Goal: Task Accomplishment & Management: Manage account settings

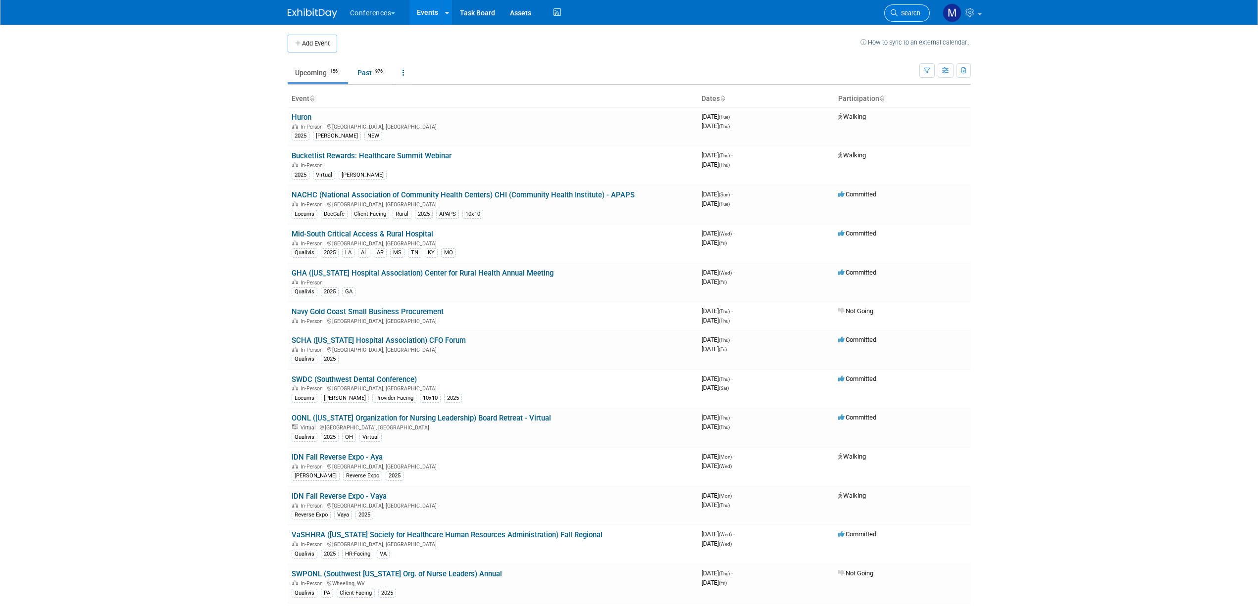
click at [911, 21] on link "Search" at bounding box center [907, 12] width 46 height 17
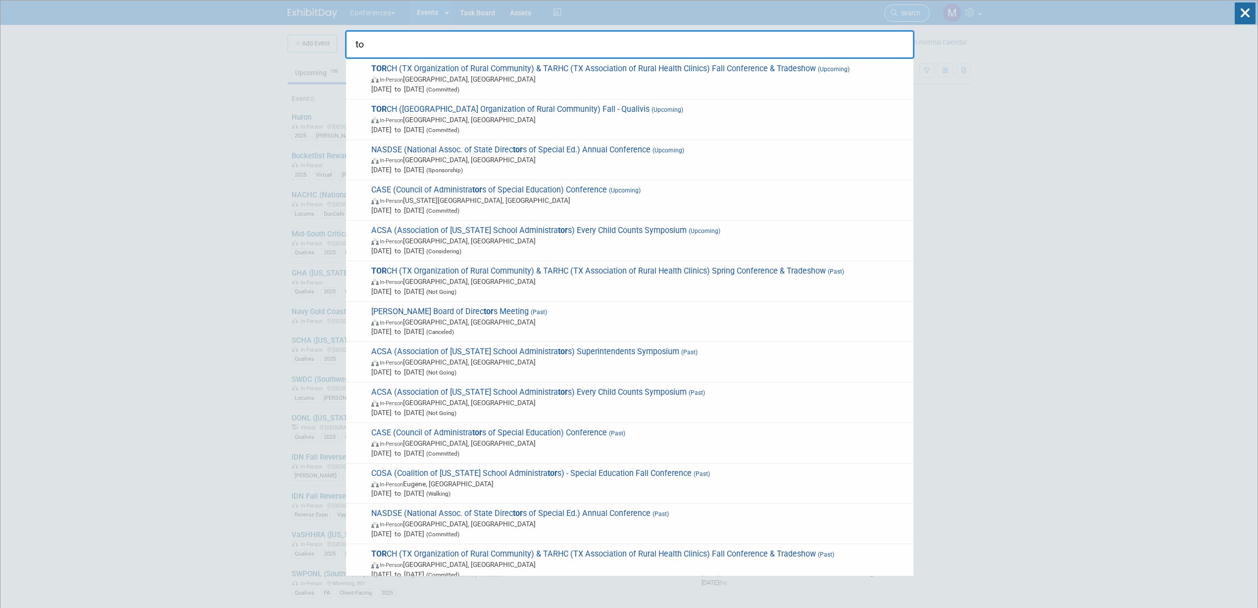
type input "t"
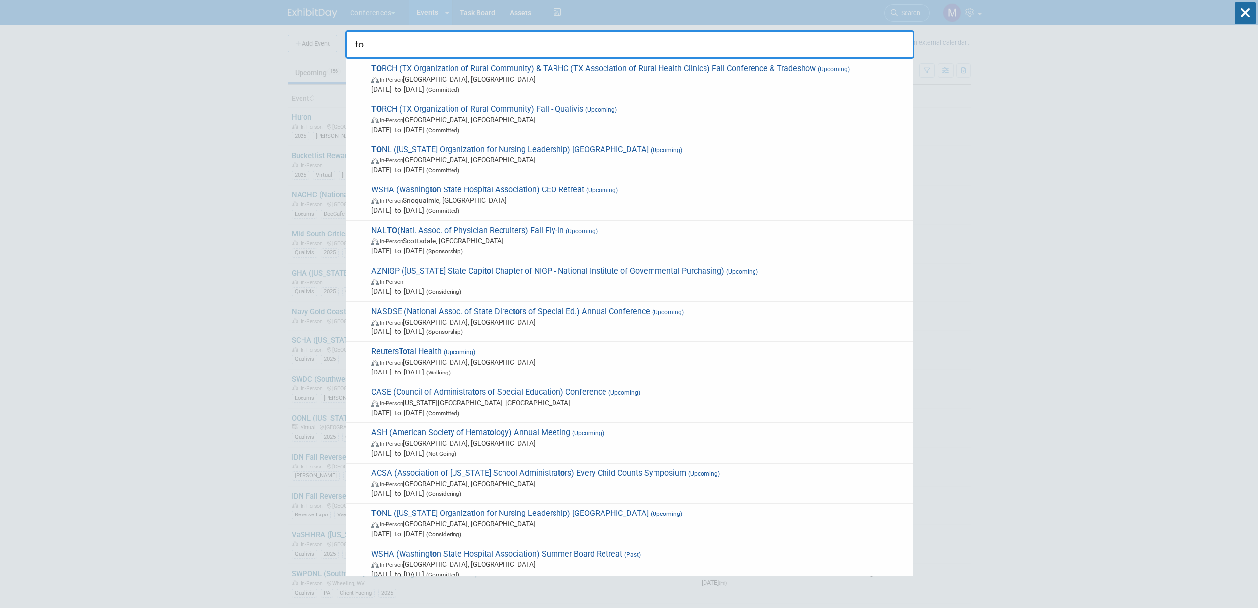
type input "t"
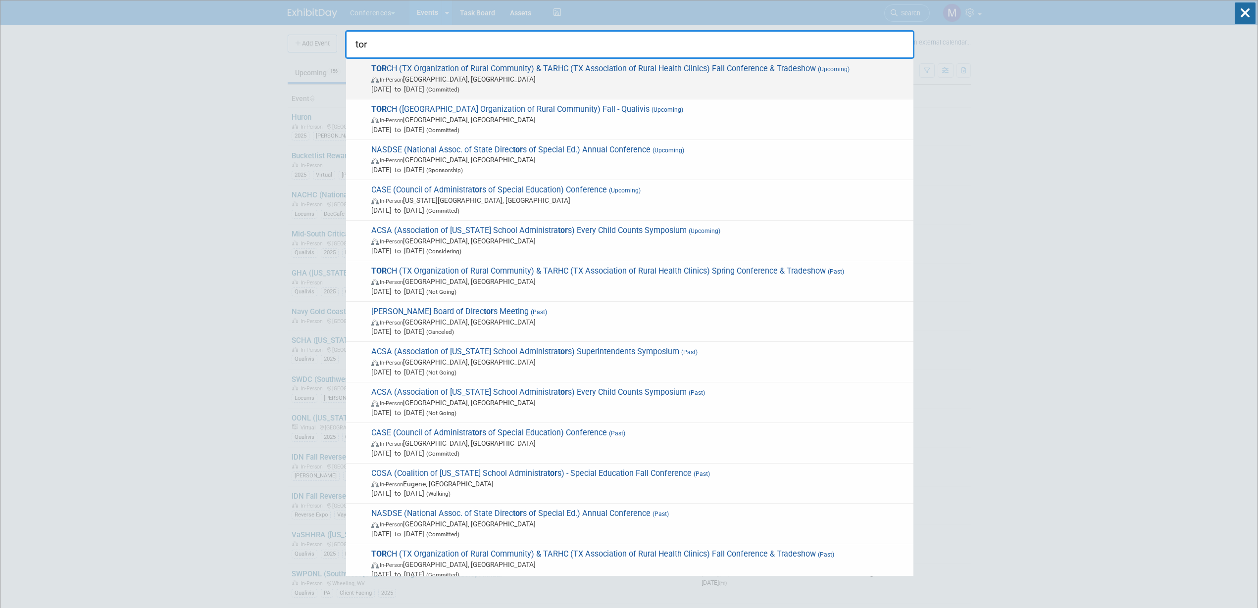
type input "tor"
click at [589, 85] on span "Sep 8, 2025 to Sep 11, 2025 (Committed)" at bounding box center [639, 89] width 537 height 10
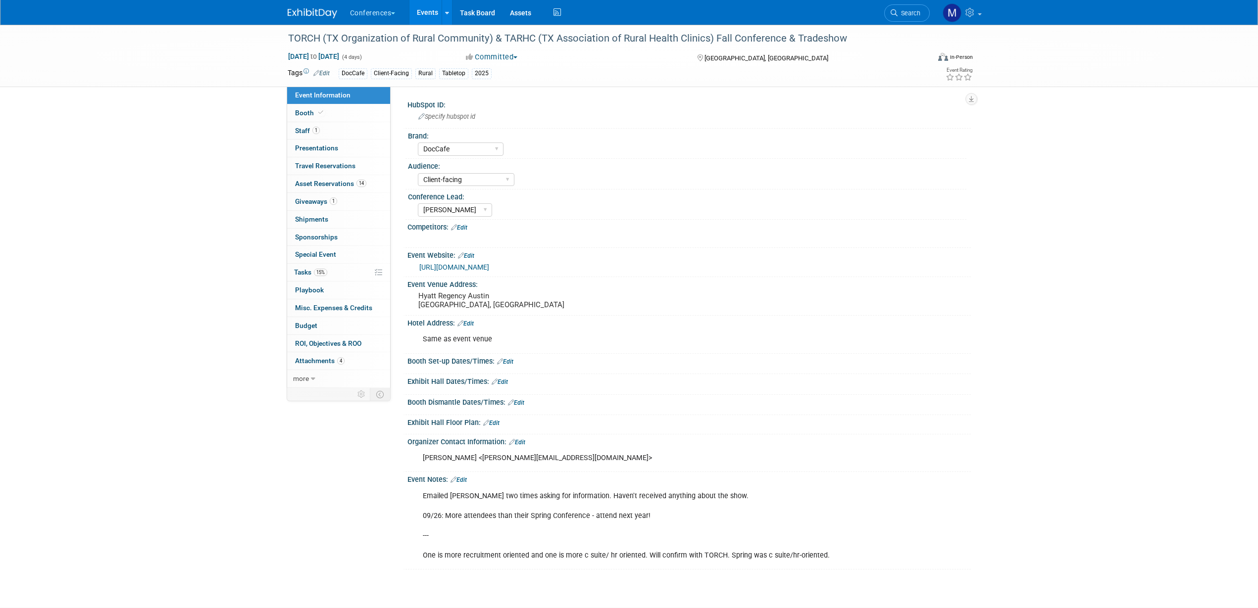
select select "DocCafe"
select select "Client-facing"
select select "[PERSON_NAME]"
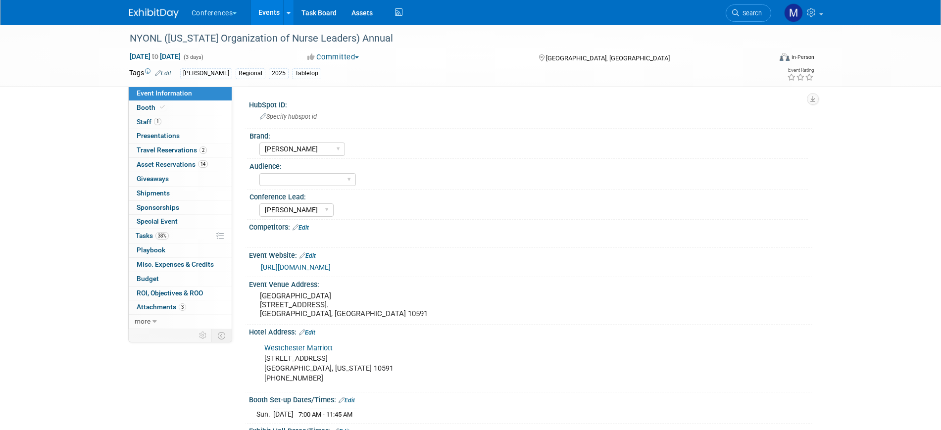
select select "[PERSON_NAME]"
click at [748, 11] on span "Search" at bounding box center [750, 12] width 23 height 7
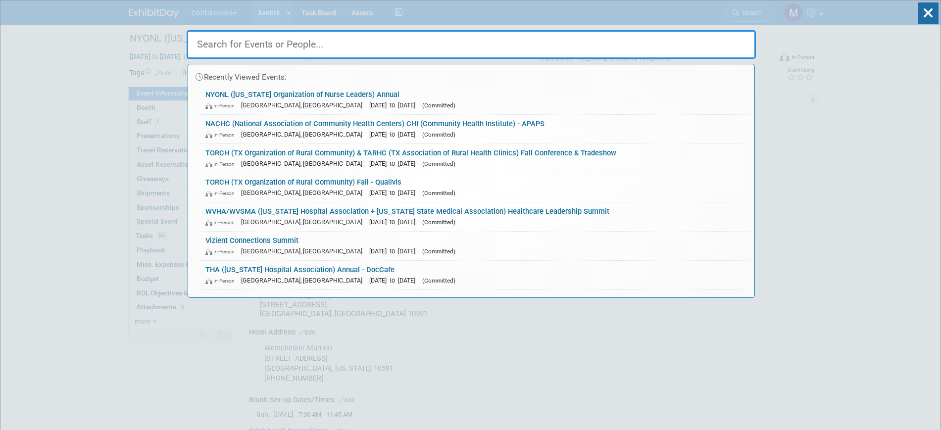
type input "o"
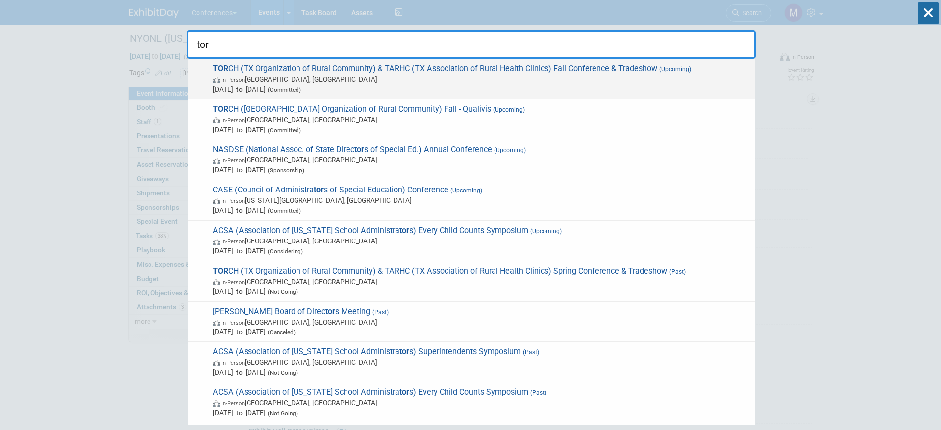
type input "tor"
click at [418, 81] on span "In-Person Austin, TX" at bounding box center [481, 79] width 537 height 10
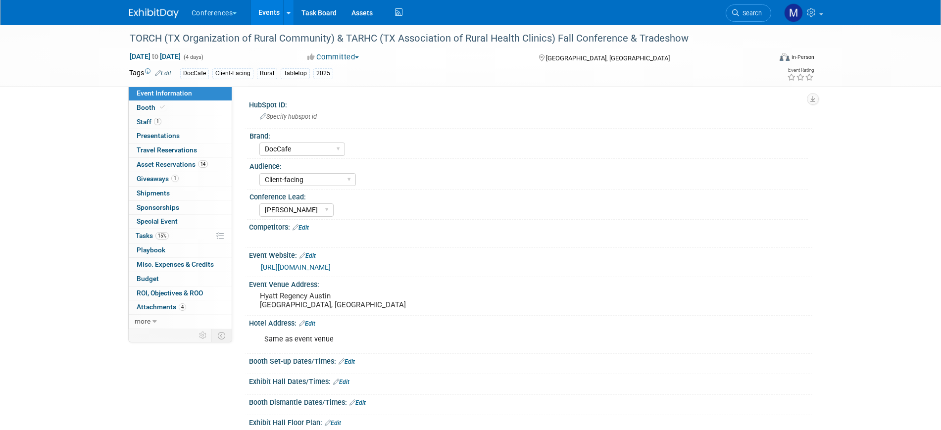
select select "DocCafe"
select select "Client-facing"
select select "[PERSON_NAME]"
drag, startPoint x: 130, startPoint y: 37, endPoint x: 710, endPoint y: 45, distance: 580.3
click at [710, 45] on div "TORCH (TX Organization of Rural Community) & TARHC (TX Association of Rural Hea…" at bounding box center [441, 39] width 630 height 18
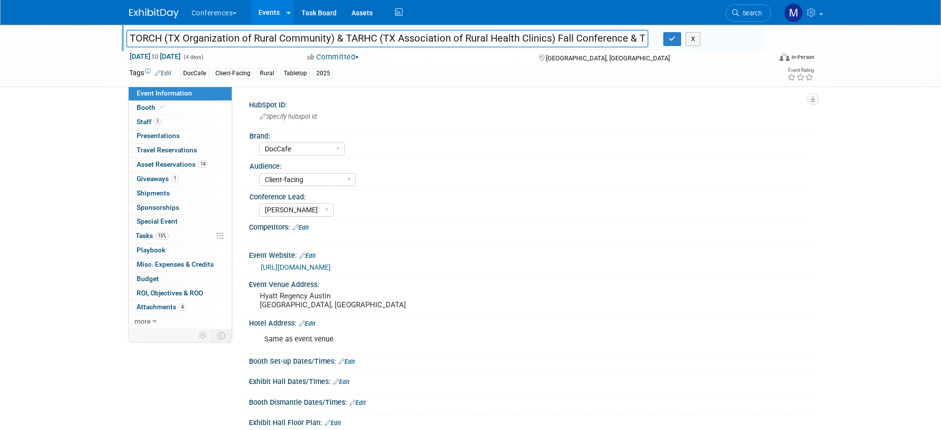
scroll to position [0, 39]
drag, startPoint x: 130, startPoint y: 38, endPoint x: 741, endPoint y: 32, distance: 610.5
click at [741, 32] on div "TORCH (TX Organization of Rural Community) & TARHC (TX Association of Rural Hea…" at bounding box center [441, 39] width 645 height 15
click at [174, 126] on link "1 Staff 1" at bounding box center [180, 122] width 103 height 14
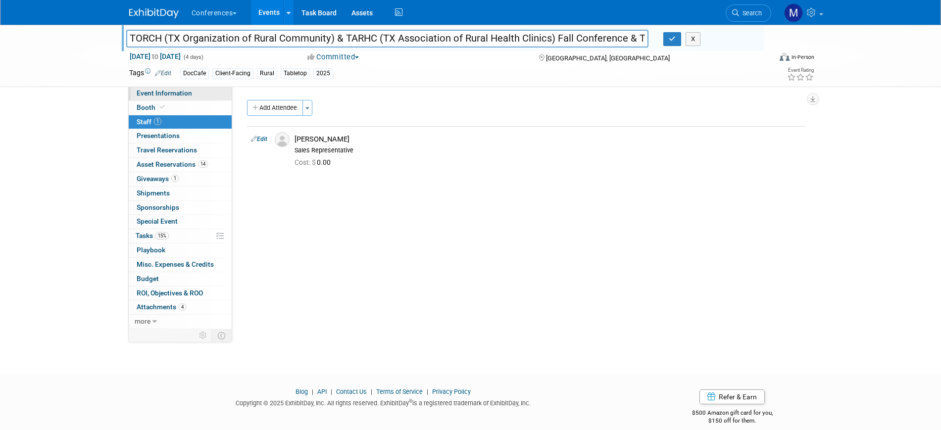
click at [179, 97] on link "Event Information" at bounding box center [180, 94] width 103 height 14
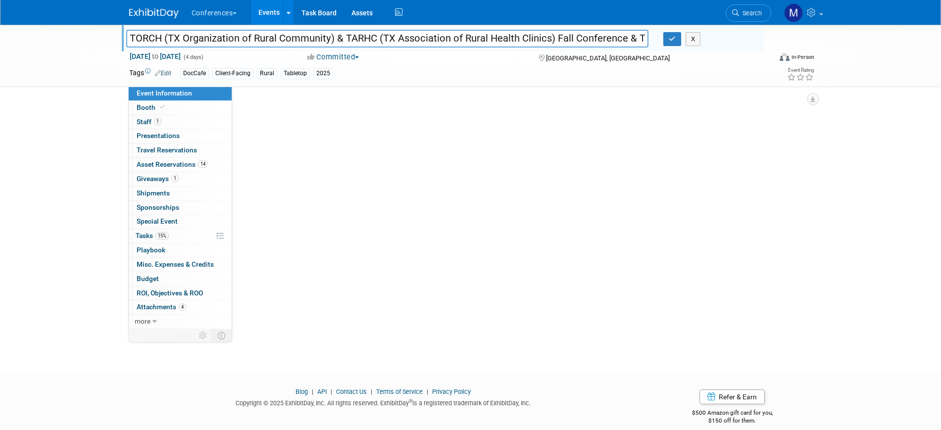
select select "DocCafe"
select select "Client-facing"
select select "Marygrace"
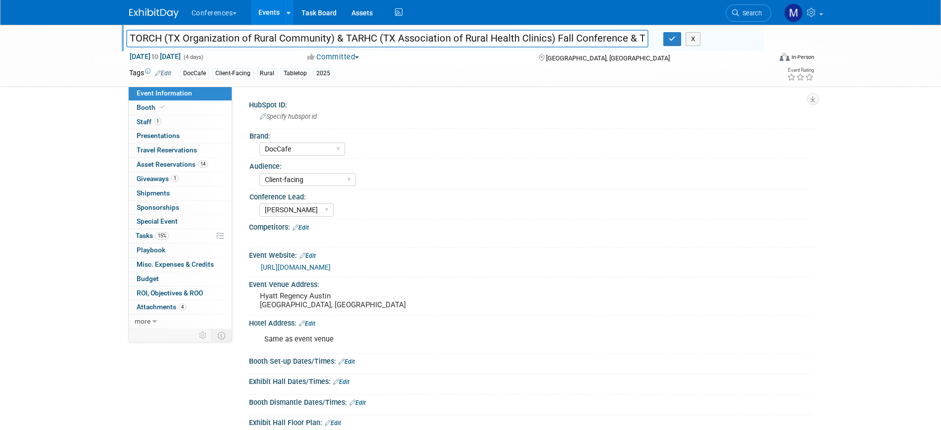
click at [331, 268] on link "https://www.torchnet.org/upcoming-events.html" at bounding box center [296, 267] width 70 height 8
click at [671, 42] on icon "button" at bounding box center [672, 39] width 7 height 6
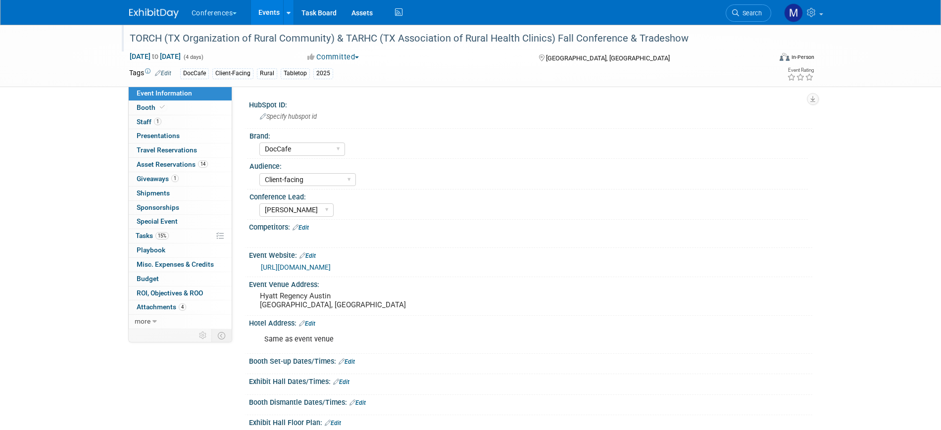
click at [406, 38] on div "TORCH (TX Organization of Rural Community) & TARHC (TX Association of Rural Hea…" at bounding box center [441, 39] width 630 height 18
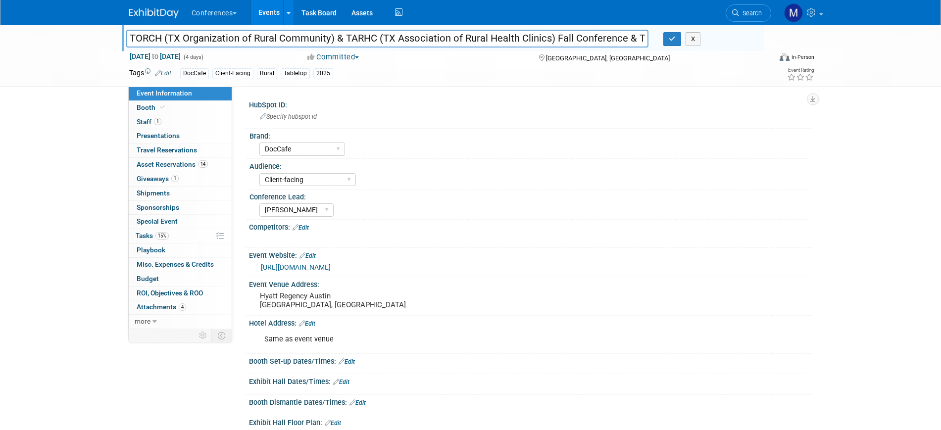
drag, startPoint x: 336, startPoint y: 37, endPoint x: 552, endPoint y: 45, distance: 216.5
click at [552, 45] on input "TORCH (TX Organization of Rural Community) & TARHC (TX Association of Rural Hea…" at bounding box center [387, 38] width 523 height 17
drag, startPoint x: 406, startPoint y: 38, endPoint x: 538, endPoint y: 38, distance: 131.7
click at [520, 40] on input "TORCH (TX Organization of Rural Community) Fall Conference & Tradeshow" at bounding box center [387, 38] width 523 height 17
type input "TORCH (TX Organization of Rural Community) Fall Conference"
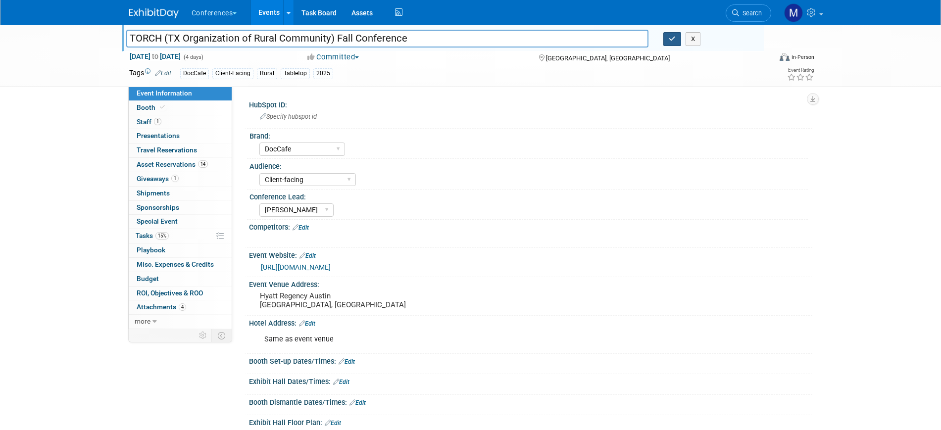
click at [674, 44] on button "button" at bounding box center [672, 39] width 18 height 14
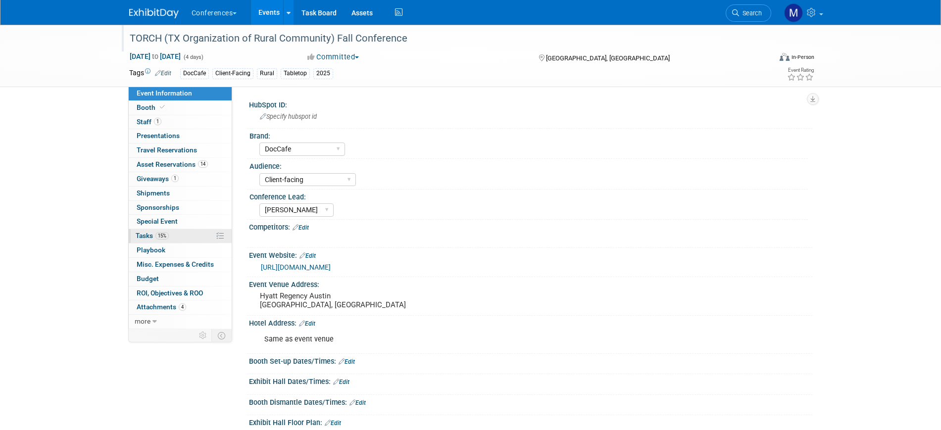
click at [160, 236] on span "15%" at bounding box center [161, 235] width 13 height 7
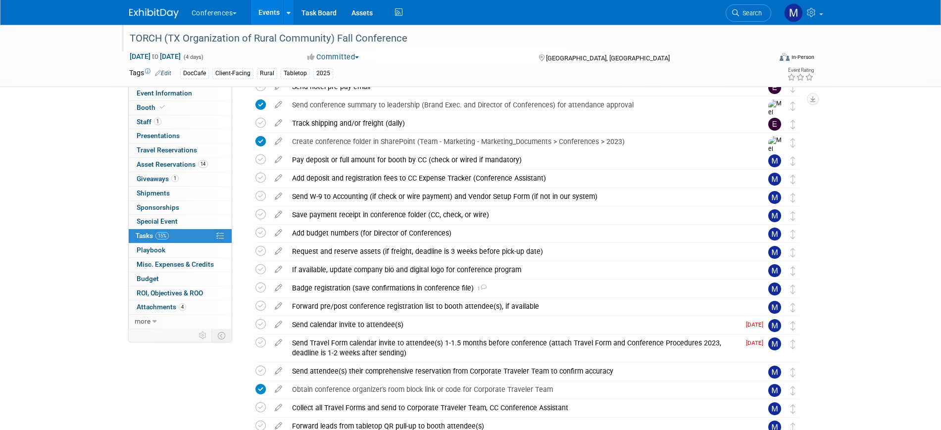
scroll to position [186, 0]
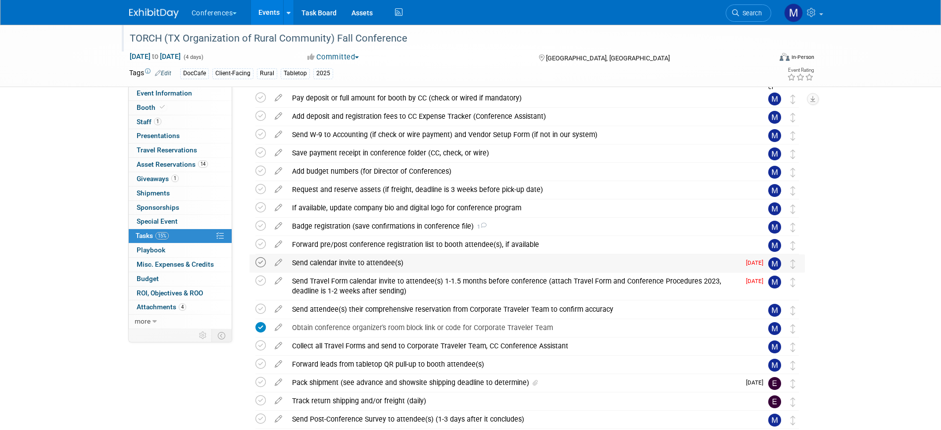
click at [260, 260] on icon at bounding box center [260, 262] width 10 height 10
click at [475, 223] on div "Badge registration (save confirmations in conference file) 1" at bounding box center [517, 226] width 461 height 17
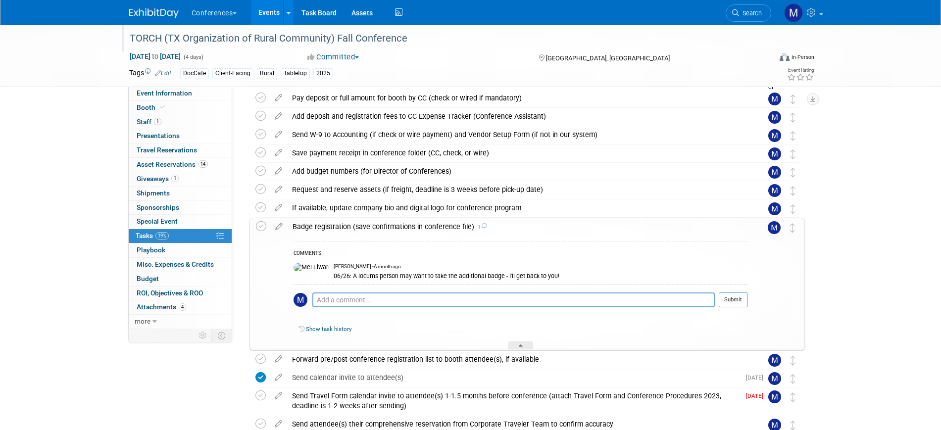
click at [475, 223] on div "Badge registration (save confirmations in conference file) 1" at bounding box center [518, 226] width 460 height 17
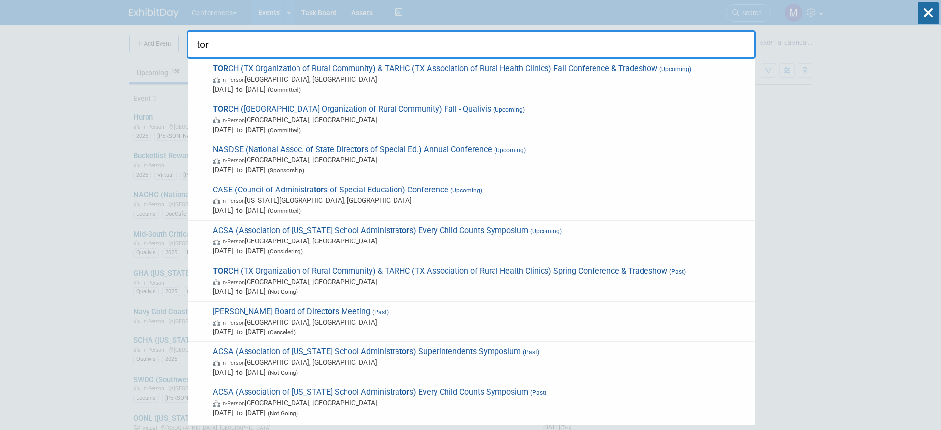
type input "tor"
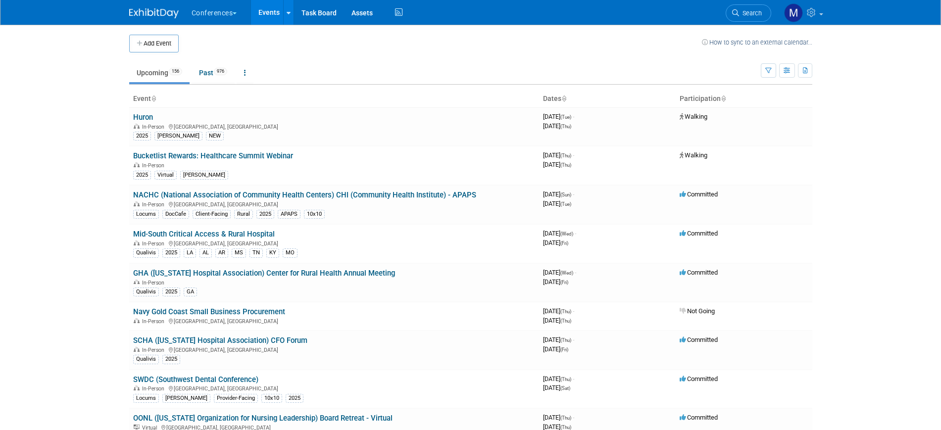
drag, startPoint x: 0, startPoint y: 0, endPoint x: 760, endPoint y: 14, distance: 760.6
click at [762, 11] on link "Search" at bounding box center [749, 12] width 46 height 17
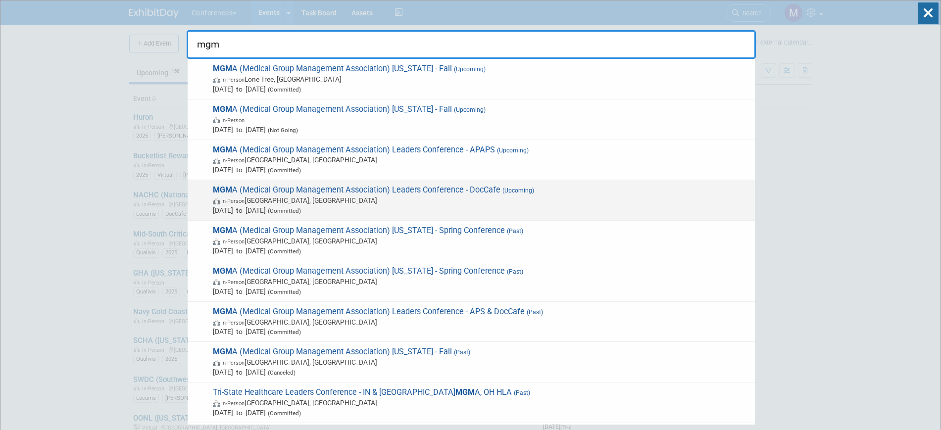
type input "mgm"
click at [558, 188] on span "MGM A (Medical Group Management Association) Leaders Conference - DocCafe (Upco…" at bounding box center [480, 200] width 540 height 30
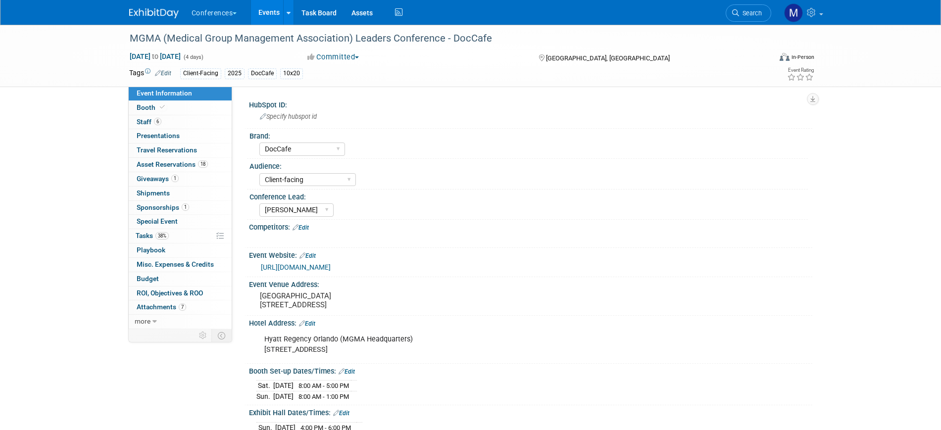
select select "DocCafe"
select select "Client-facing"
select select "[PERSON_NAME]"
click at [150, 121] on span "Staff 6" at bounding box center [149, 122] width 25 height 8
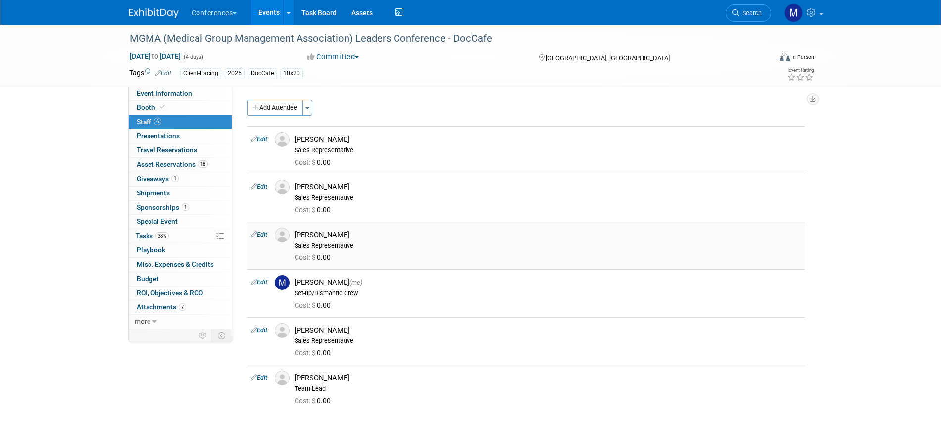
drag, startPoint x: 185, startPoint y: 238, endPoint x: 253, endPoint y: 246, distance: 68.7
click at [185, 238] on link "38% Tasks 38%" at bounding box center [180, 236] width 103 height 14
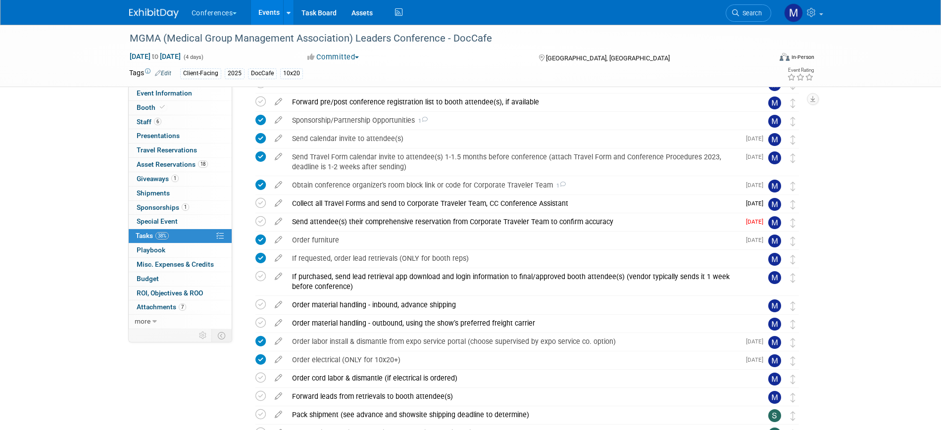
scroll to position [495, 0]
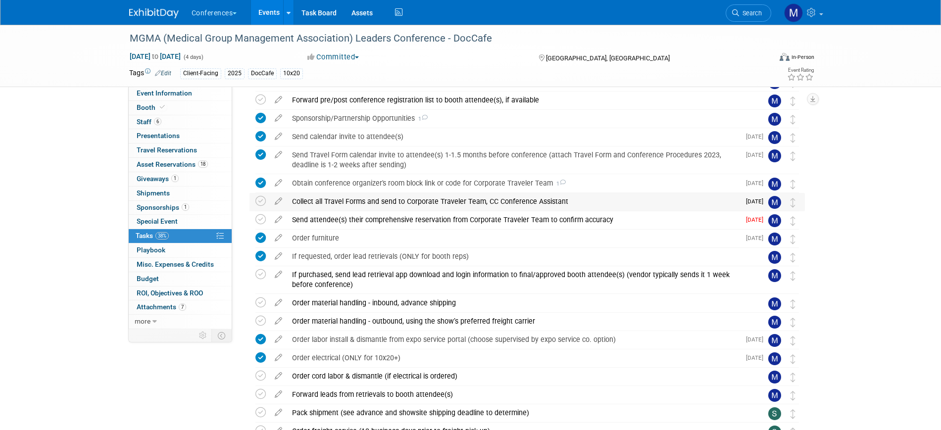
click at [524, 204] on div "Collect all Travel Forms and send to Corporate Traveler Team, CC Conference Ass…" at bounding box center [513, 201] width 453 height 17
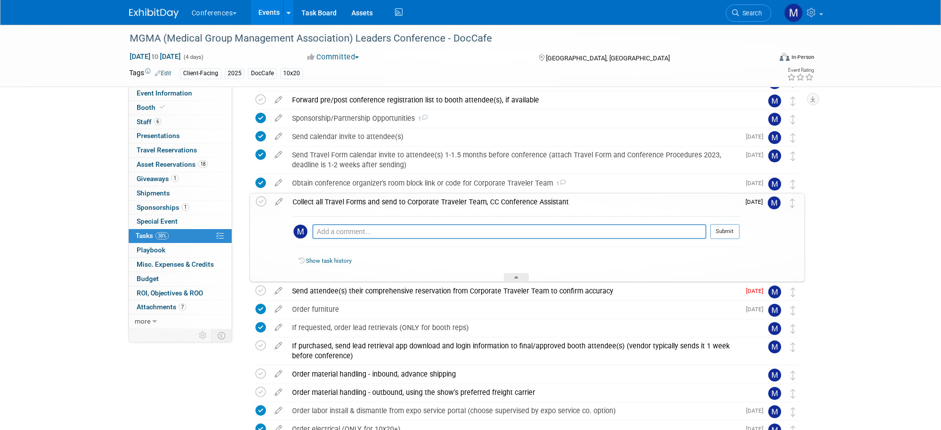
click at [524, 204] on div "Collect all Travel Forms and send to Corporate Traveler Team, CC Conference Ass…" at bounding box center [514, 202] width 452 height 17
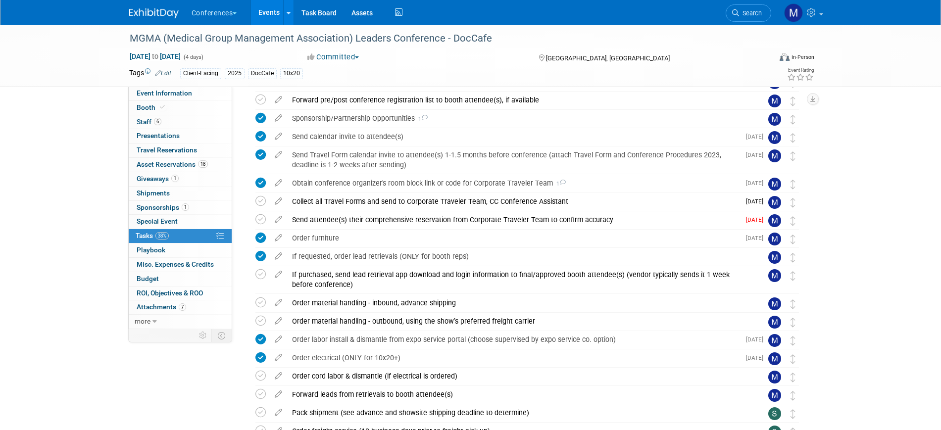
click at [0, 87] on div "MGMA (Medical Group Management Association) Leaders Conference - DocCafe Sep 28…" at bounding box center [470, 98] width 941 height 1137
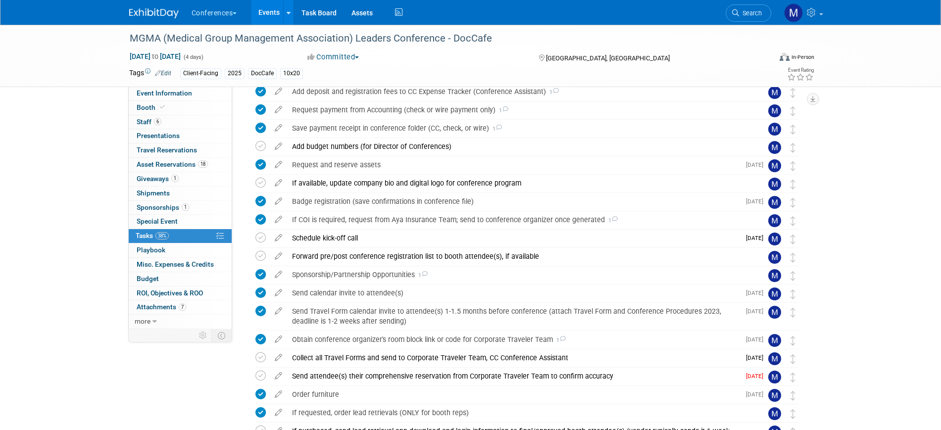
scroll to position [186, 0]
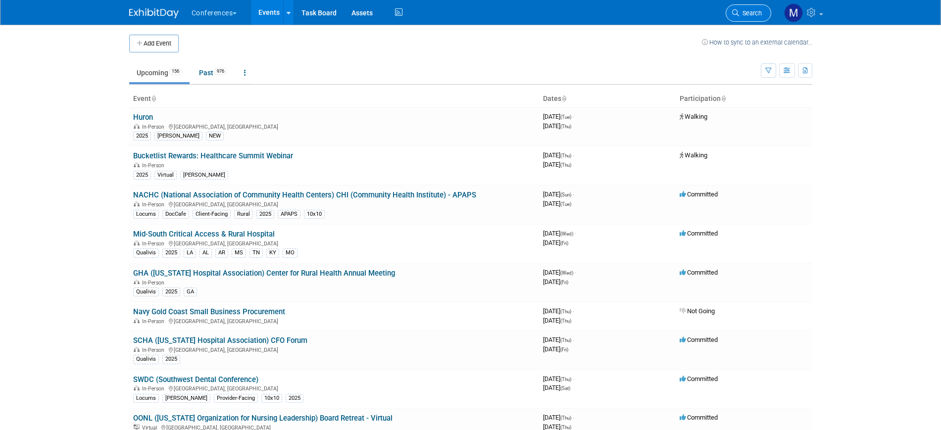
drag, startPoint x: 0, startPoint y: 0, endPoint x: 755, endPoint y: 12, distance: 755.1
click at [755, 12] on span "Search" at bounding box center [750, 12] width 23 height 7
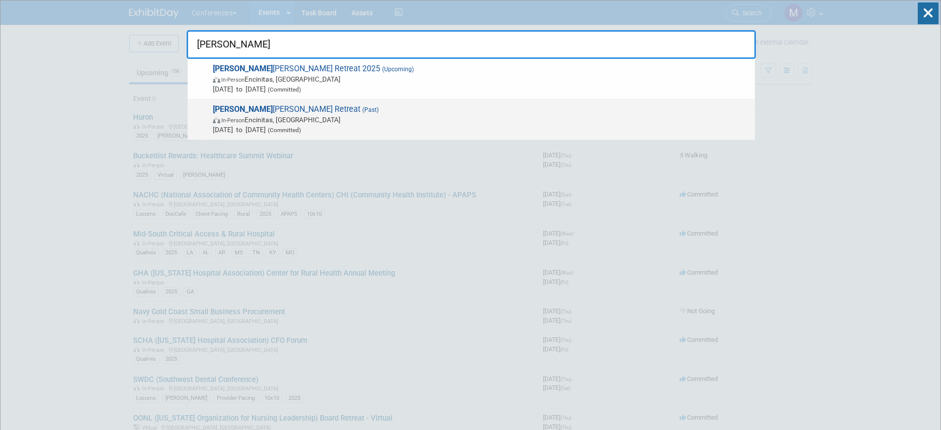
type input "[PERSON_NAME]"
click at [330, 103] on div "Aya I [PERSON_NAME] Retreat (Past) In-Person Encinitas, [GEOGRAPHIC_DATA] [DATE…" at bounding box center [471, 120] width 567 height 41
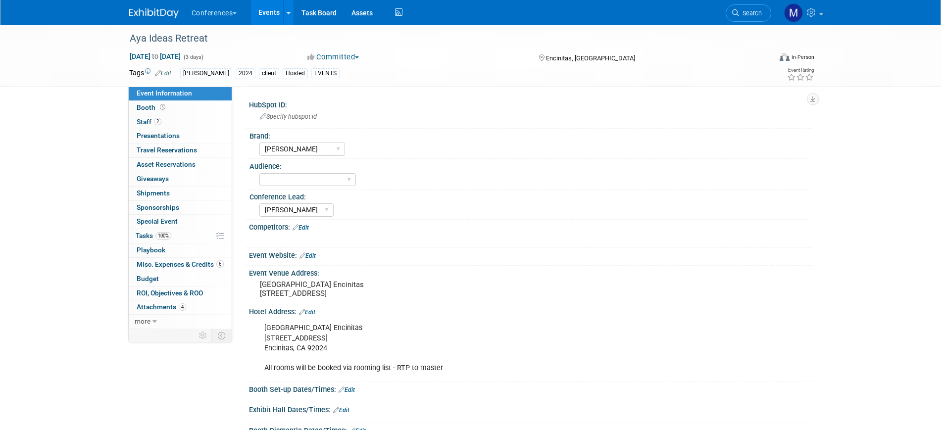
select select "[PERSON_NAME]"
click at [155, 261] on span "Misc. Expenses & Credits 6" at bounding box center [180, 264] width 87 height 8
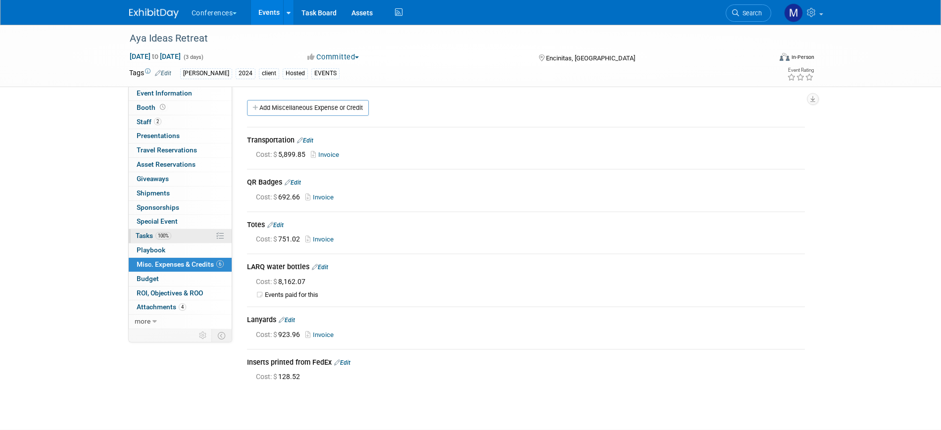
click at [150, 236] on span "Tasks 100%" at bounding box center [154, 236] width 36 height 8
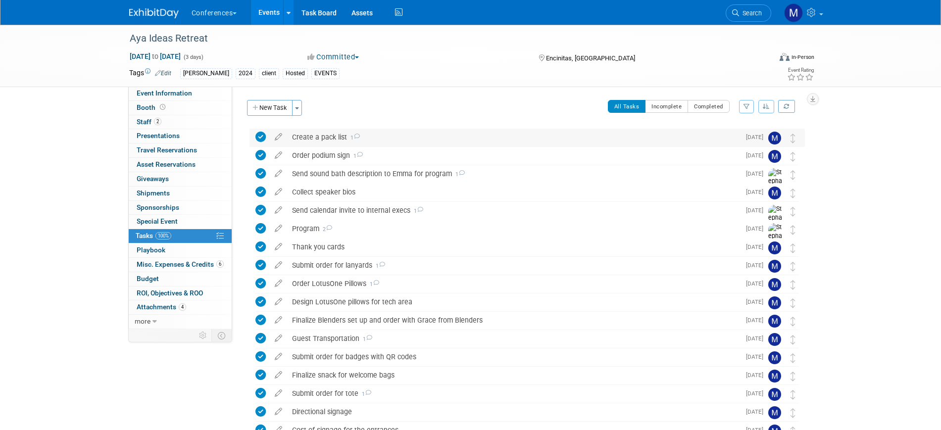
click at [342, 134] on div "Create a pack list 1" at bounding box center [513, 137] width 453 height 17
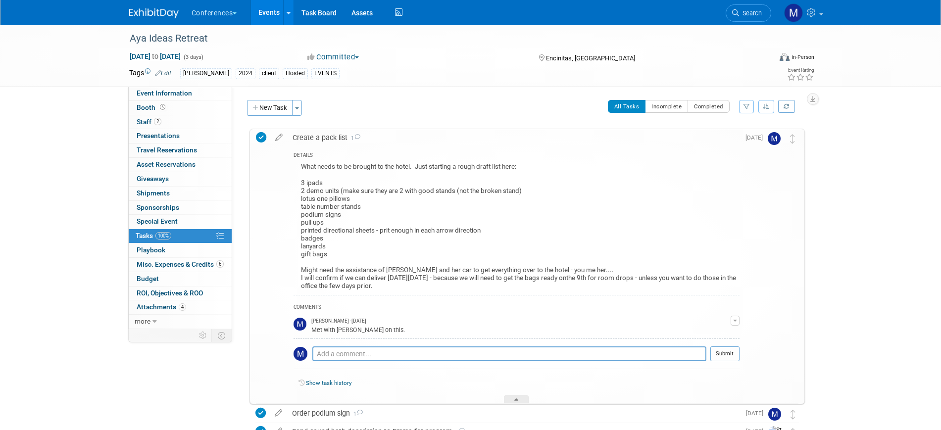
click at [342, 134] on div "Create a pack list 1" at bounding box center [514, 137] width 452 height 17
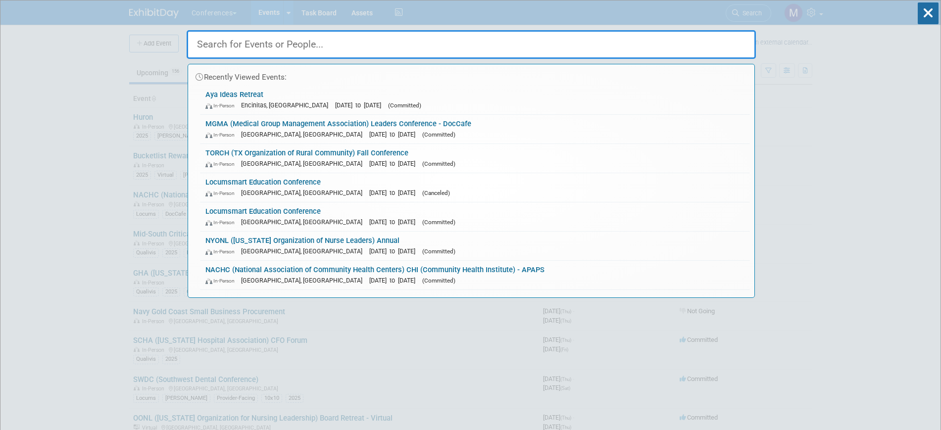
type input ";"
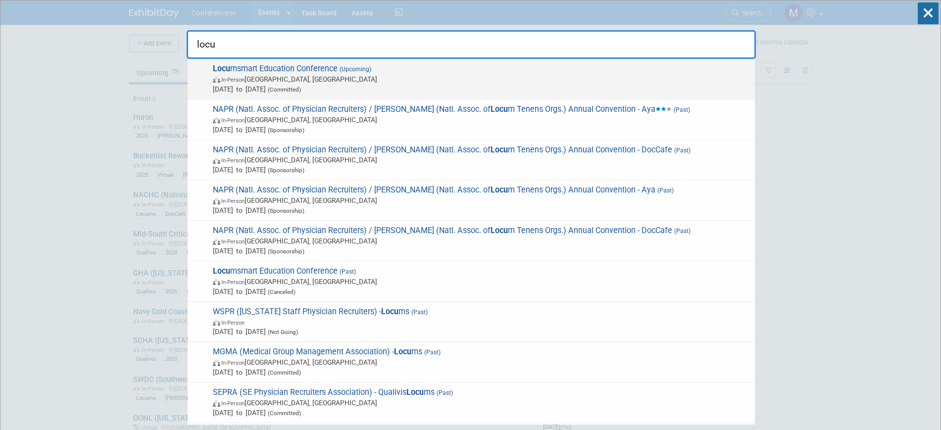
type input "locu"
click at [261, 75] on span "In-Person Nashville, TN" at bounding box center [481, 79] width 537 height 10
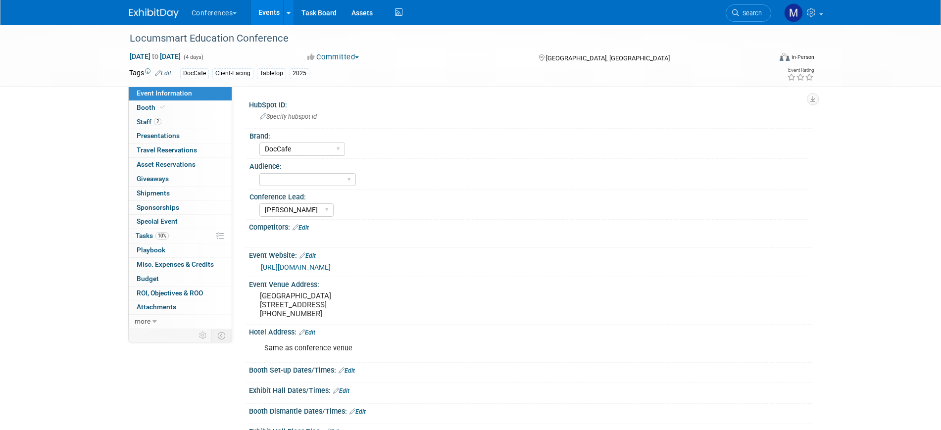
select select "DocCafe"
select select "[PERSON_NAME]"
click at [165, 235] on span "10%" at bounding box center [161, 235] width 13 height 7
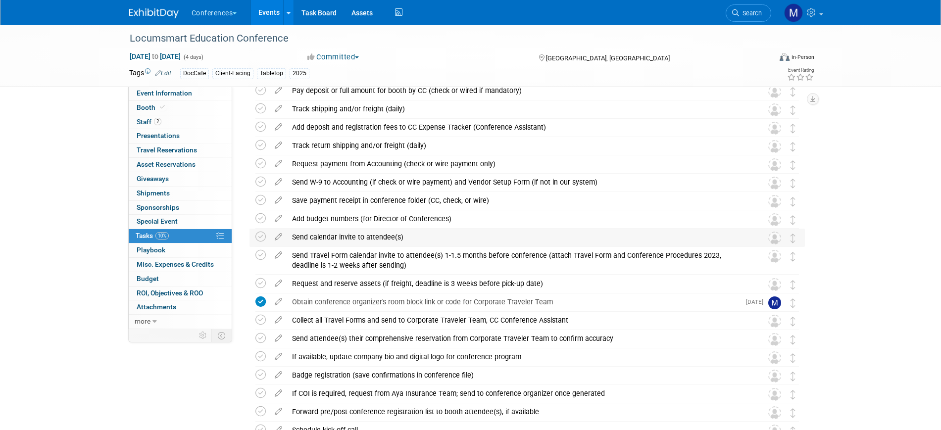
scroll to position [248, 0]
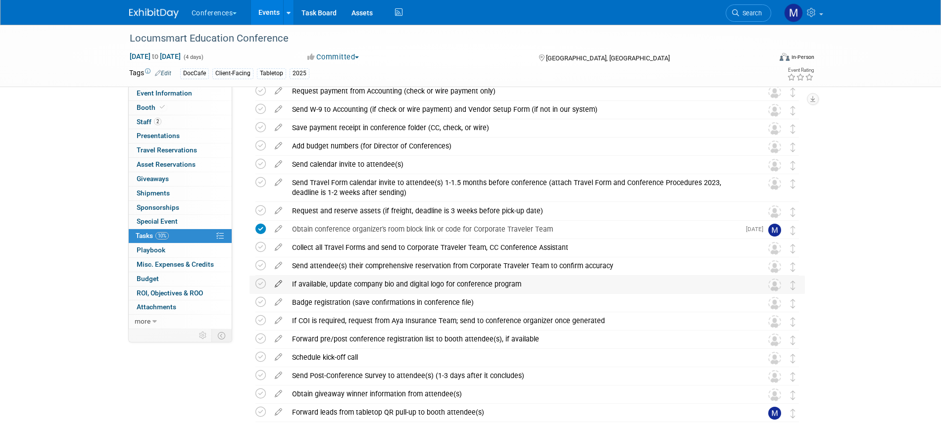
click at [281, 285] on icon at bounding box center [278, 282] width 17 height 12
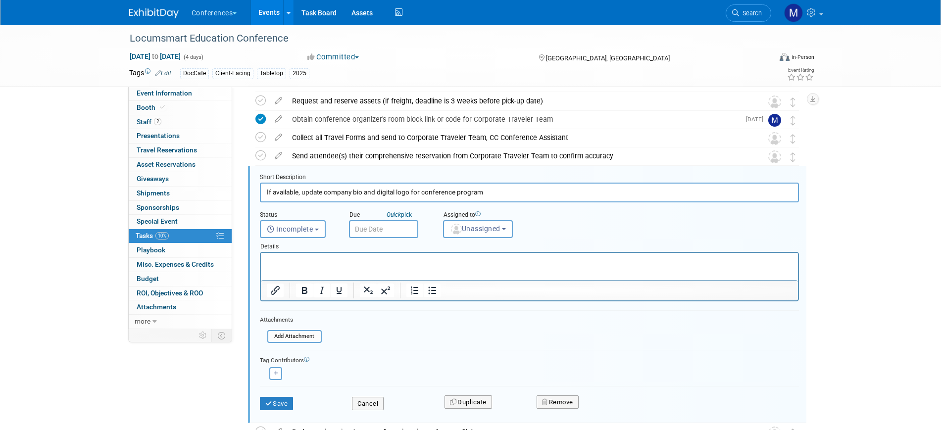
scroll to position [378, 0]
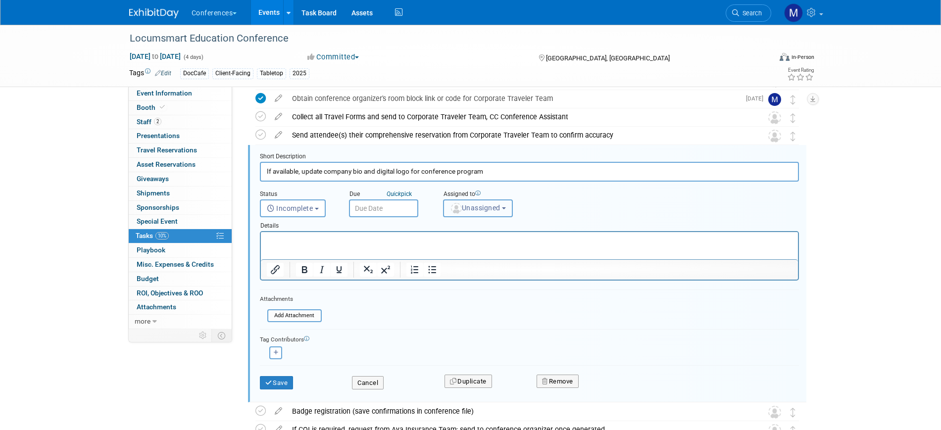
click at [461, 205] on span "Unassigned" at bounding box center [475, 208] width 50 height 8
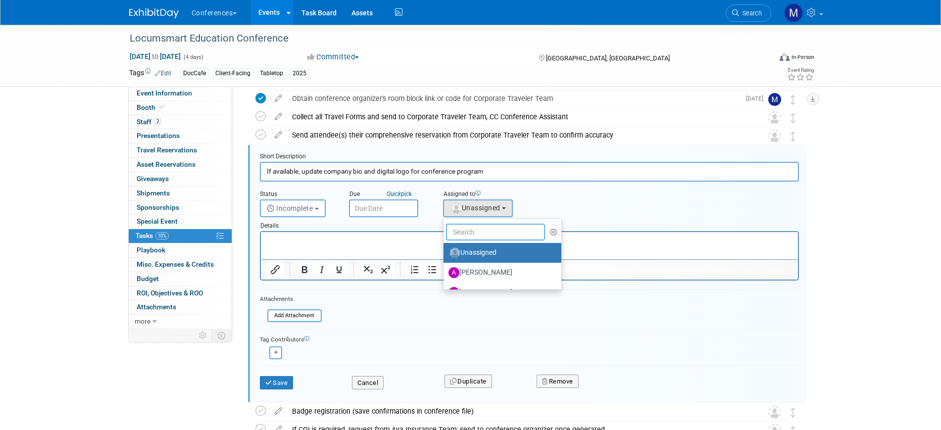
click at [471, 232] on input "text" at bounding box center [495, 232] width 99 height 17
type input "mar"
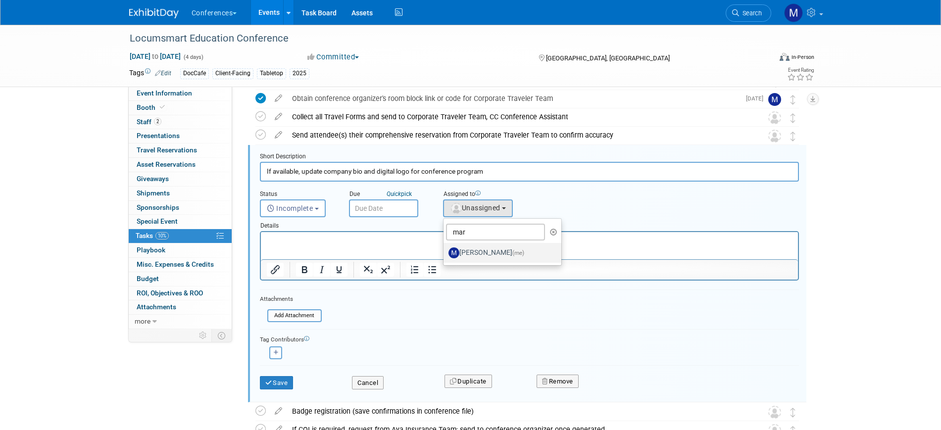
click at [484, 245] on label "[PERSON_NAME] (me)" at bounding box center [500, 253] width 103 height 16
click at [445, 249] on input "[PERSON_NAME] (me)" at bounding box center [442, 252] width 6 height 6
select select "44aca64b-5a90-4919-a819-d2f91ad54103"
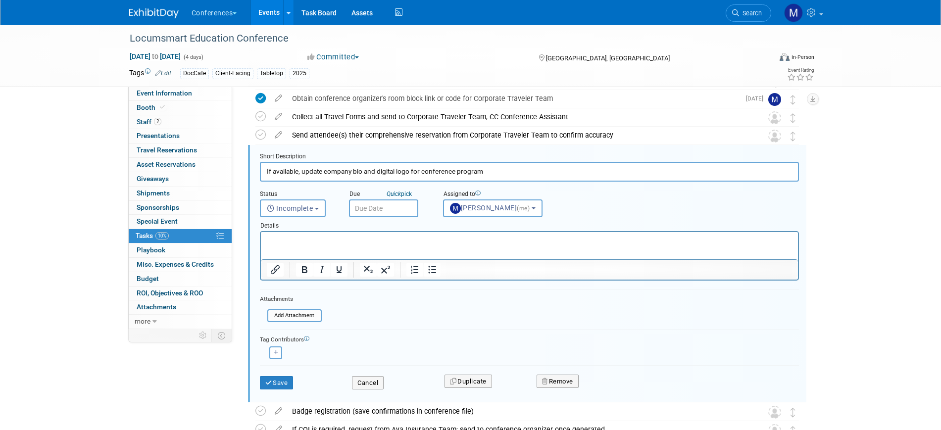
click at [394, 211] on input "text" at bounding box center [383, 209] width 69 height 18
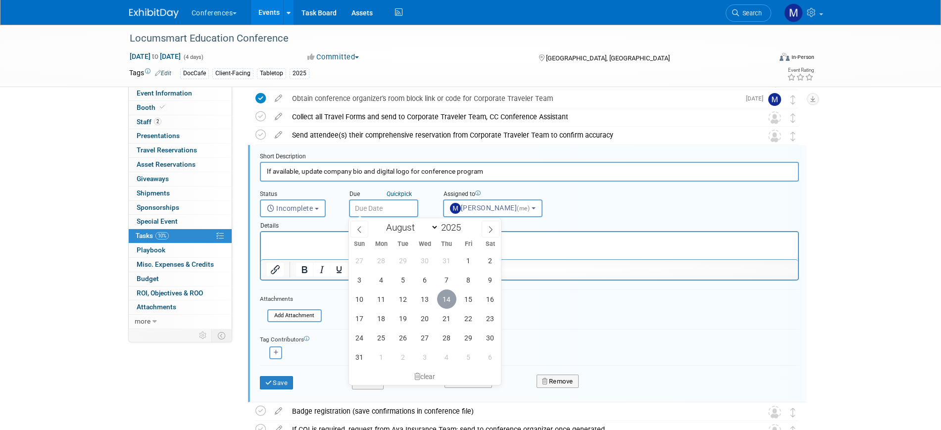
click at [451, 299] on span "14" at bounding box center [446, 299] width 19 height 19
type input "Aug 14, 2025"
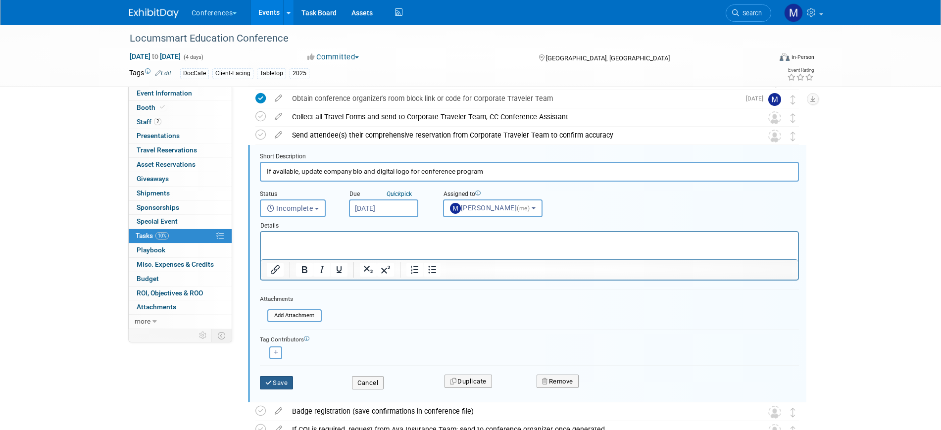
click at [288, 377] on button "Save" at bounding box center [277, 383] width 34 height 14
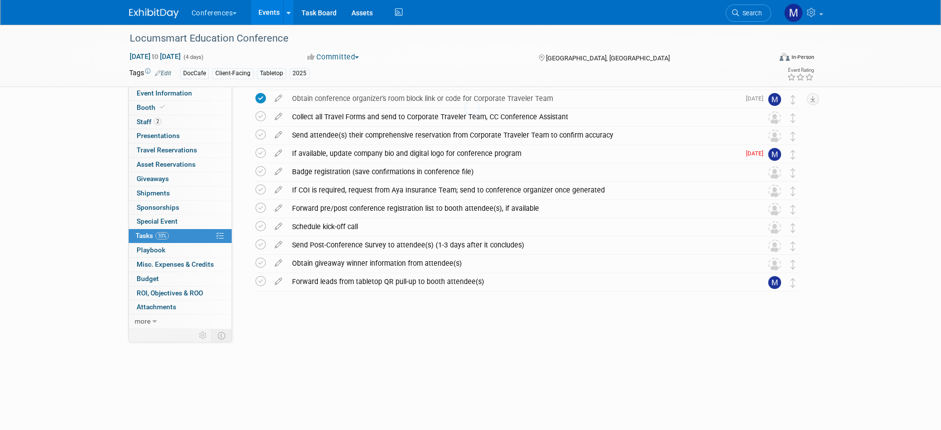
scroll to position [300, 0]
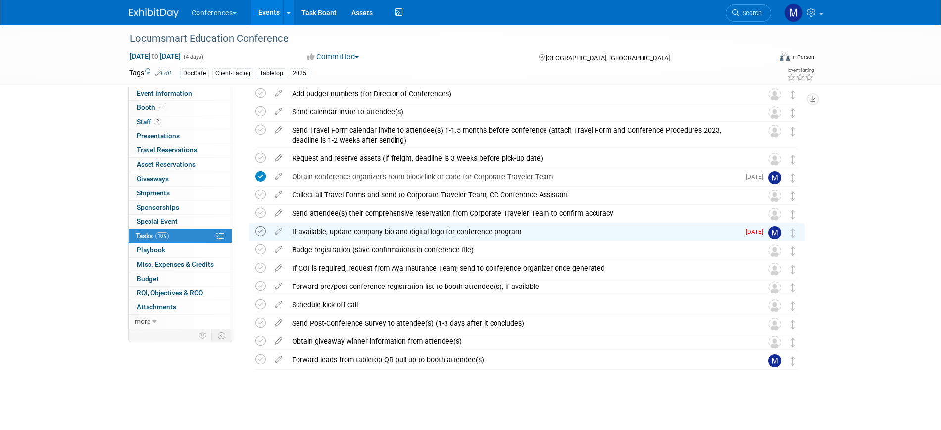
click at [261, 232] on icon at bounding box center [260, 231] width 10 height 10
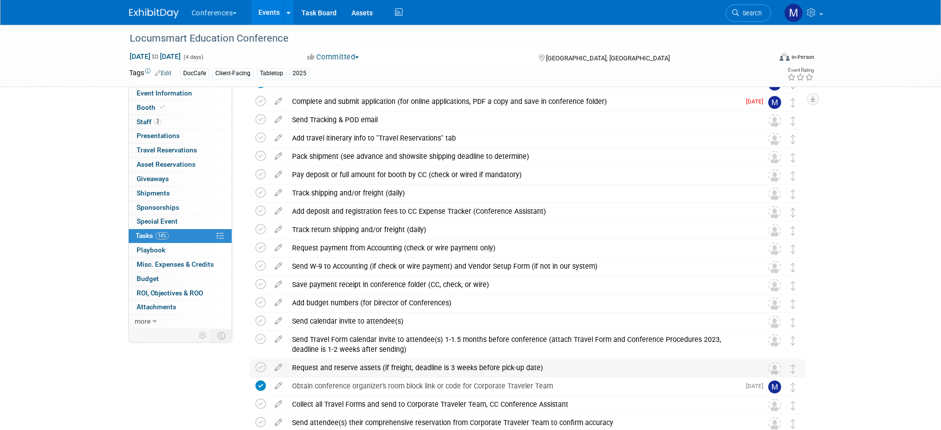
scroll to position [0, 0]
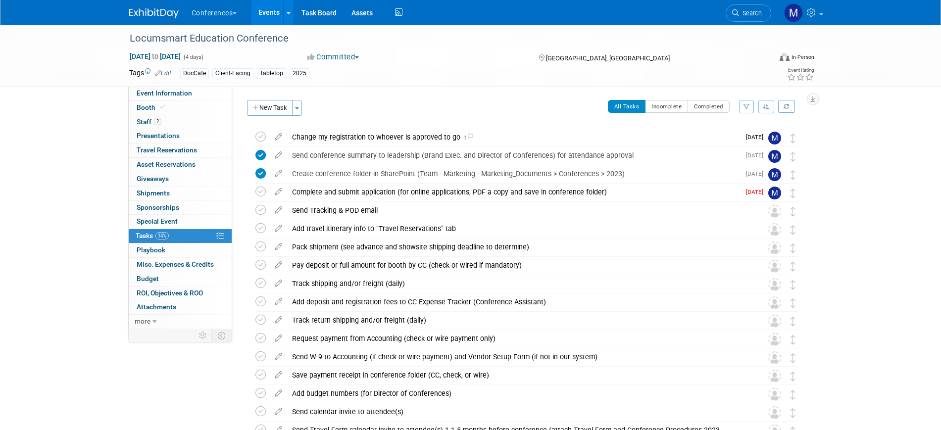
click at [167, 74] on link "Edit" at bounding box center [163, 73] width 16 height 7
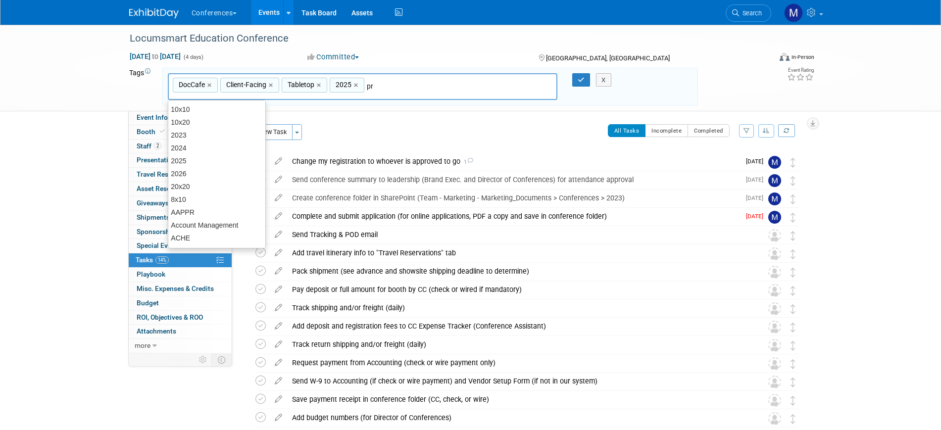
type input "pro"
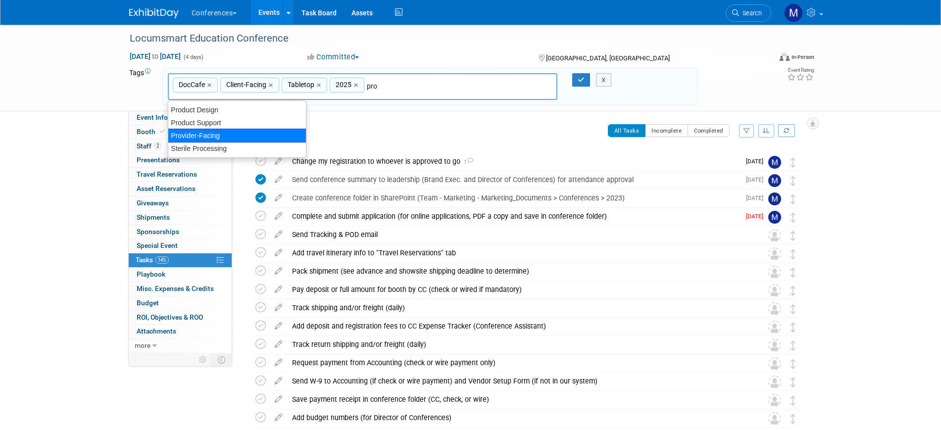
click at [213, 140] on div "Provider-Facing" at bounding box center [237, 136] width 139 height 14
type input "DocCafe, Client-Facing, Tabletop, 2025, Provider-Facing"
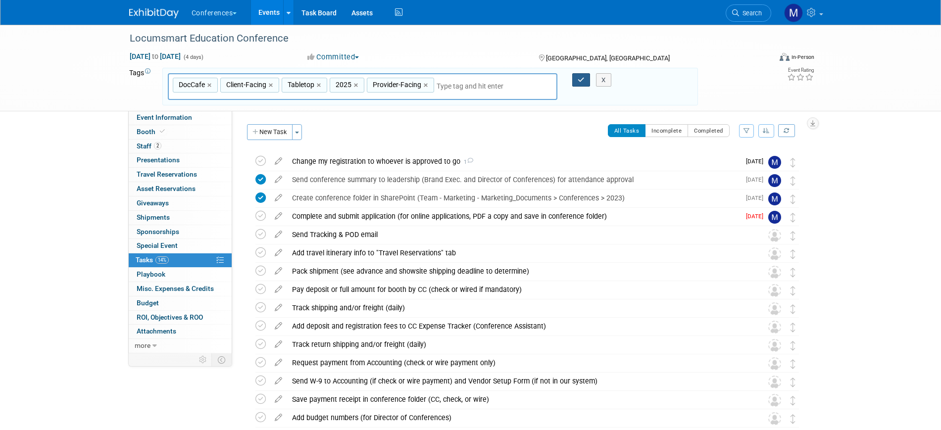
click at [576, 78] on button "button" at bounding box center [581, 80] width 18 height 14
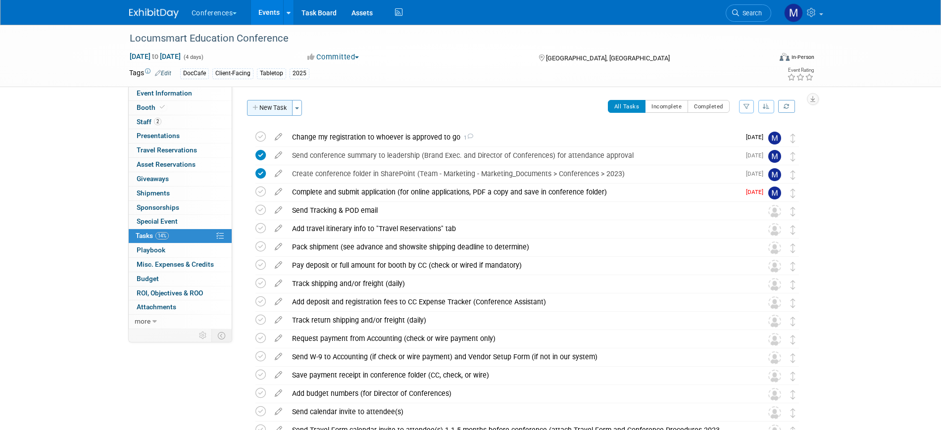
click at [269, 103] on button "New Task" at bounding box center [270, 108] width 46 height 16
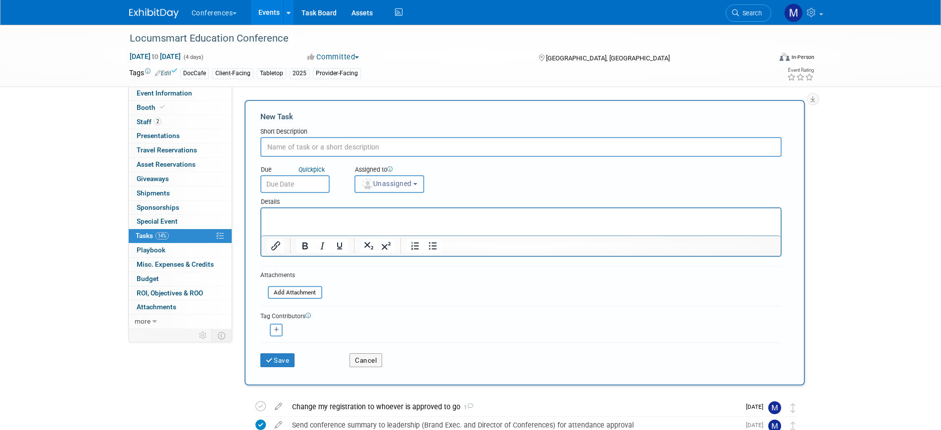
click at [397, 181] on span "Unassigned" at bounding box center [386, 184] width 50 height 8
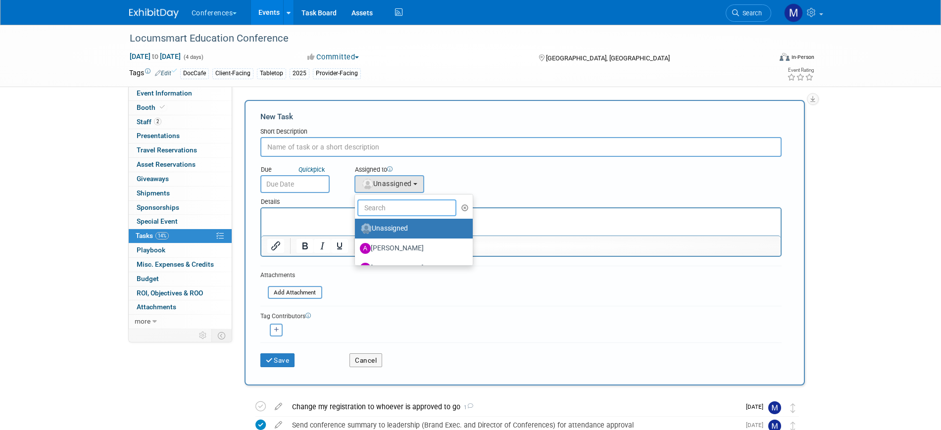
click at [395, 202] on input "text" at bounding box center [406, 208] width 99 height 17
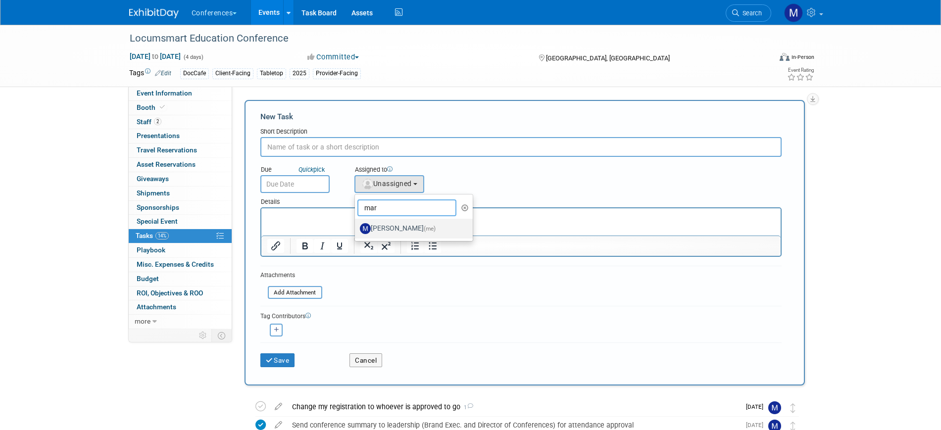
type input "mar"
click at [388, 228] on label "[PERSON_NAME] (me)" at bounding box center [411, 229] width 103 height 16
click at [356, 228] on input "[PERSON_NAME] (me)" at bounding box center [353, 227] width 6 height 6
select select "44aca64b-5a90-4919-a819-d2f91ad54103"
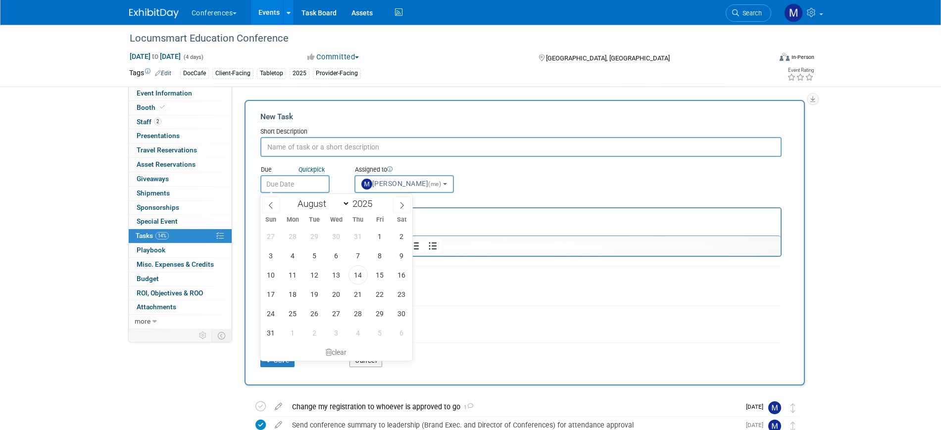
click at [291, 187] on input "text" at bounding box center [294, 184] width 69 height 18
click at [466, 219] on p "Rich Text Area. Press ALT-0 for help." at bounding box center [521, 217] width 508 height 10
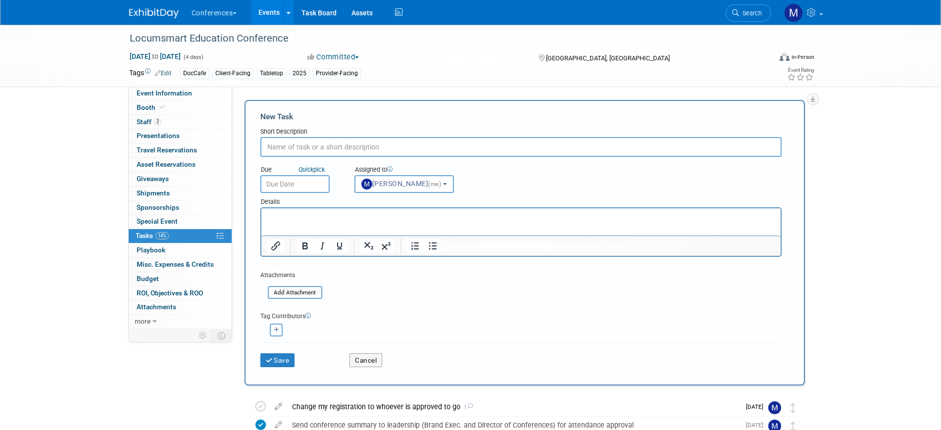
click at [503, 176] on div "Due Quick pick Assigned to <img src="https://www.exhibitday.com/Images/Unassign…" at bounding box center [521, 175] width 536 height 36
click at [275, 332] on icon "button" at bounding box center [276, 329] width 5 height 5
select select
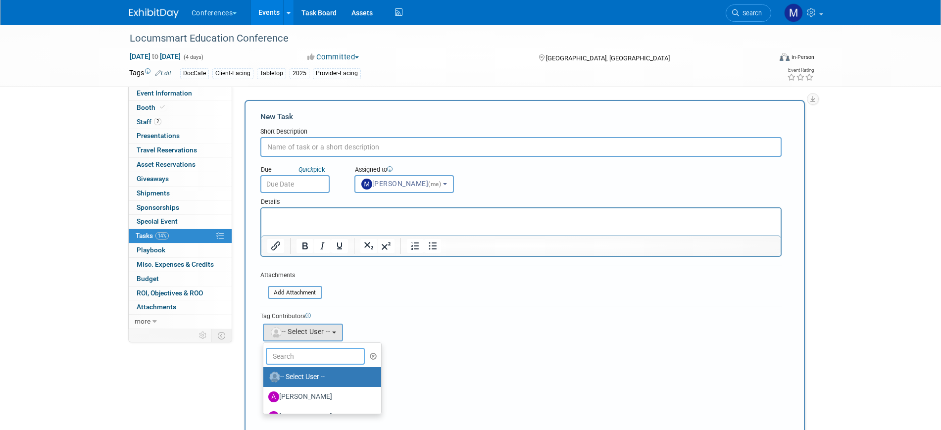
click at [301, 360] on input "text" at bounding box center [315, 356] width 99 height 17
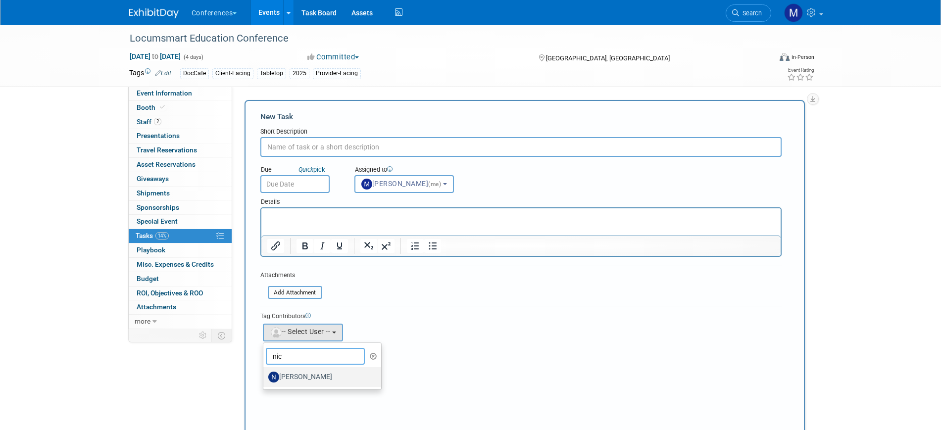
type input "nic"
click at [307, 376] on label "[PERSON_NAME]" at bounding box center [319, 377] width 103 height 16
click at [265, 376] on input "[PERSON_NAME]" at bounding box center [261, 376] width 6 height 6
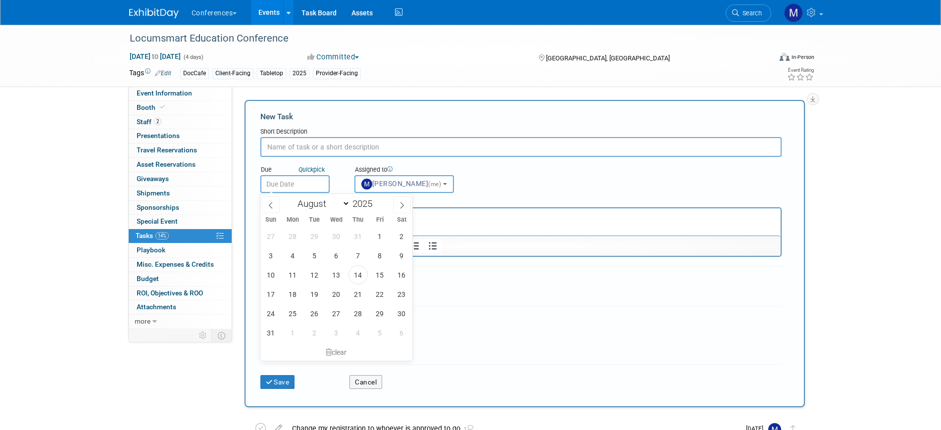
click at [295, 183] on input "text" at bounding box center [294, 184] width 69 height 18
click at [394, 201] on span at bounding box center [402, 205] width 18 height 17
click at [397, 210] on span at bounding box center [402, 205] width 18 height 17
click at [267, 205] on icon at bounding box center [270, 205] width 7 height 7
select select "8"
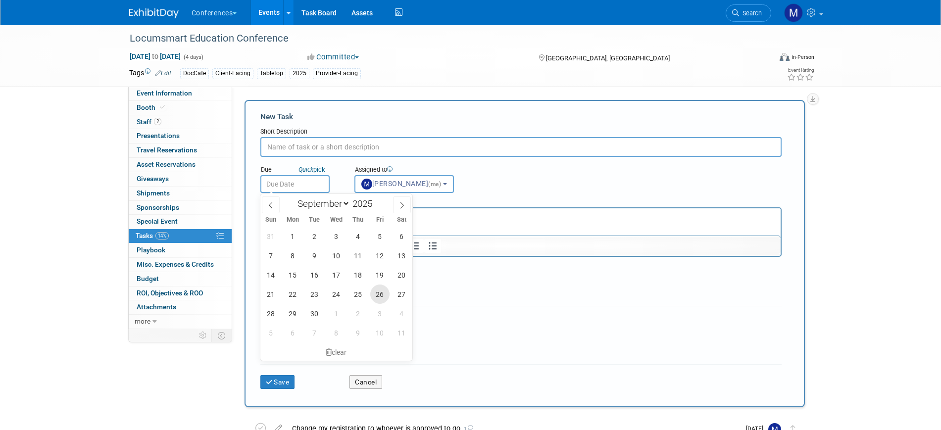
click at [375, 297] on span "26" at bounding box center [379, 294] width 19 height 19
type input "Sep 26, 2025"
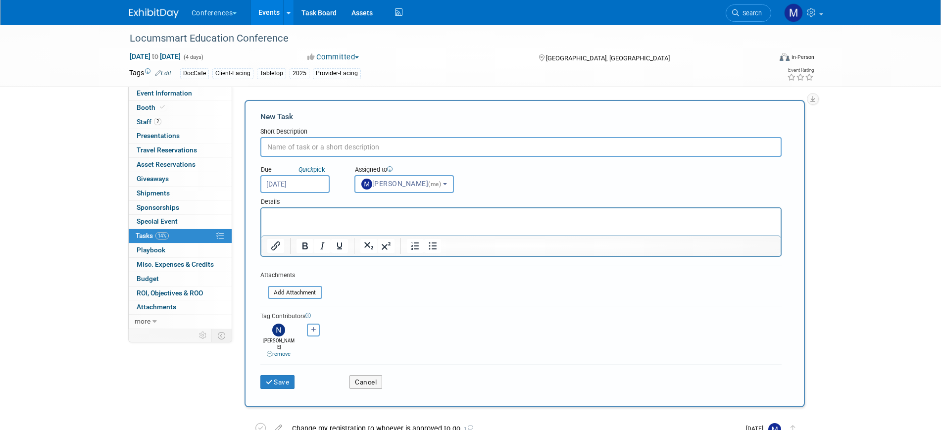
click at [312, 220] on p "Rich Text Area. Press ALT-0 for help." at bounding box center [521, 217] width 508 height 10
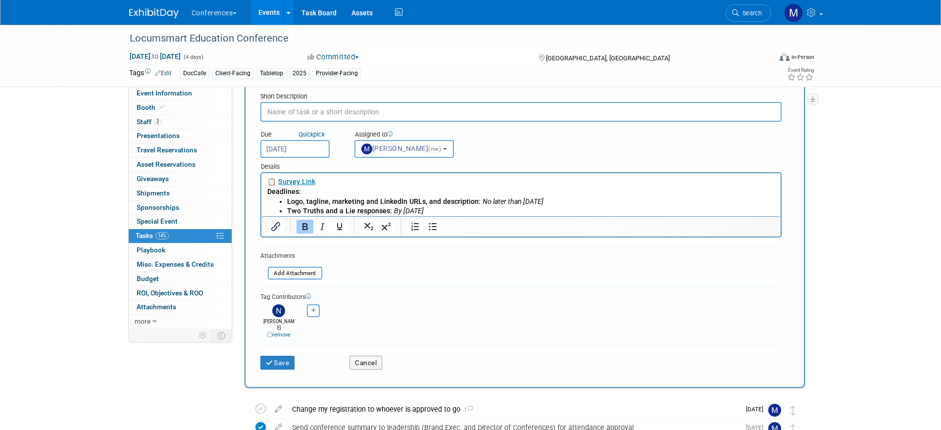
scroll to position [62, 0]
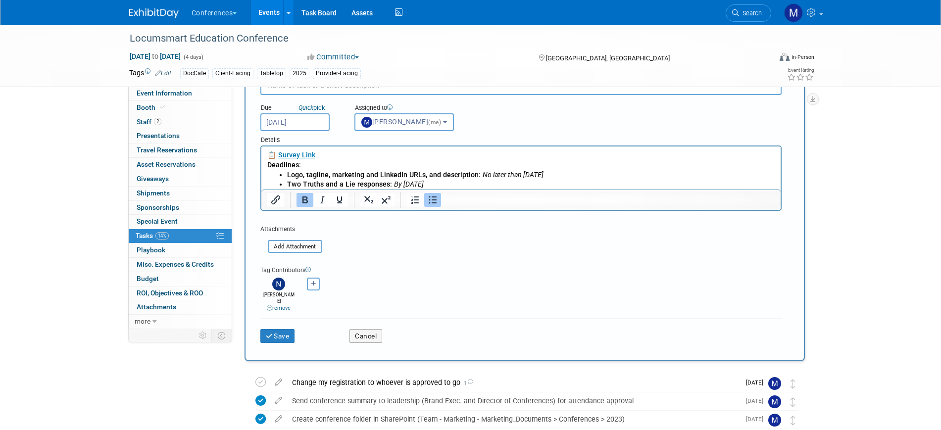
drag, startPoint x: 556, startPoint y: 173, endPoint x: 283, endPoint y: 175, distance: 273.3
click at [283, 175] on ul "Logo, tagline, marketing and LinkedIn URLs, and description: No later than Augu…" at bounding box center [521, 180] width 508 height 20
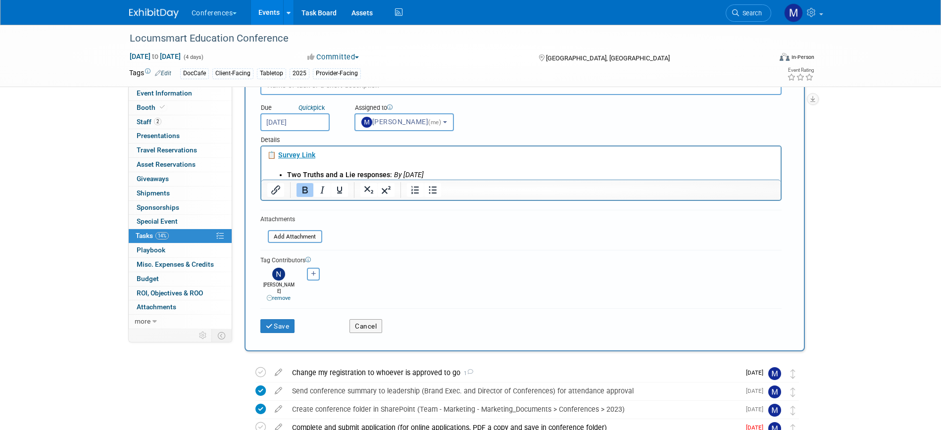
click at [444, 173] on li "Two Truths and a Lie responses: By October 1" at bounding box center [531, 175] width 488 height 10
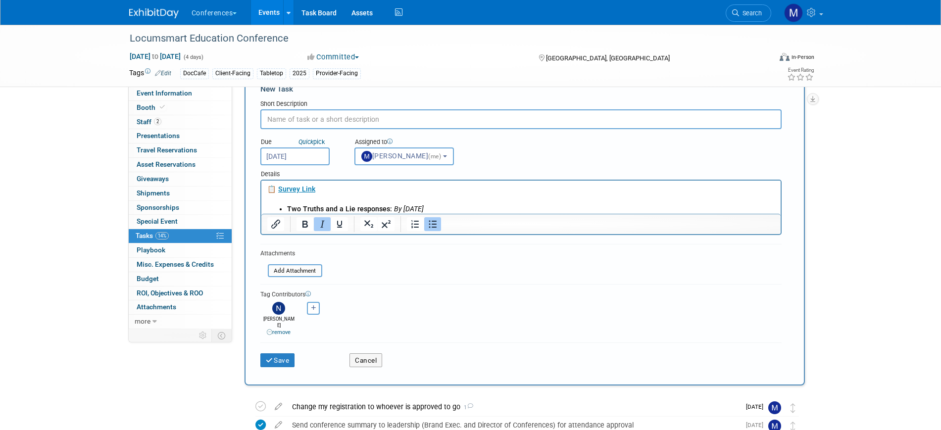
scroll to position [0, 0]
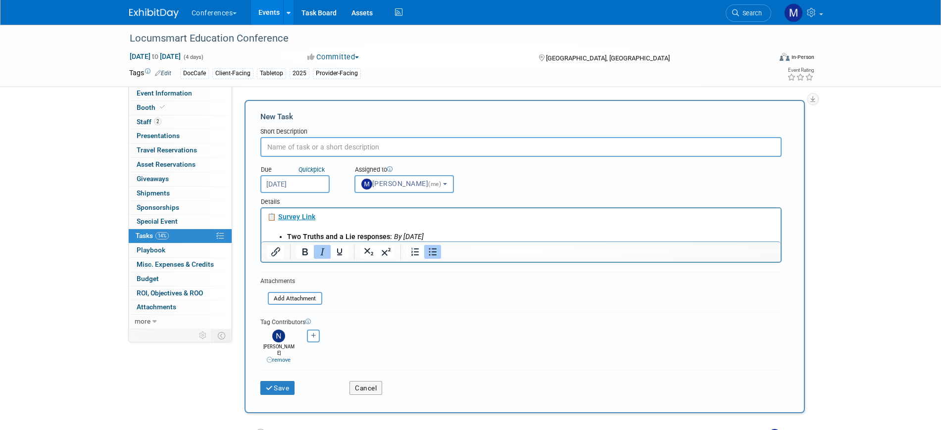
click at [325, 146] on input "text" at bounding box center [520, 147] width 521 height 20
drag, startPoint x: 287, startPoint y: 235, endPoint x: 388, endPoint y: 236, distance: 100.5
click at [388, 236] on li "Two Truths and a Lie responses: By October 1" at bounding box center [531, 237] width 488 height 10
copy b "Two Truths and a Lie responses:"
click at [290, 146] on input "text" at bounding box center [520, 147] width 521 height 20
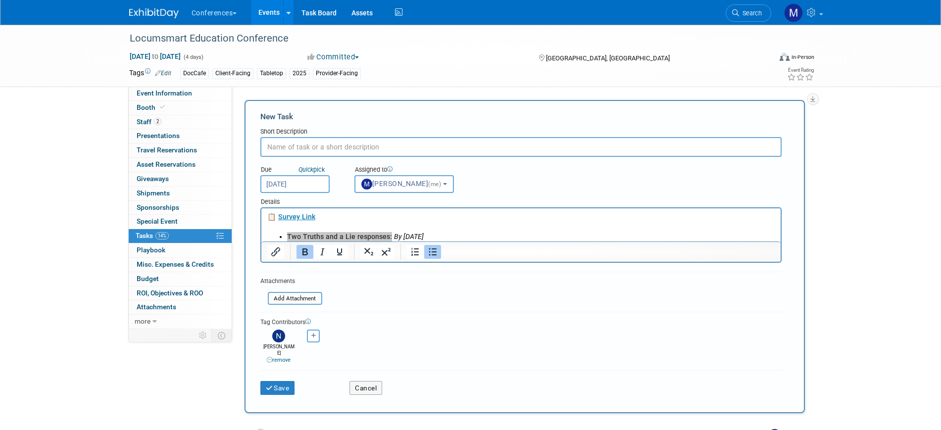
paste input "Two Truths and a Lie responses:"
type input "Two Truths and a Lie responses"
click at [282, 381] on button "Save" at bounding box center [277, 388] width 35 height 14
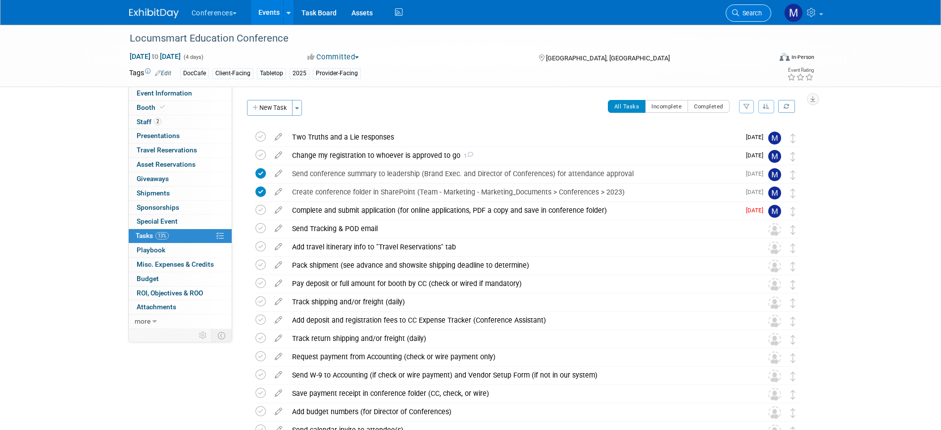
click at [754, 15] on span "Search" at bounding box center [750, 12] width 23 height 7
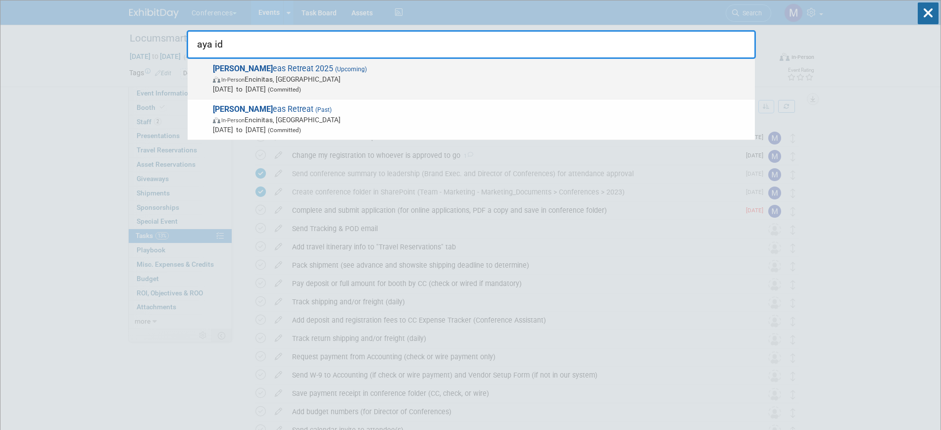
type input "aya id"
click at [298, 78] on span "In-Person Encinitas, CA" at bounding box center [481, 79] width 537 height 10
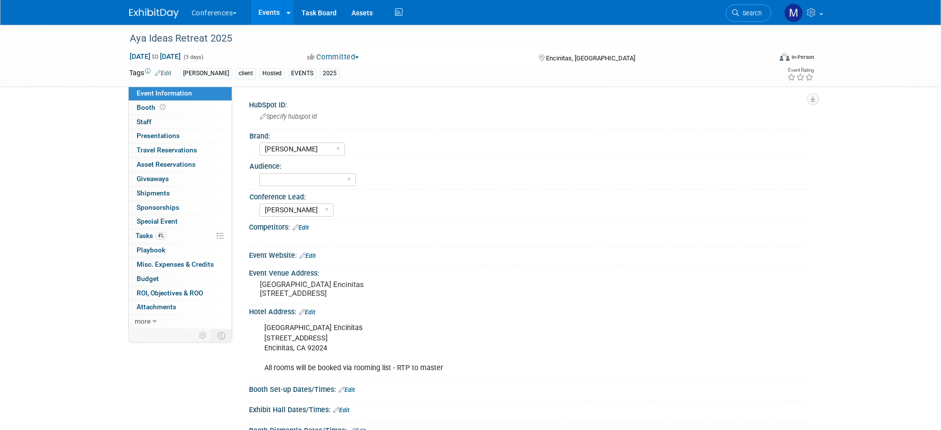
select select "[PERSON_NAME]"
click at [170, 237] on link "4% Tasks 4%" at bounding box center [180, 236] width 103 height 14
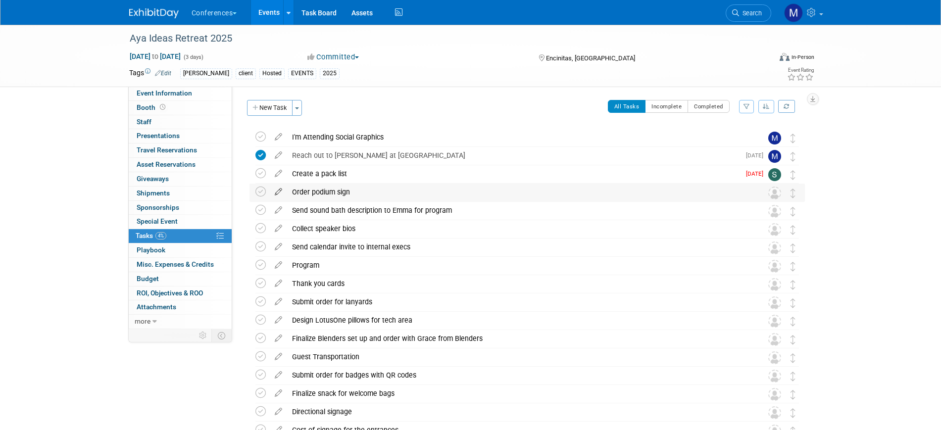
click at [276, 193] on icon at bounding box center [278, 190] width 17 height 12
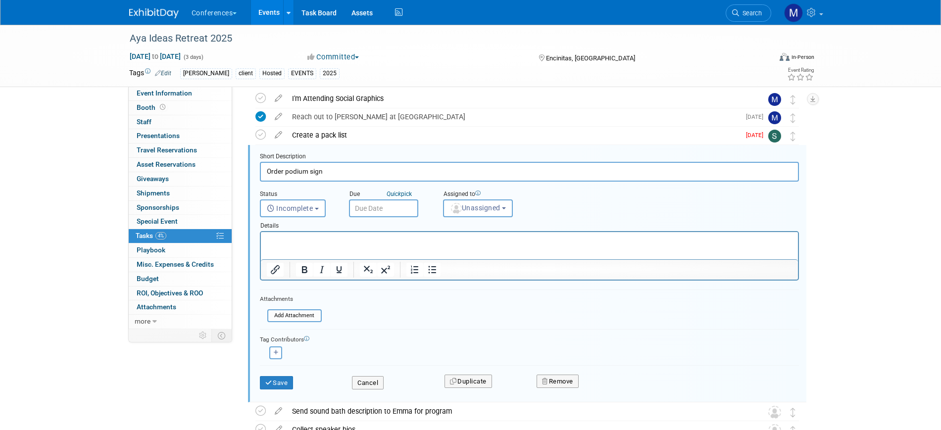
drag, startPoint x: 285, startPoint y: 172, endPoint x: 483, endPoint y: 188, distance: 198.7
click at [474, 189] on form "Short Description Order podium sign Status <i class="far fa-clock" style="paddi…" at bounding box center [529, 275] width 554 height 247
type input "Order Print Item Deliverables"
click at [302, 246] on html at bounding box center [528, 238] width 537 height 13
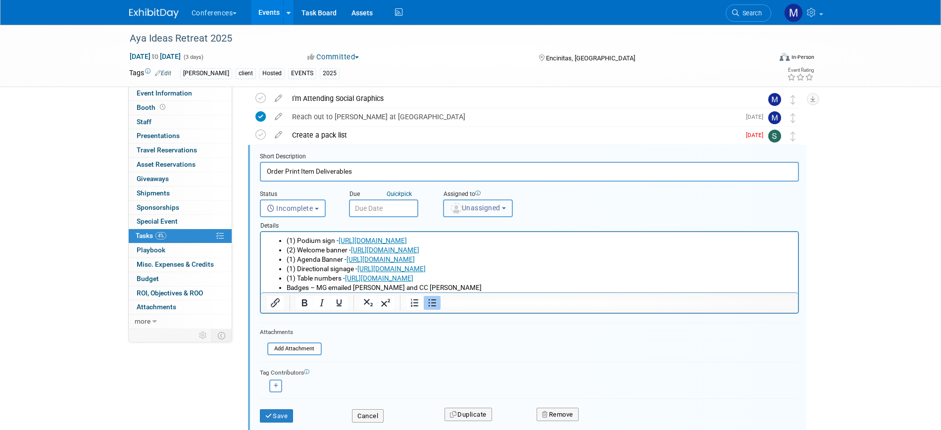
click at [501, 208] on span "Unassigned" at bounding box center [475, 208] width 50 height 8
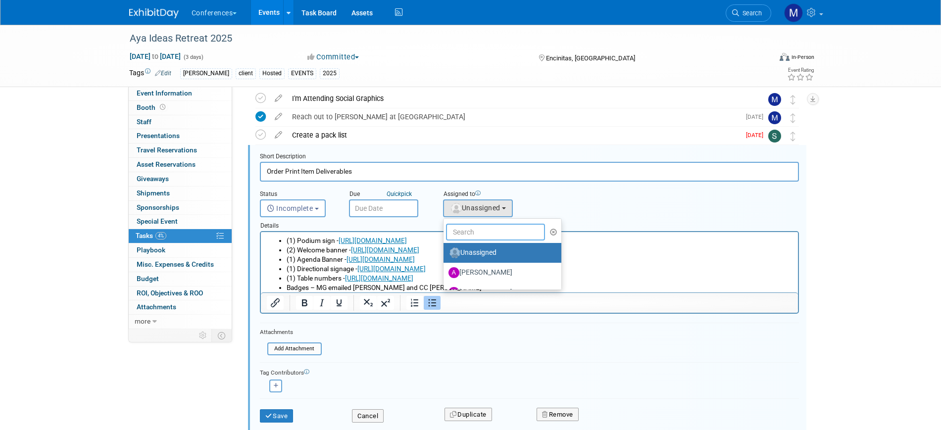
click at [490, 226] on input "text" at bounding box center [495, 232] width 99 height 17
type input "sop"
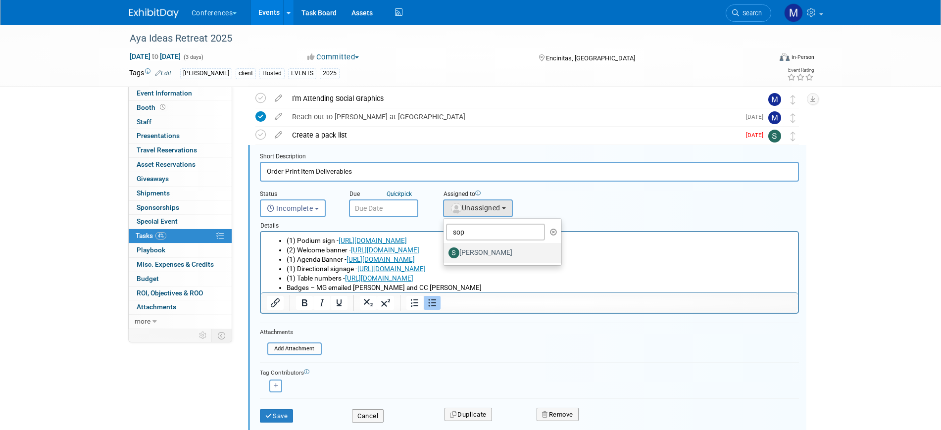
click at [479, 250] on label "[PERSON_NAME]" at bounding box center [500, 253] width 103 height 16
click at [445, 250] on input "[PERSON_NAME]" at bounding box center [442, 252] width 6 height 6
select select "a9d03f23-9900-4d84-867c-673ace9463de"
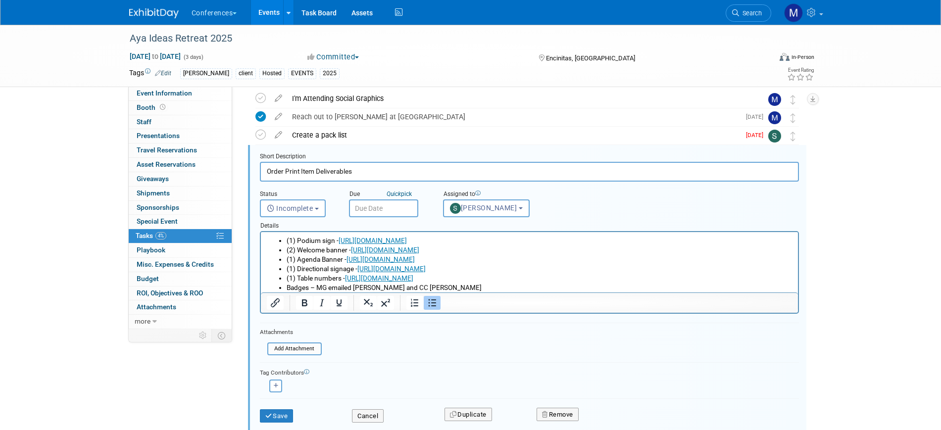
click at [382, 209] on input "text" at bounding box center [383, 209] width 69 height 18
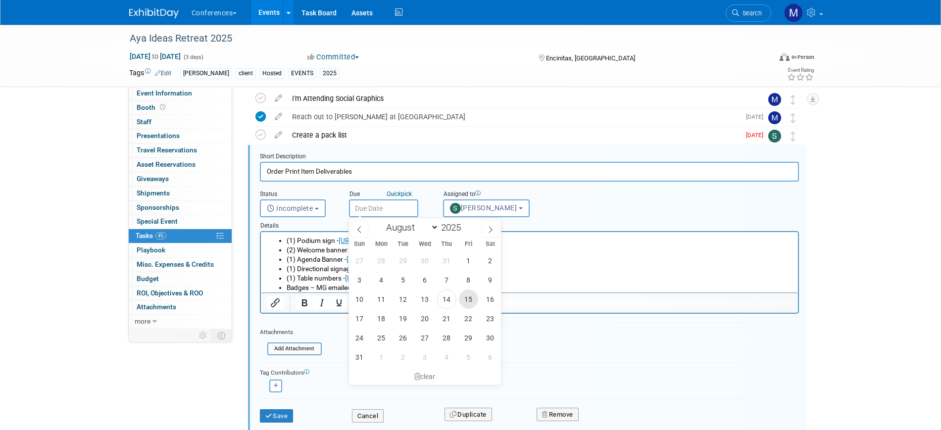
click at [470, 300] on span "15" at bounding box center [468, 299] width 19 height 19
type input "[DATE]"
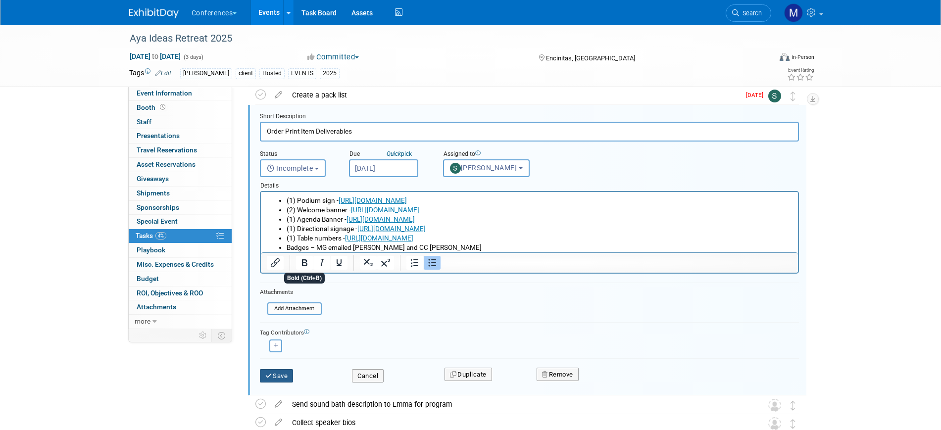
scroll to position [101, 0]
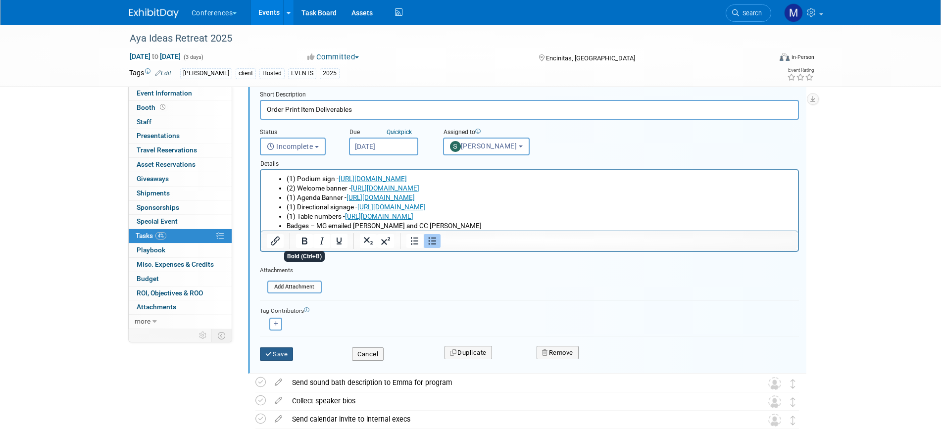
click at [288, 351] on button "Save" at bounding box center [277, 355] width 34 height 14
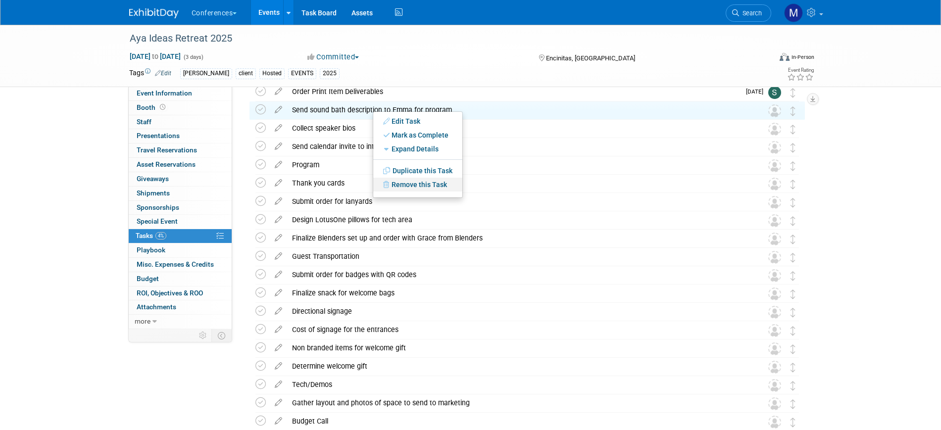
click at [409, 186] on link "Remove this Task" at bounding box center [417, 185] width 89 height 14
click at [500, 192] on link "Yes" at bounding box center [499, 193] width 29 height 16
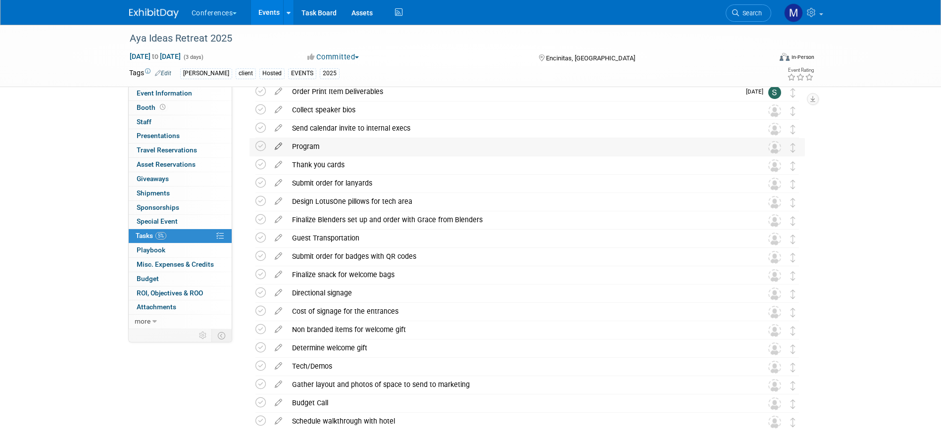
click at [276, 148] on icon at bounding box center [278, 144] width 17 height 12
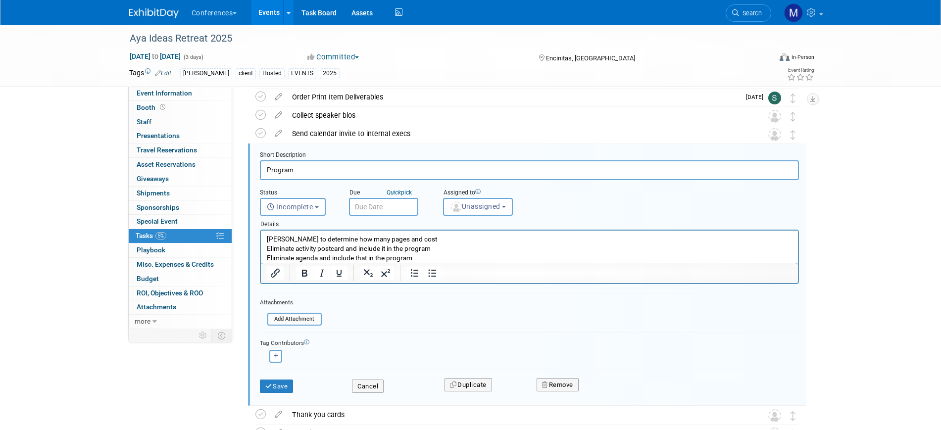
scroll to position [94, 0]
click at [268, 170] on input "Program" at bounding box center [529, 171] width 539 height 19
type input "Order Program"
click at [459, 206] on img "button" at bounding box center [456, 208] width 11 height 11
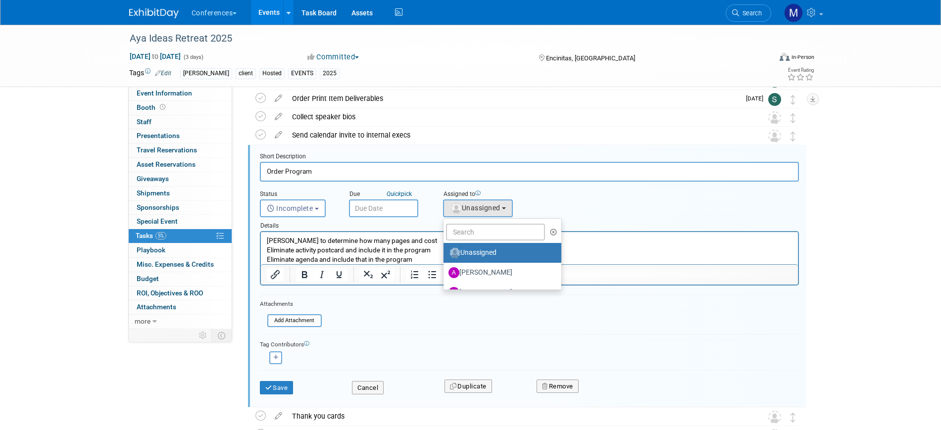
click at [467, 222] on ul "Unassigned [PERSON_NAME] [PERSON_NAME] [PERSON_NAME] [PERSON_NAME] [PERSON_NAME…" at bounding box center [502, 254] width 119 height 72
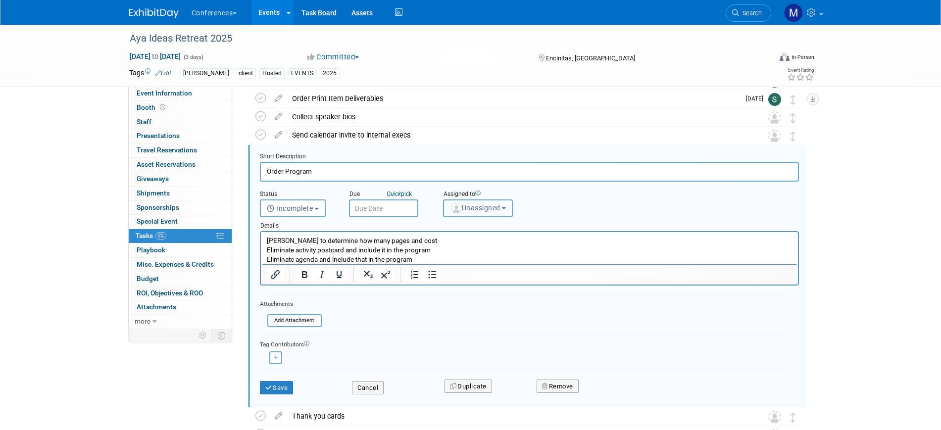
click at [481, 210] on span "Unassigned" at bounding box center [475, 208] width 50 height 8
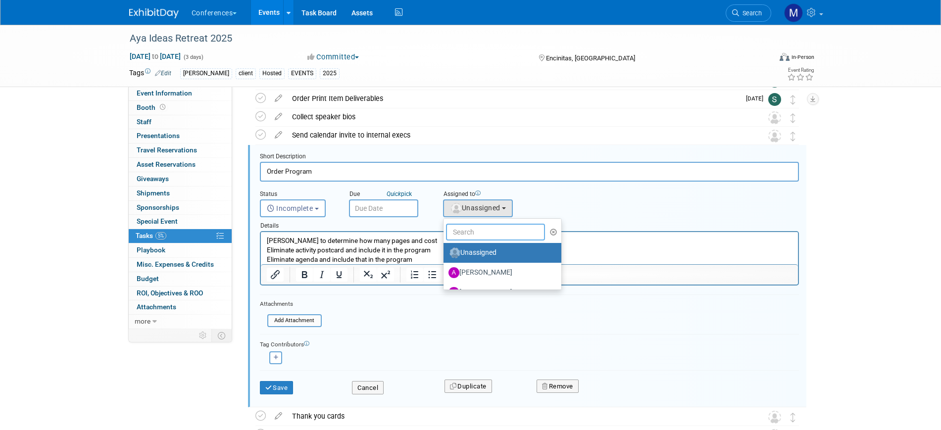
click at [481, 232] on input "text" at bounding box center [495, 232] width 99 height 17
type input "sop"
click at [492, 246] on label "[PERSON_NAME]" at bounding box center [500, 253] width 103 height 16
click at [445, 249] on input "[PERSON_NAME]" at bounding box center [442, 252] width 6 height 6
select select "a9d03f23-9900-4d84-867c-673ace9463de"
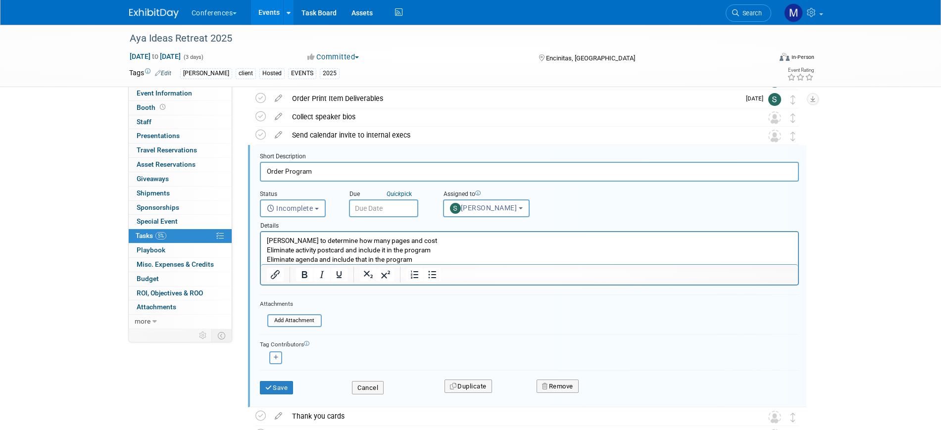
scroll to position [155, 0]
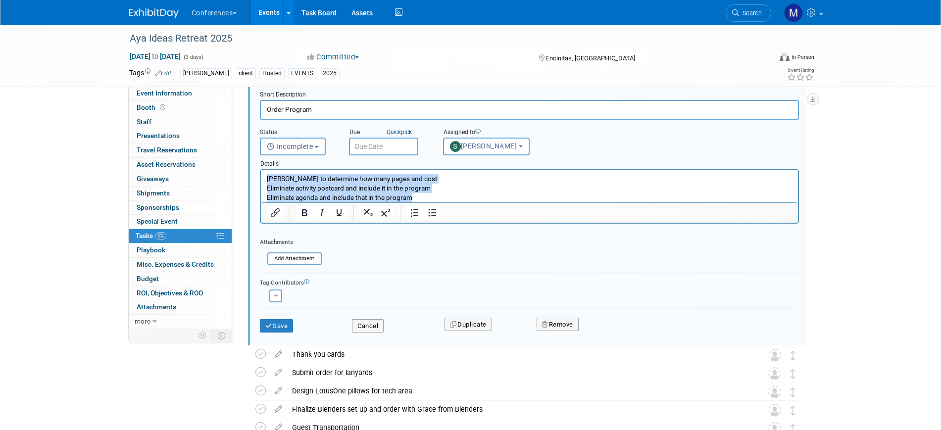
drag, startPoint x: 265, startPoint y: 176, endPoint x: 542, endPoint y: 232, distance: 282.3
click at [542, 202] on html "[PERSON_NAME] to determine how many pages and cost Eliminate activity postcard …" at bounding box center [528, 186] width 537 height 32
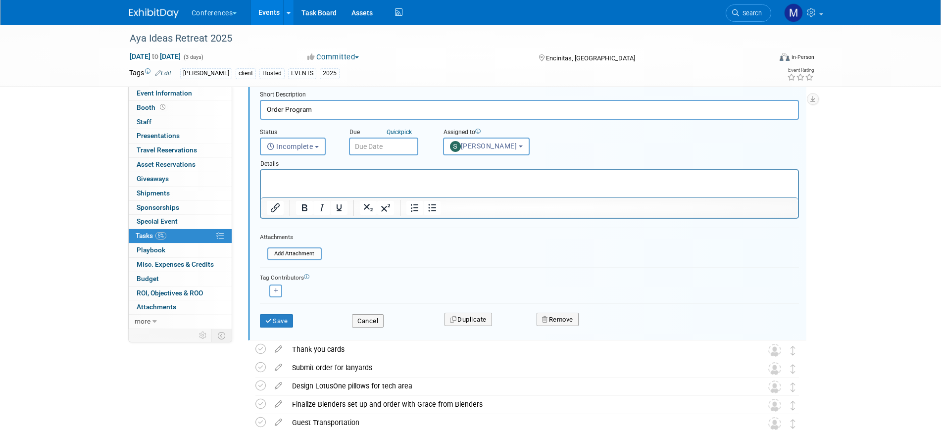
click at [399, 140] on input "text" at bounding box center [383, 147] width 69 height 18
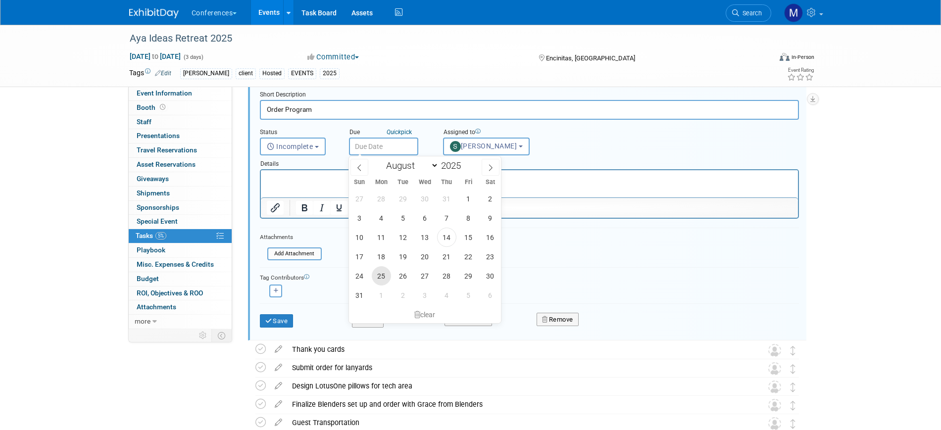
click at [386, 274] on span "25" at bounding box center [381, 275] width 19 height 19
type input "[DATE]"
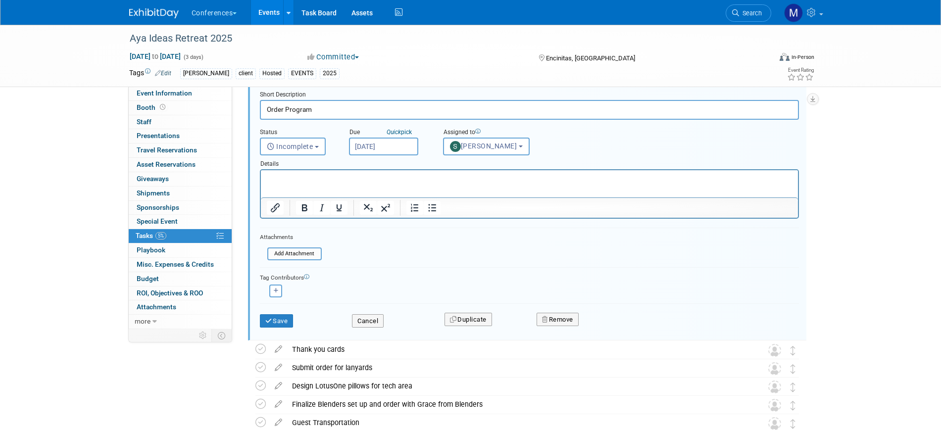
click at [276, 183] on p "Rich Text Area. Press ALT-0 for help." at bounding box center [529, 178] width 526 height 9
click at [282, 319] on button "Save" at bounding box center [277, 321] width 34 height 14
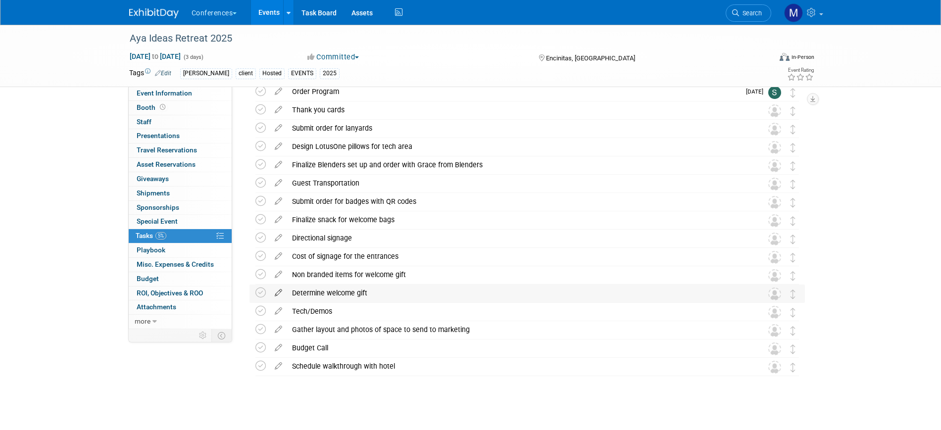
click at [281, 290] on icon at bounding box center [278, 291] width 17 height 12
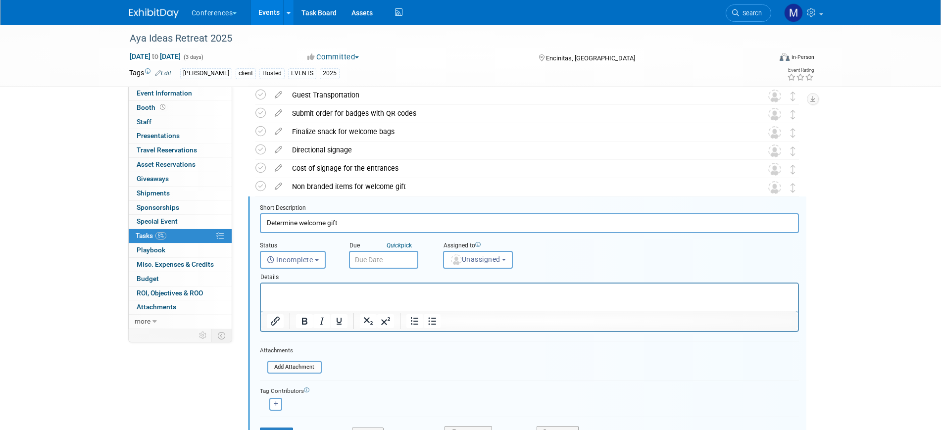
scroll to position [295, 0]
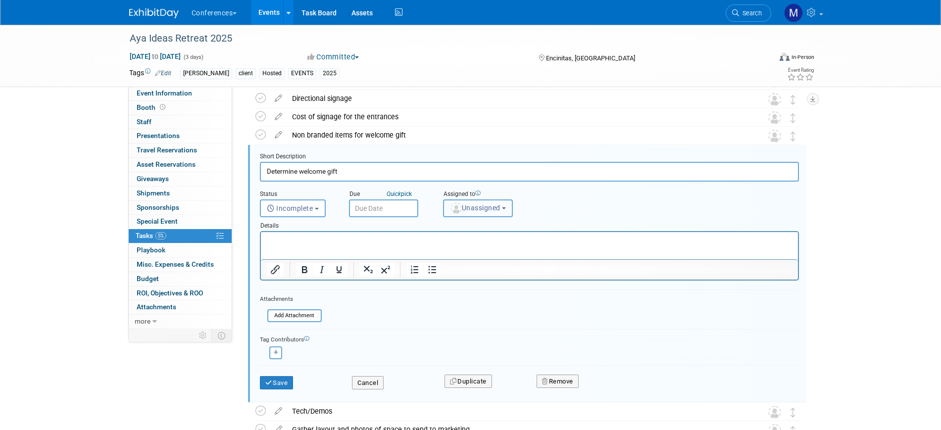
click at [468, 207] on span "Unassigned" at bounding box center [475, 208] width 50 height 8
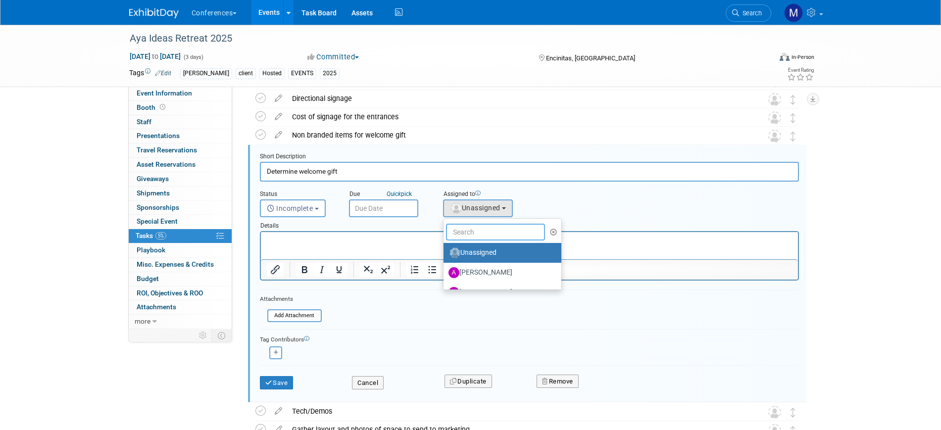
click at [469, 227] on input "text" at bounding box center [495, 232] width 99 height 17
type input "mar"
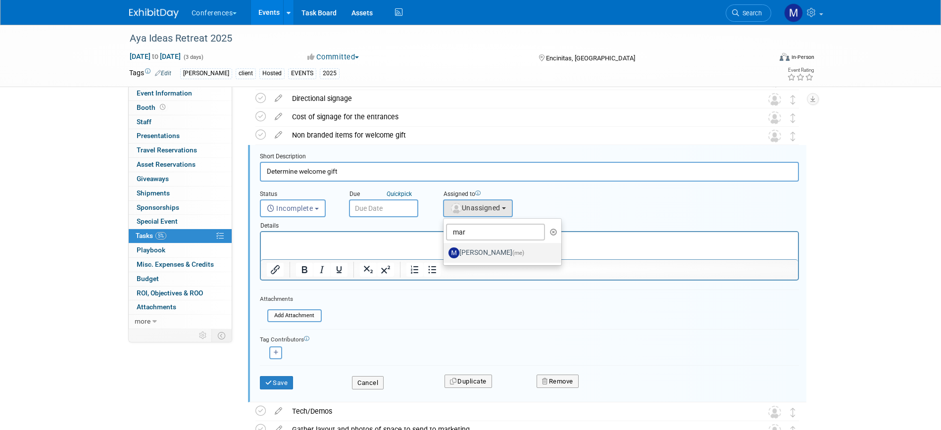
click at [480, 248] on label "Marygrace LeGros (me)" at bounding box center [500, 253] width 103 height 16
click at [445, 249] on input "Marygrace LeGros (me)" at bounding box center [442, 252] width 6 height 6
select select "44aca64b-5a90-4919-a819-d2f91ad54103"
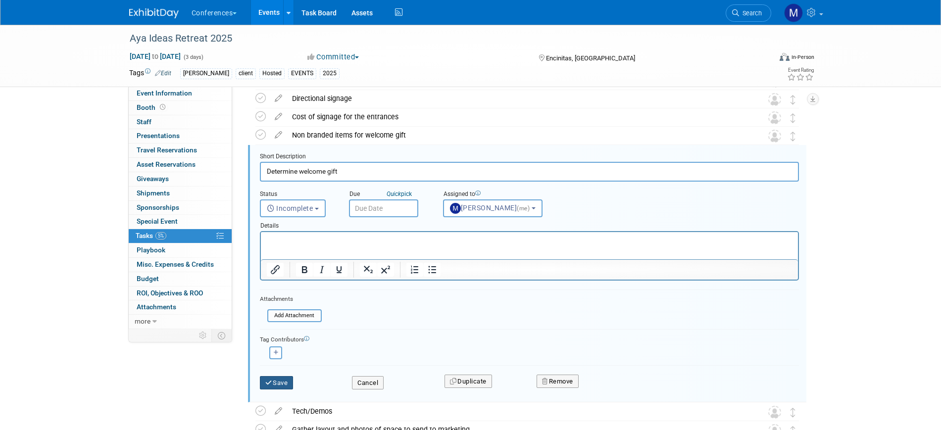
click at [281, 385] on button "Save" at bounding box center [277, 383] width 34 height 14
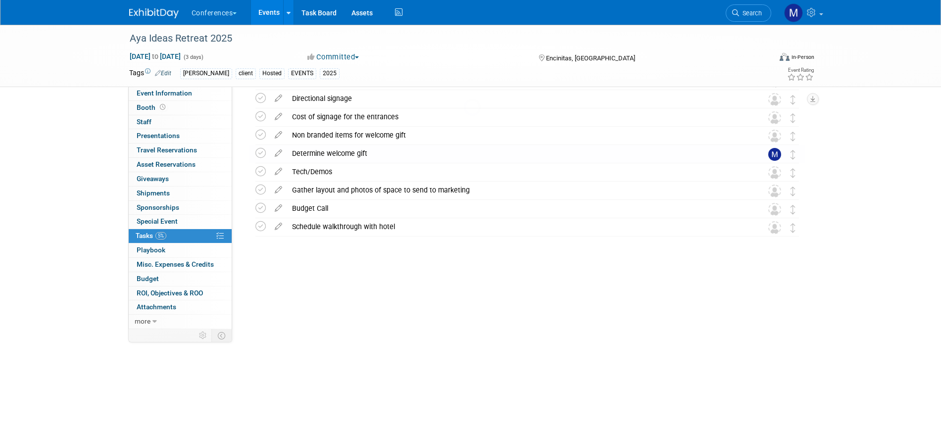
scroll to position [162, 0]
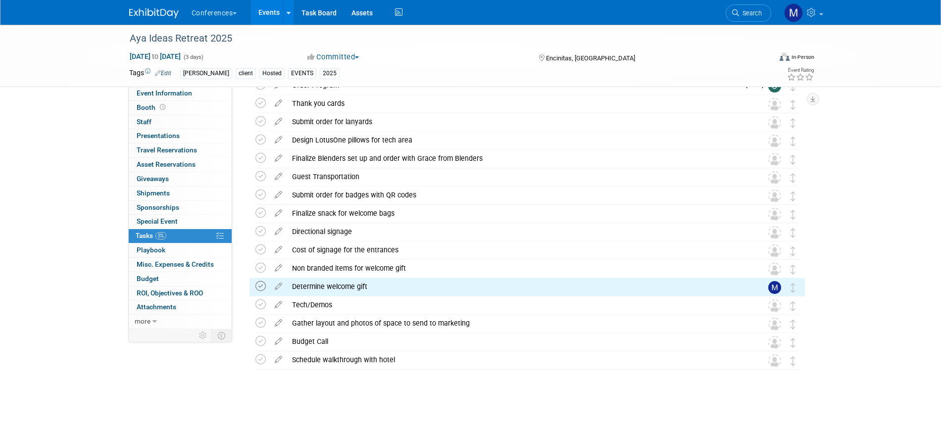
click at [262, 286] on icon at bounding box center [260, 286] width 10 height 10
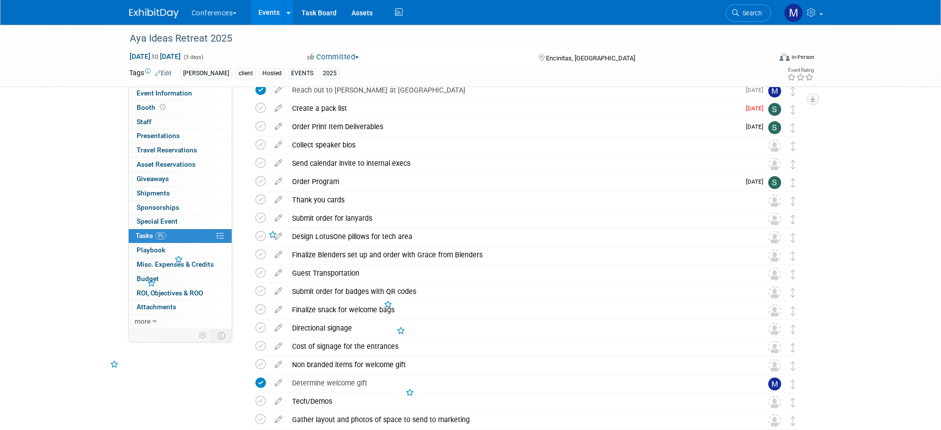
scroll to position [0, 0]
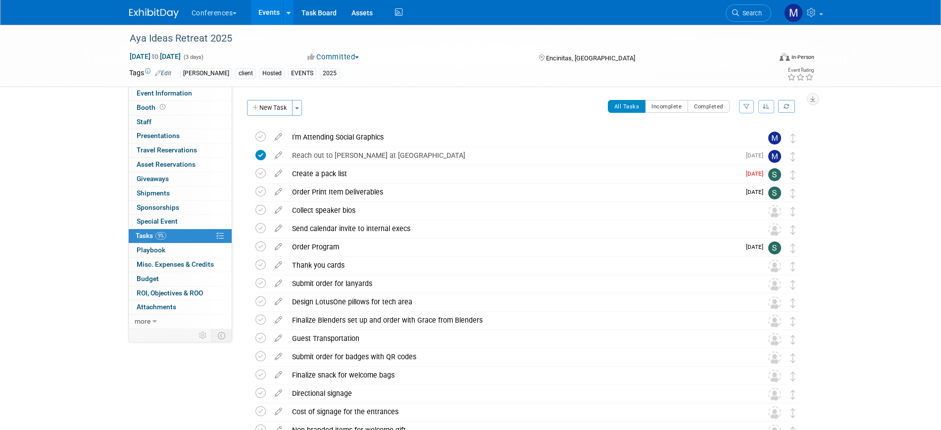
click at [161, 8] on img at bounding box center [154, 13] width 50 height 10
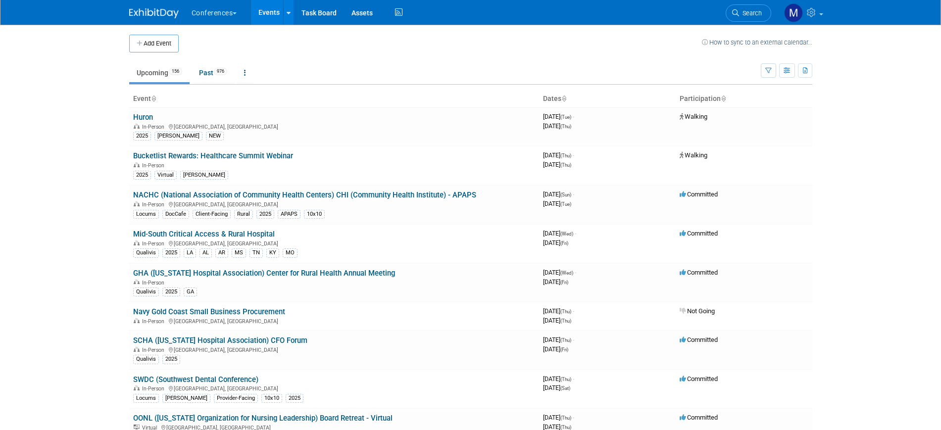
click at [732, 9] on icon at bounding box center [735, 12] width 7 height 7
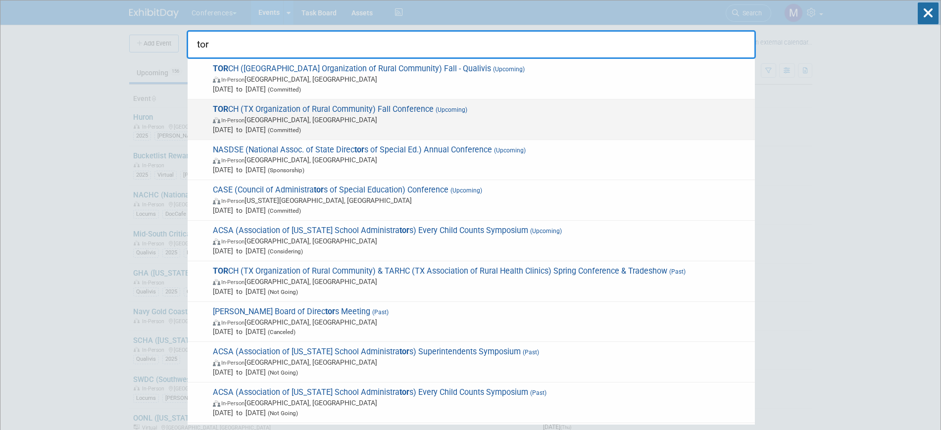
type input "tor"
click at [438, 101] on div "TOR CH ([GEOGRAPHIC_DATA] Organization of Rural Community) Fall Conference (Upc…" at bounding box center [471, 120] width 567 height 41
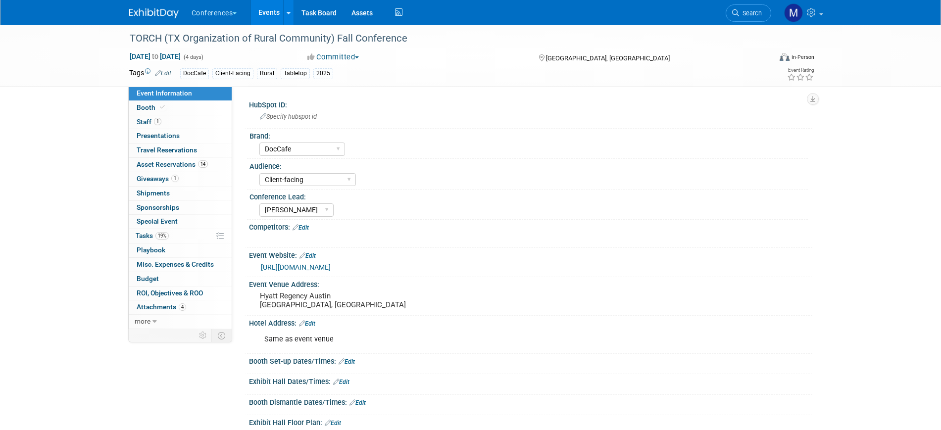
select select "DocCafe"
select select "Client-facing"
select select "[PERSON_NAME]"
click at [370, 36] on div "TORCH (TX Organization of Rural Community) Fall Conference" at bounding box center [441, 39] width 630 height 18
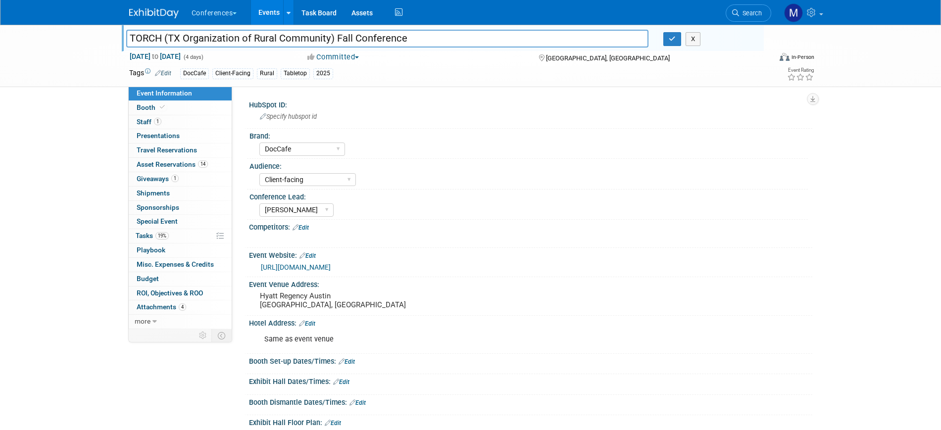
click at [445, 39] on input "TORCH (TX Organization of Rural Community) Fall Conference" at bounding box center [387, 38] width 523 height 17
type input "TORCH (TX Organization of Rural Community) Fall Conference - DocCafe"
click at [679, 37] on button "button" at bounding box center [672, 39] width 18 height 14
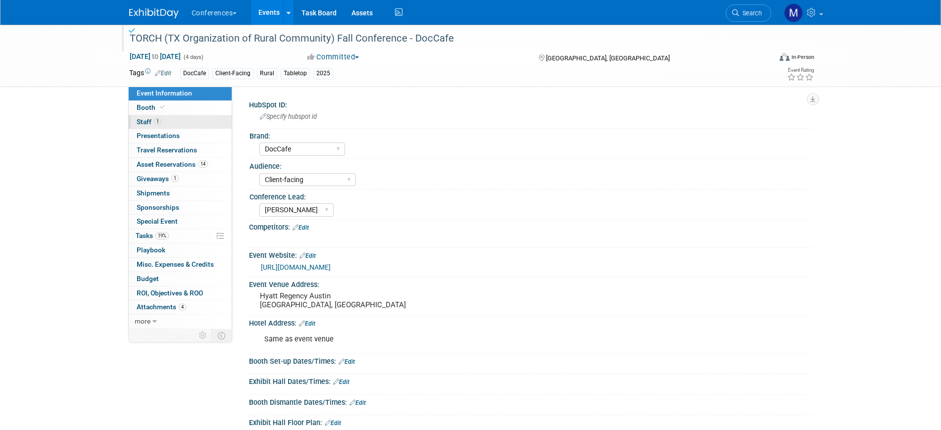
click at [165, 123] on link "1 Staff 1" at bounding box center [180, 122] width 103 height 14
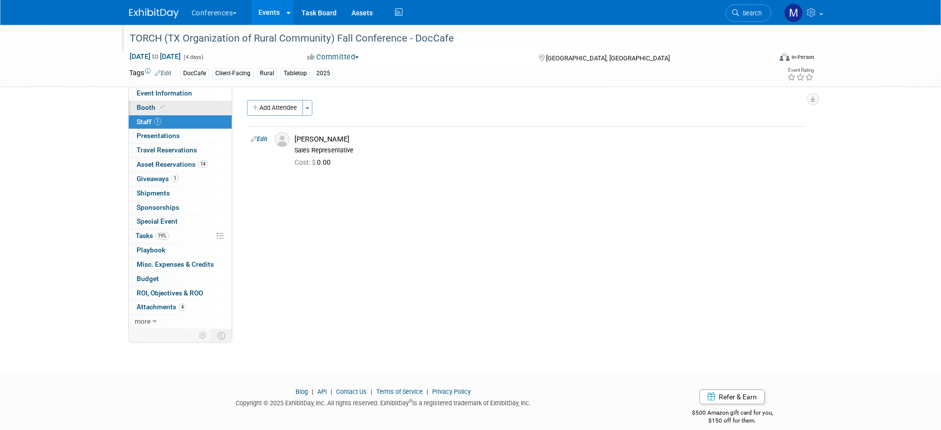
click at [185, 103] on link "Booth" at bounding box center [180, 108] width 103 height 14
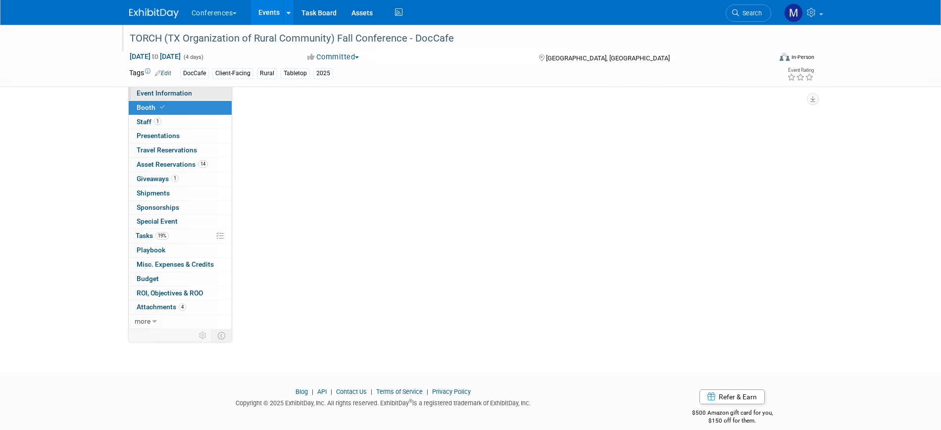
select select "8' tabletop"
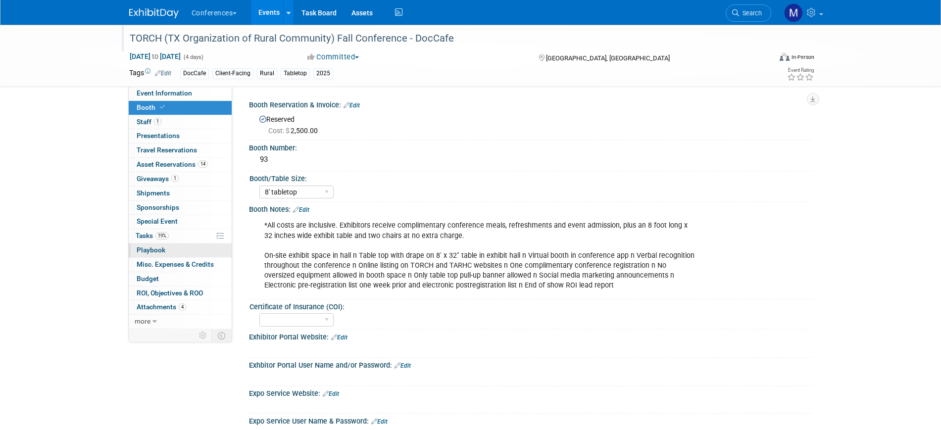
drag, startPoint x: 162, startPoint y: 241, endPoint x: 200, endPoint y: 245, distance: 37.9
click at [162, 241] on link "19% Tasks 19%" at bounding box center [180, 236] width 103 height 14
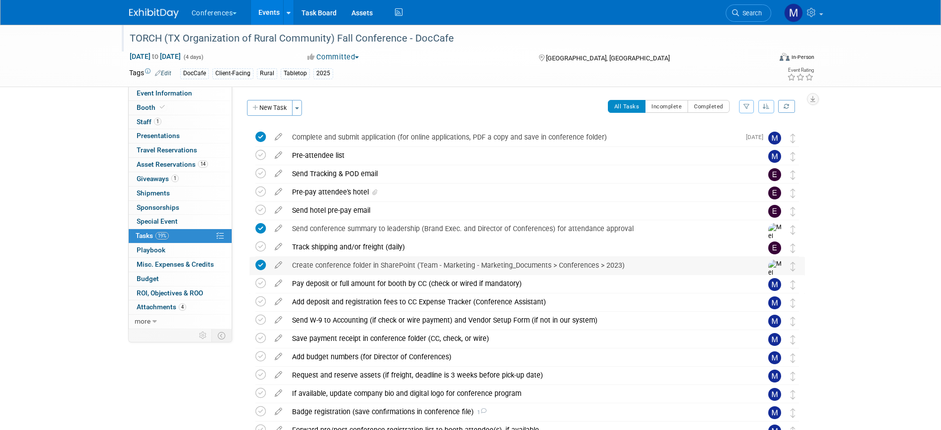
click at [511, 266] on div "Create conference folder in SharePoint (Team - Marketing - Marketing_Documents …" at bounding box center [517, 265] width 461 height 17
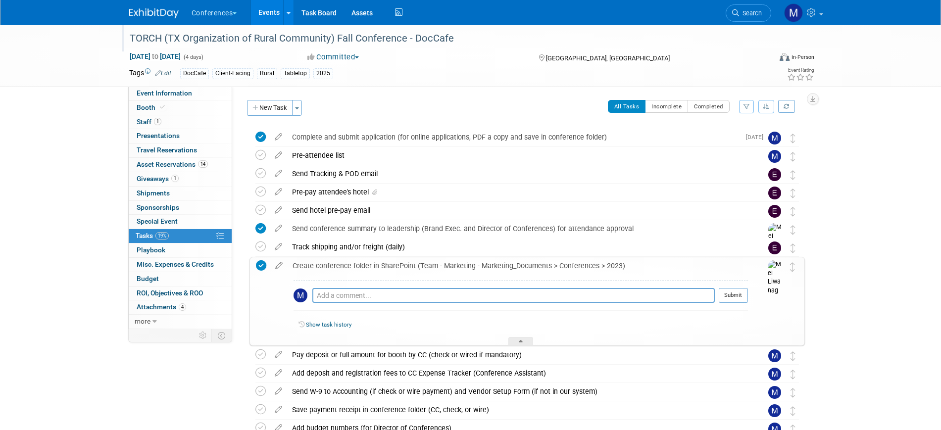
click at [511, 266] on div "Create conference folder in SharePoint (Team - Marketing - Marketing_Documents …" at bounding box center [518, 265] width 460 height 17
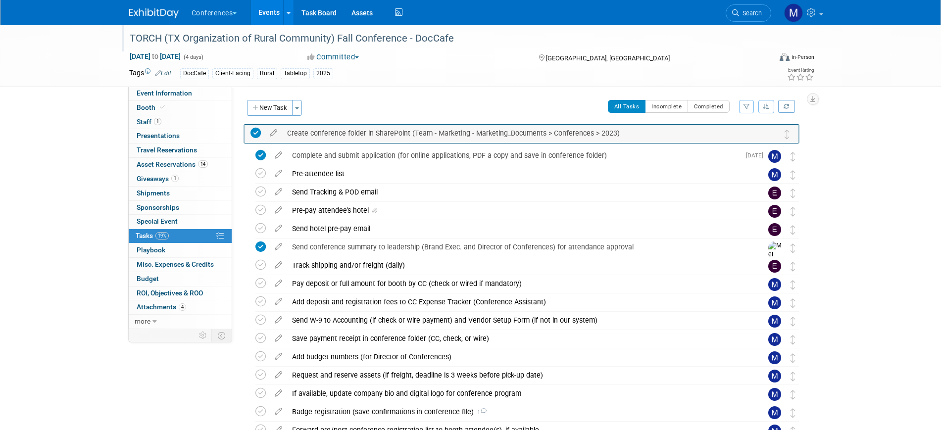
drag, startPoint x: 789, startPoint y: 265, endPoint x: 784, endPoint y: 131, distance: 133.8
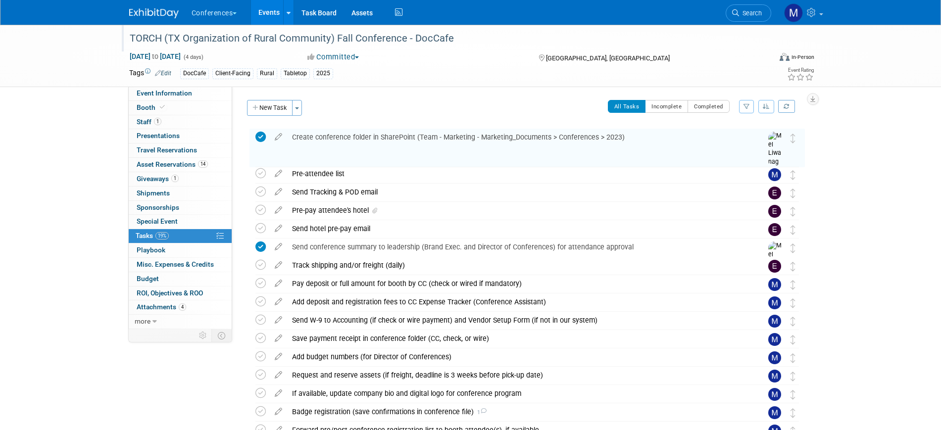
click at [394, 154] on div "Complete and submit application (for online applications, PDF a copy and save i…" at bounding box center [513, 155] width 453 height 17
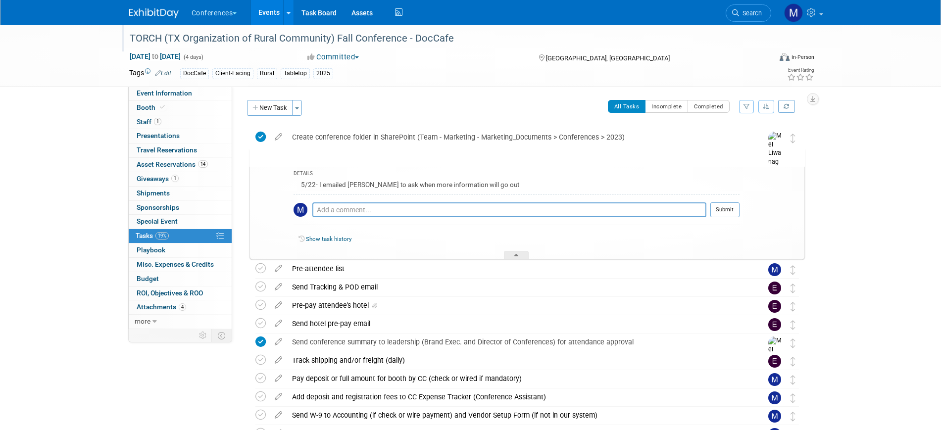
click at [394, 154] on div "Complete and submit application (for online applications, PDF a copy and save i…" at bounding box center [514, 156] width 452 height 17
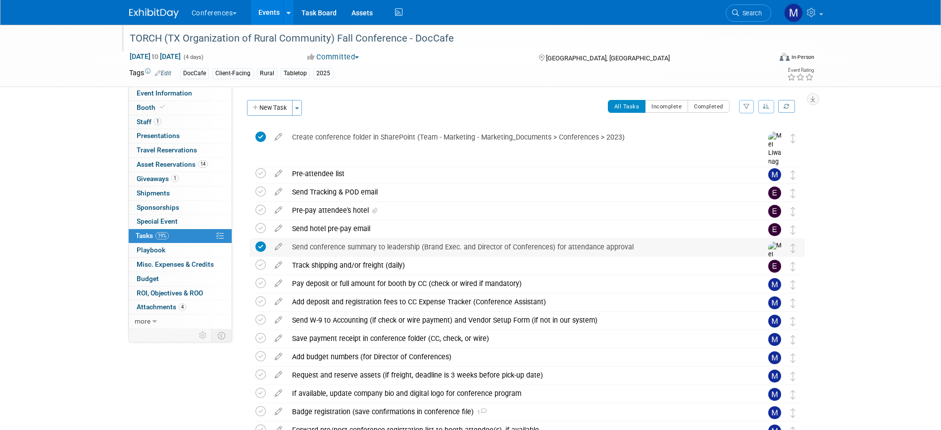
click at [407, 245] on div "Send conference summary to leadership (Brand Exec. and Director of Conferences)…" at bounding box center [517, 247] width 461 height 17
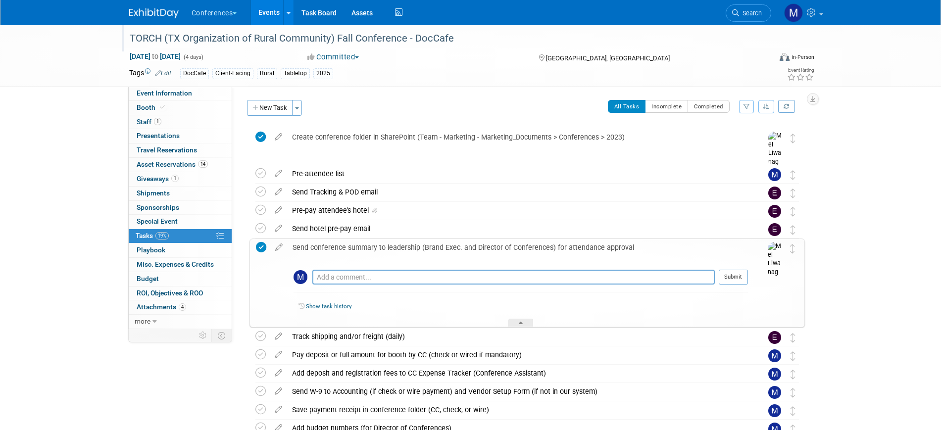
click at [407, 245] on div "Send conference summary to leadership (Brand Exec. and Director of Conferences)…" at bounding box center [518, 247] width 460 height 17
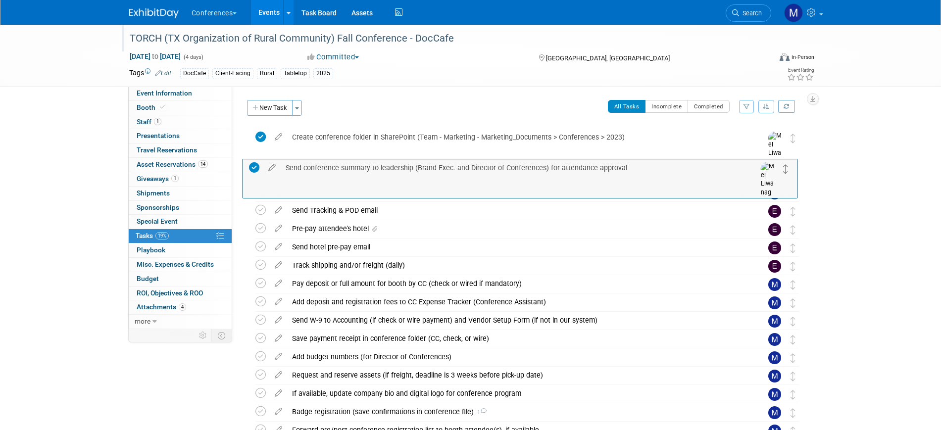
drag, startPoint x: 792, startPoint y: 248, endPoint x: 785, endPoint y: 168, distance: 80.0
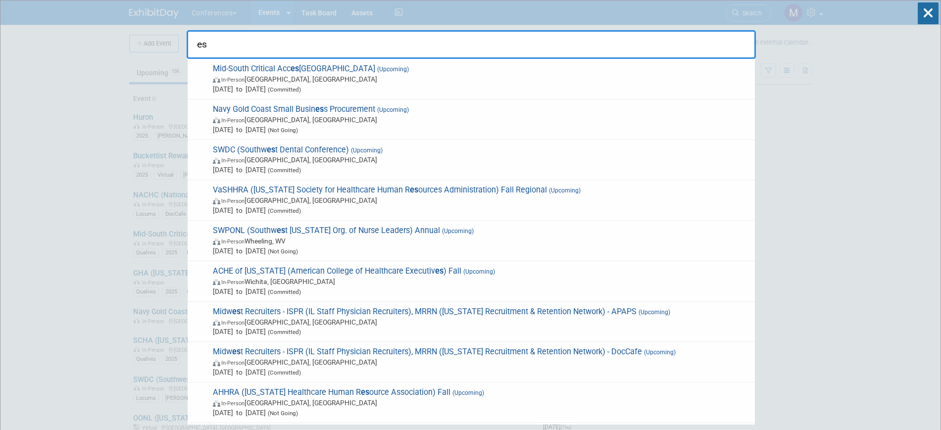
type input "e"
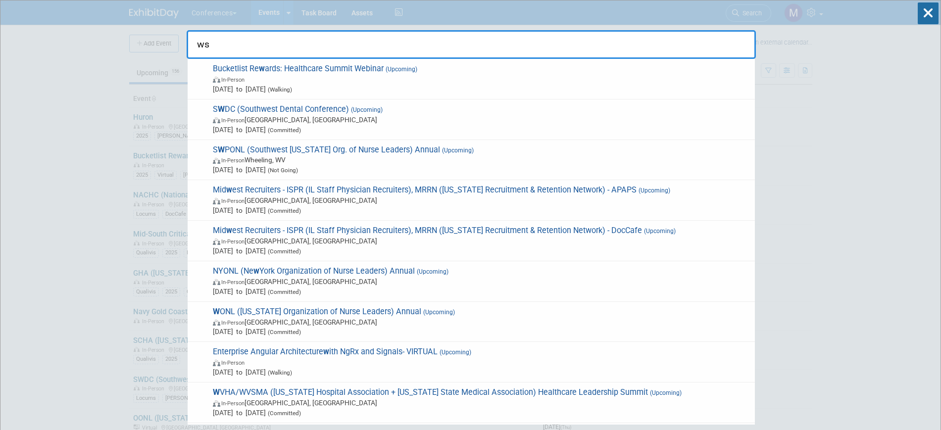
type input "w"
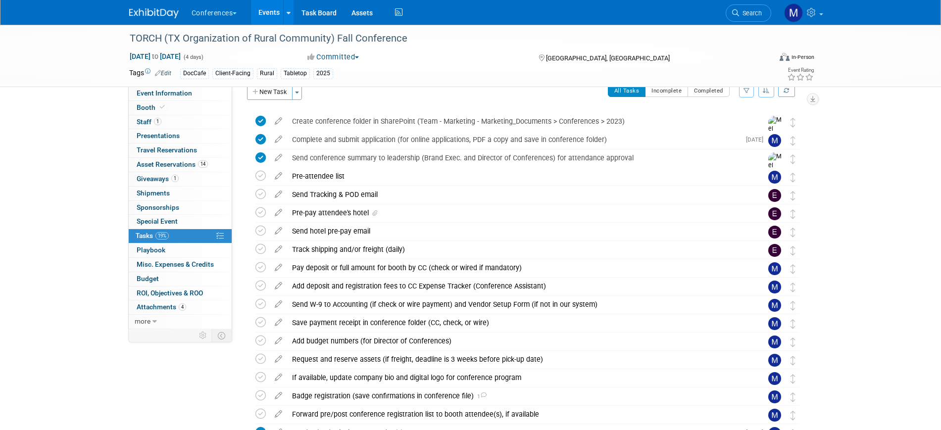
scroll to position [16, 0]
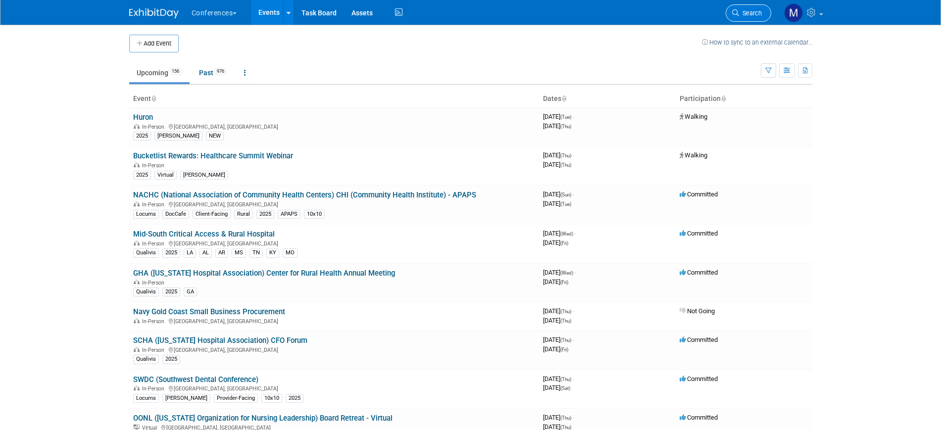
click at [750, 12] on span "Search" at bounding box center [750, 12] width 23 height 7
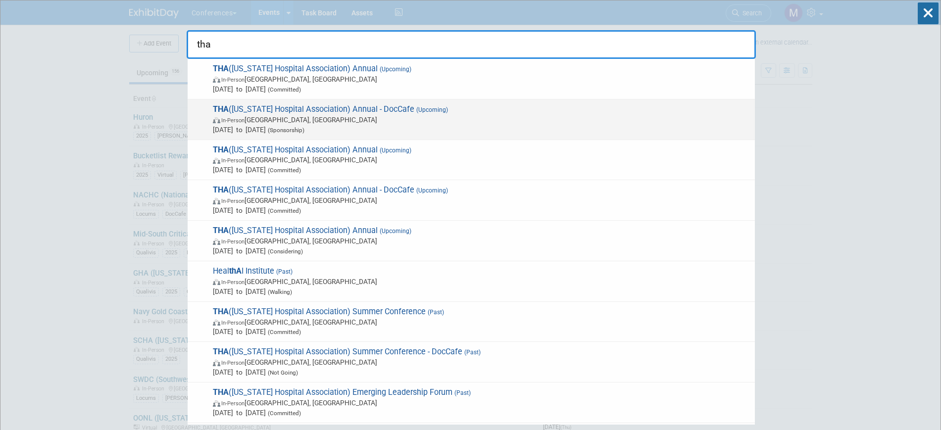
type input "tha"
click at [376, 128] on span "Sep 18, 2025 to Sep 19, 2025 (Sponsorship)" at bounding box center [481, 130] width 537 height 10
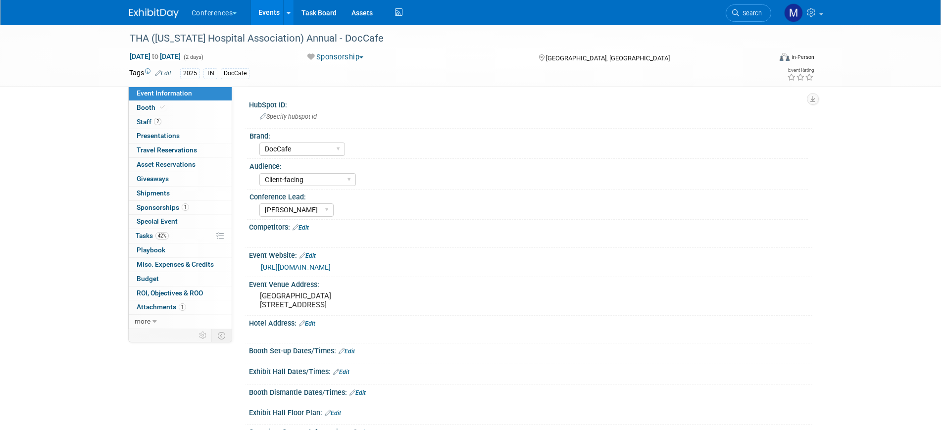
select select "DocCafe"
select select "Client-facing"
select select "[PERSON_NAME]"
click at [163, 238] on span "42%" at bounding box center [161, 235] width 13 height 7
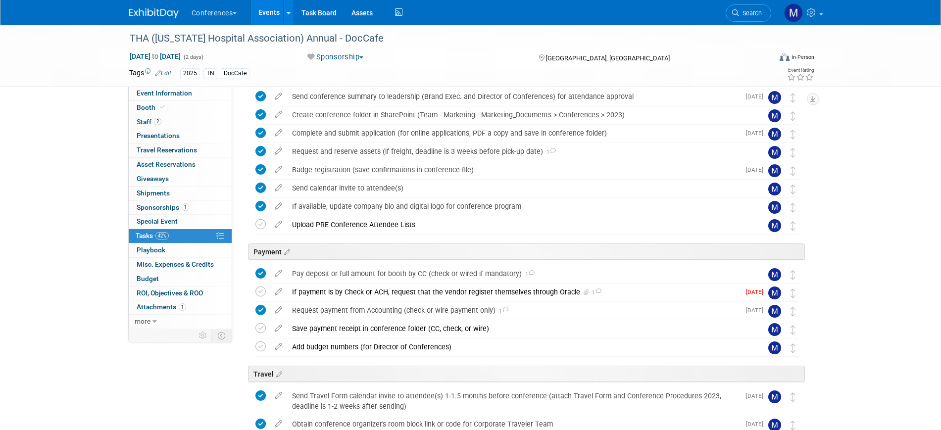
scroll to position [124, 0]
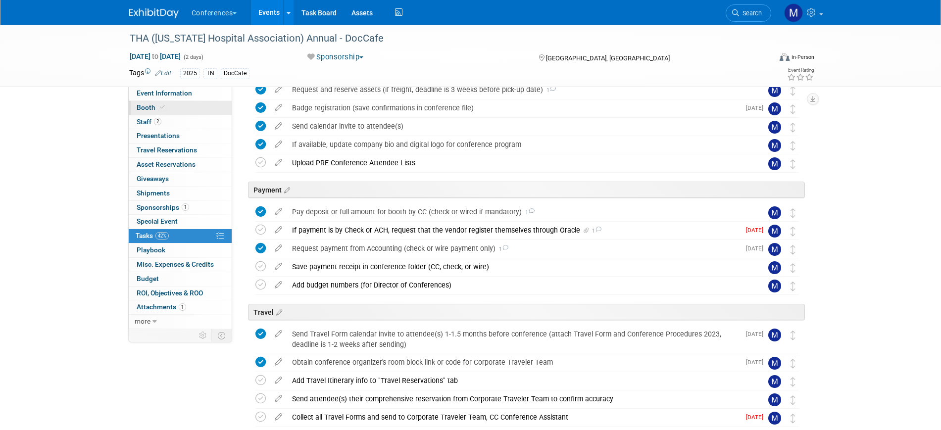
click at [171, 112] on link "Booth" at bounding box center [180, 108] width 103 height 14
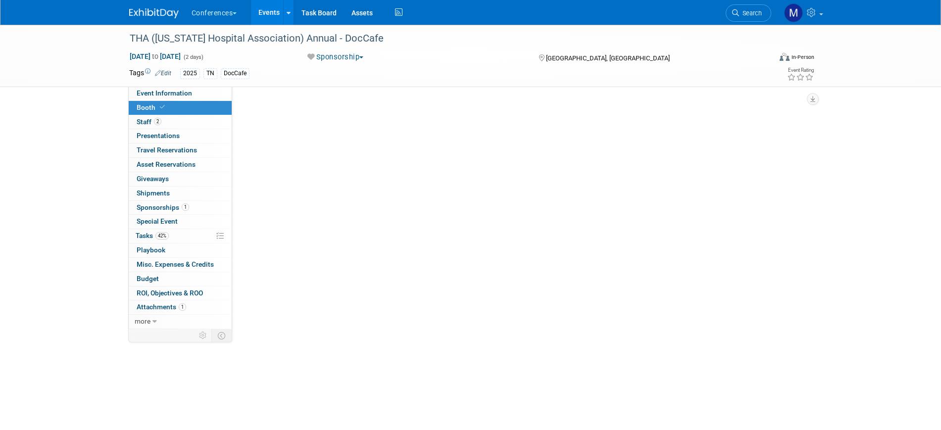
scroll to position [0, 0]
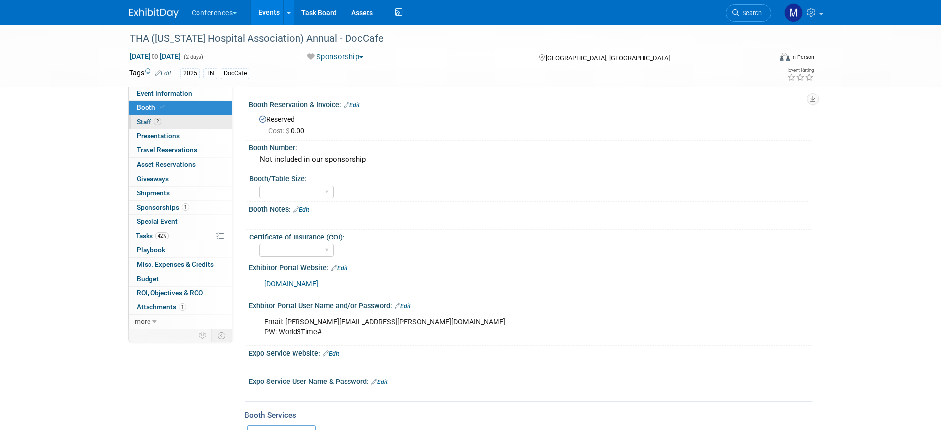
click at [173, 126] on link "2 Staff 2" at bounding box center [180, 122] width 103 height 14
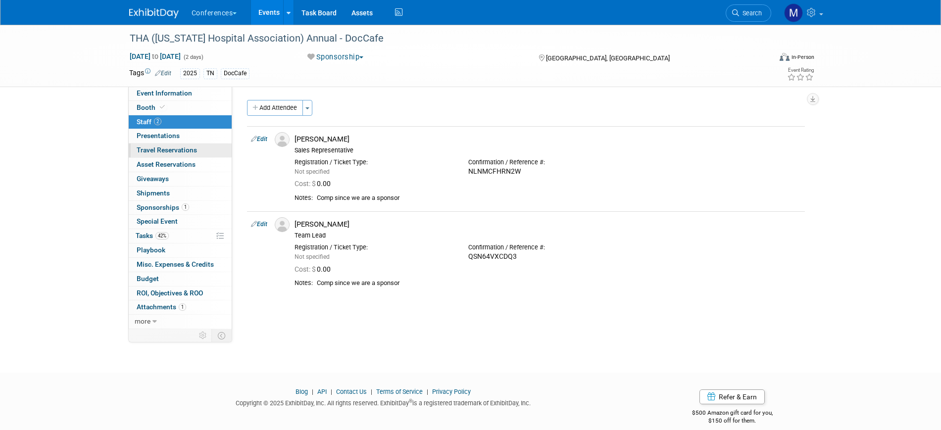
click at [155, 154] on link "0 Travel Reservations 0" at bounding box center [180, 151] width 103 height 14
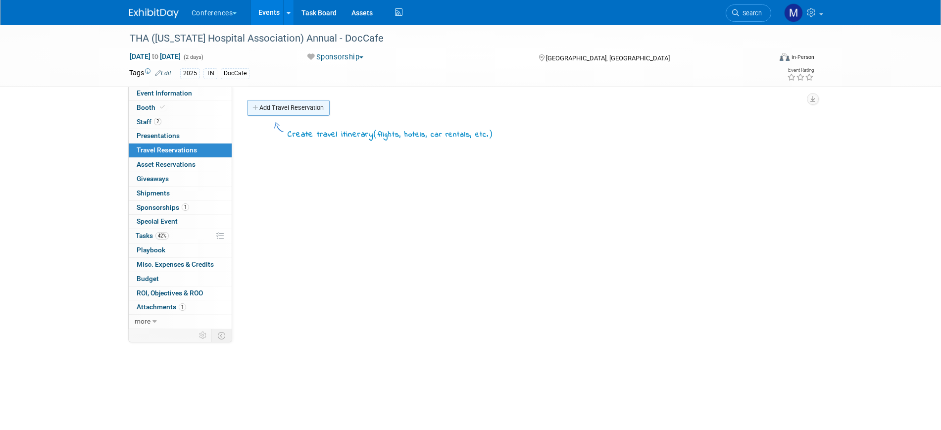
click at [285, 110] on link "Add Travel Reservation" at bounding box center [288, 108] width 83 height 16
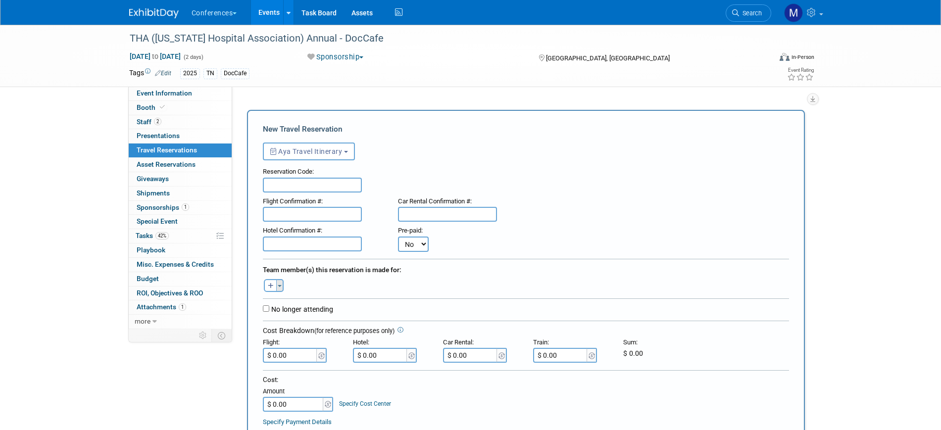
click at [282, 289] on button "Toggle Dropdown" at bounding box center [279, 285] width 7 height 13
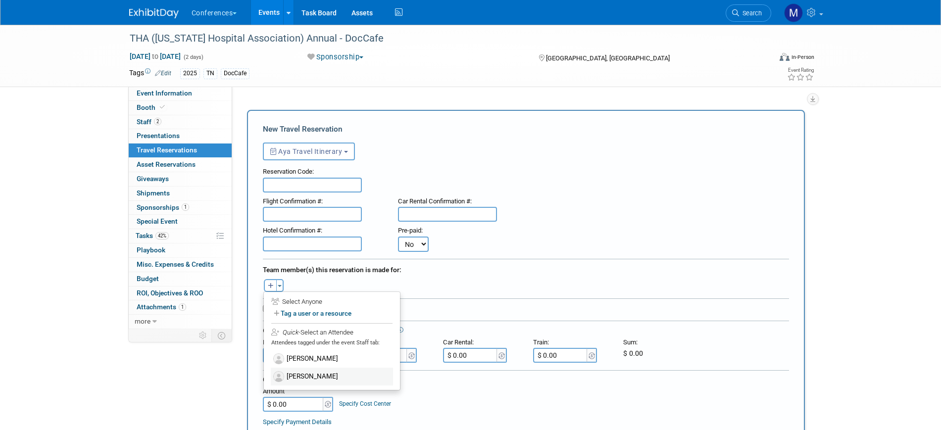
click at [315, 377] on label "[PERSON_NAME]" at bounding box center [332, 377] width 122 height 18
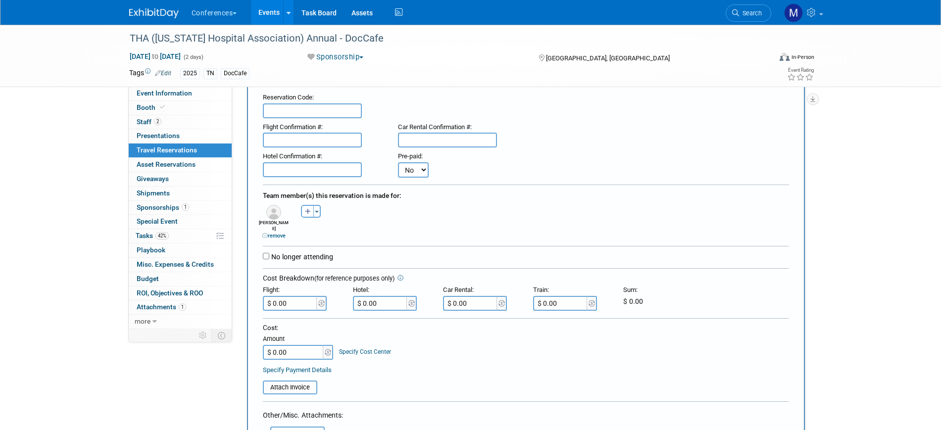
scroll to position [248, 0]
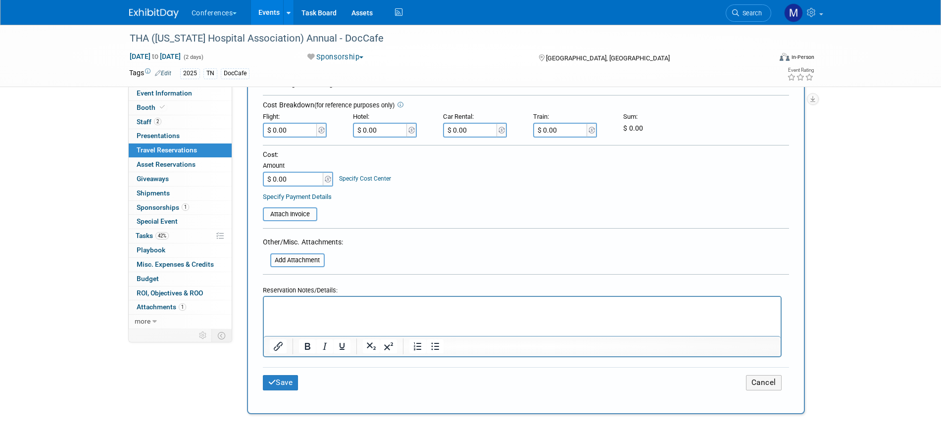
click at [288, 311] on html at bounding box center [521, 304] width 517 height 14
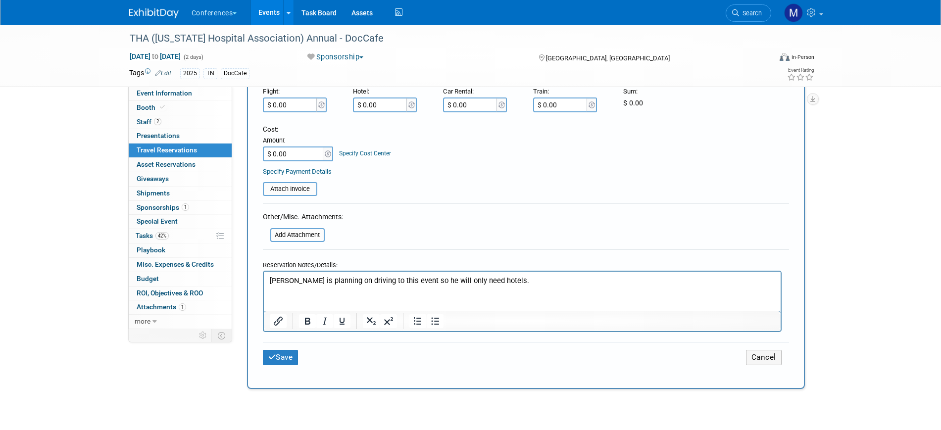
scroll to position [309, 0]
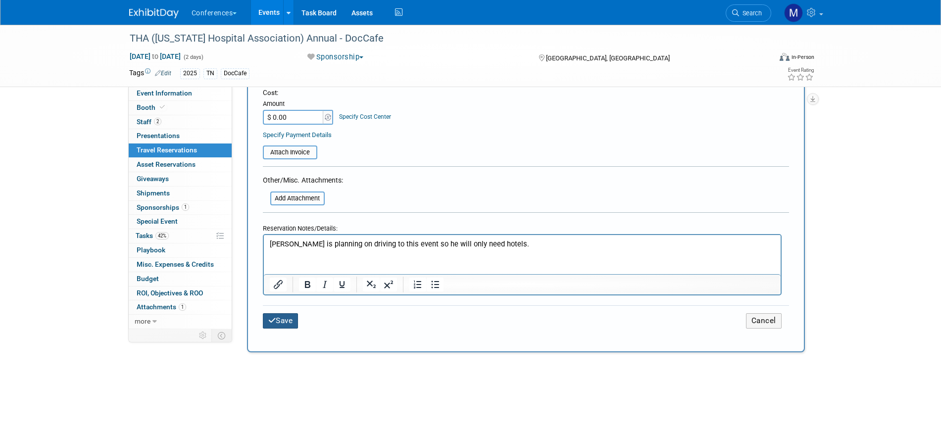
click at [282, 314] on button "Save" at bounding box center [281, 320] width 36 height 15
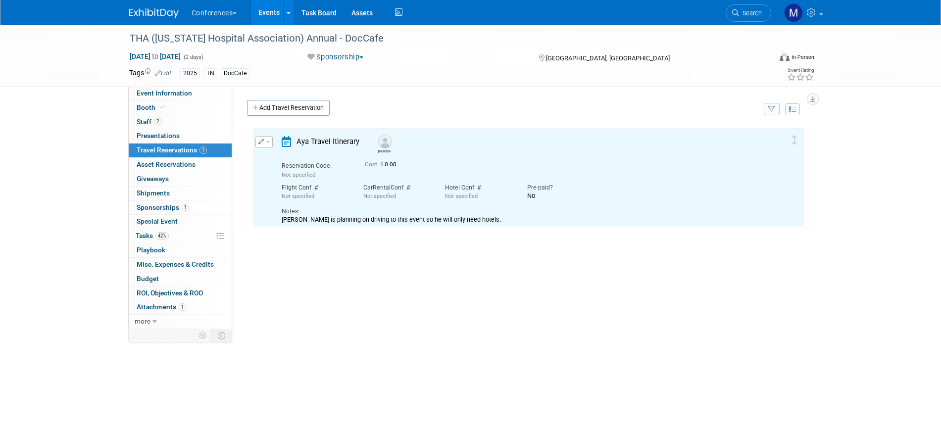
scroll to position [0, 0]
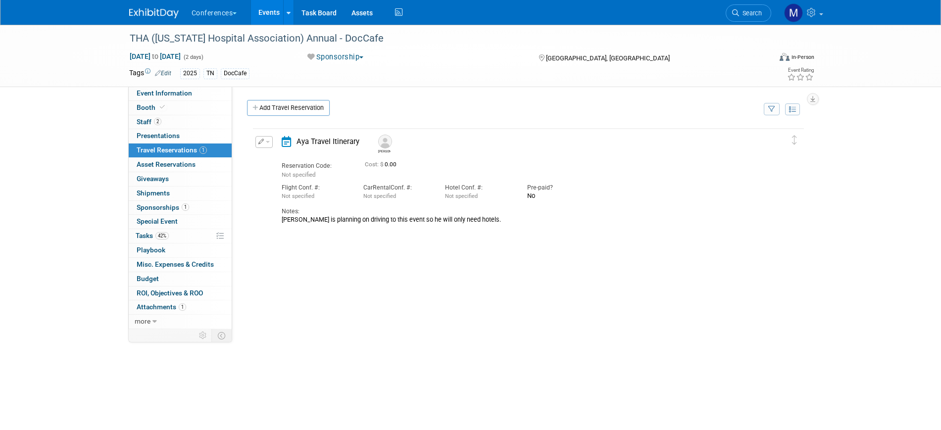
click at [264, 141] on button "button" at bounding box center [263, 142] width 17 height 12
click at [287, 153] on button "Edit Reservation" at bounding box center [298, 159] width 84 height 14
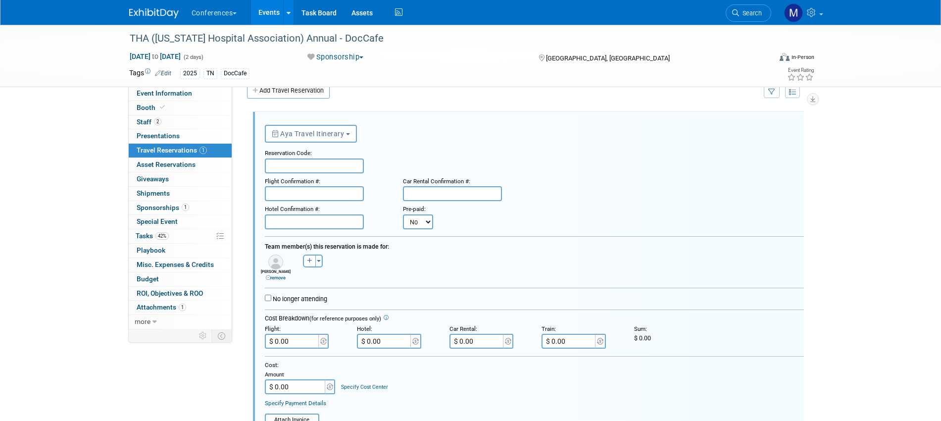
click at [294, 226] on input "text" at bounding box center [314, 221] width 99 height 15
paste input "70577SF307283"
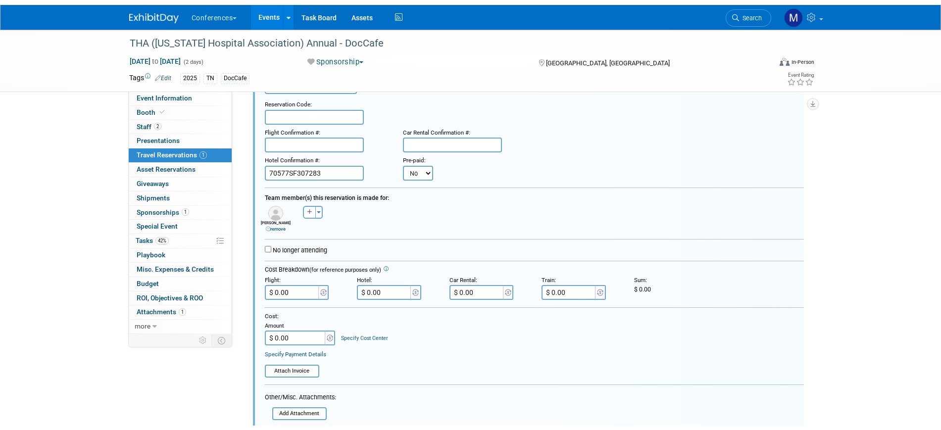
scroll to position [203, 0]
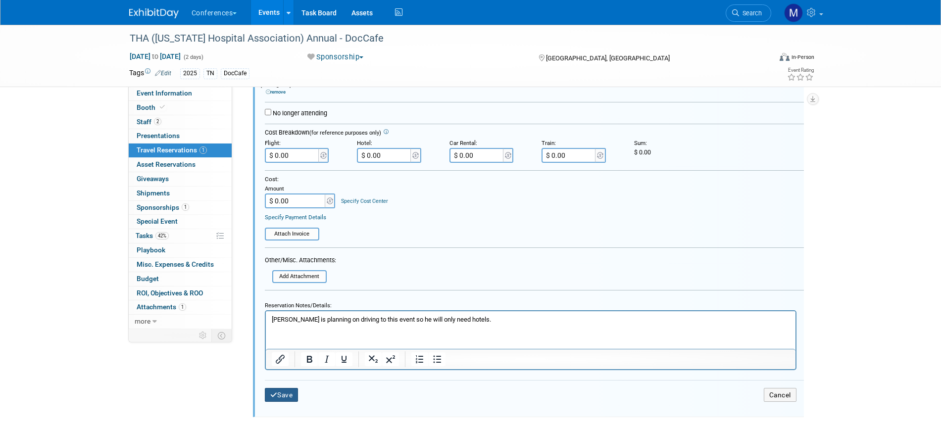
type input "70577SF307283"
click at [288, 395] on button "Save" at bounding box center [282, 395] width 34 height 14
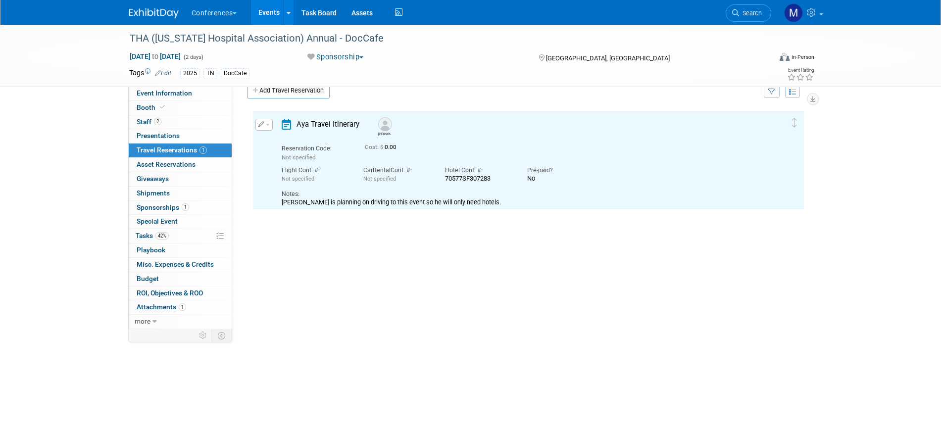
scroll to position [0, 0]
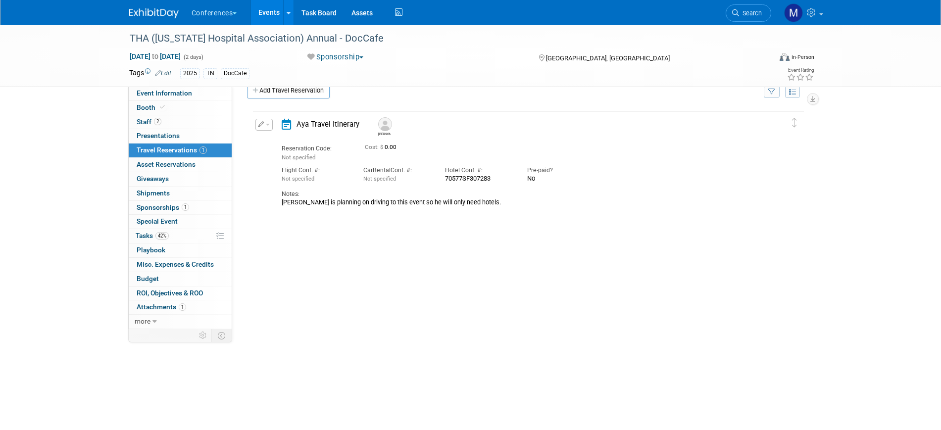
click at [858, 126] on div "THA (Tennessee Hospital Association) Annual - DocCafe Sep 18, 2025 to Sep 19, 2…" at bounding box center [470, 217] width 941 height 420
click at [269, 128] on button "button" at bounding box center [263, 125] width 17 height 12
click at [425, 103] on td "Add Travel Reservation" at bounding box center [501, 93] width 522 height 21
click at [319, 94] on link "Add Travel Reservation" at bounding box center [288, 91] width 83 height 16
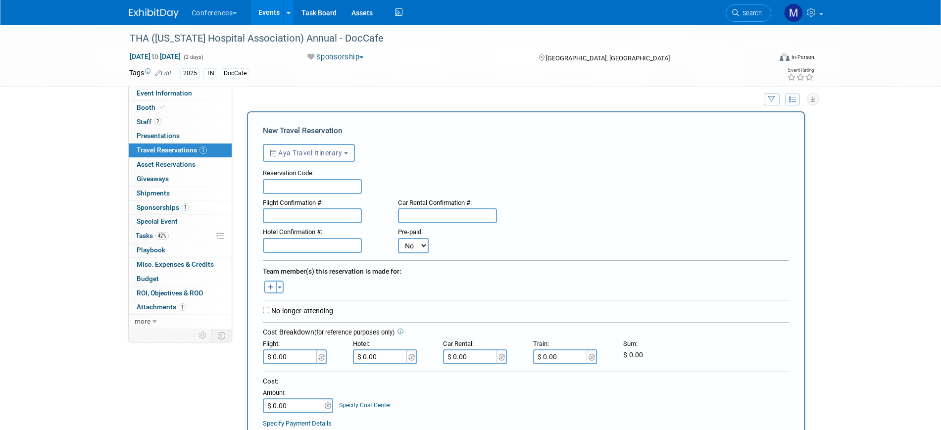
scroll to position [72, 0]
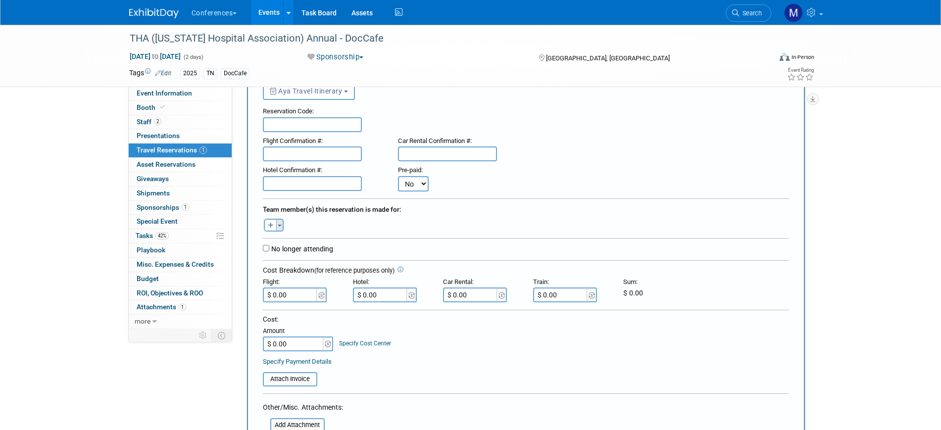
click at [280, 229] on button "Toggle Dropdown" at bounding box center [279, 225] width 7 height 13
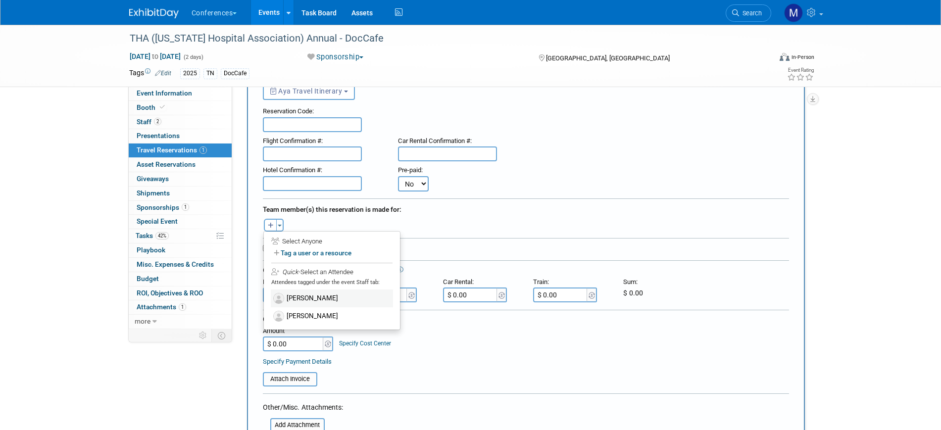
click at [316, 298] on label "[PERSON_NAME]" at bounding box center [332, 299] width 122 height 18
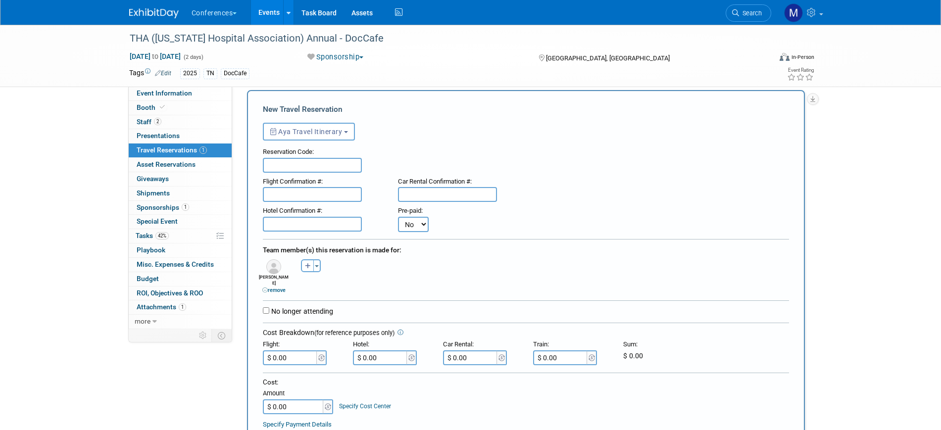
scroll to position [10, 0]
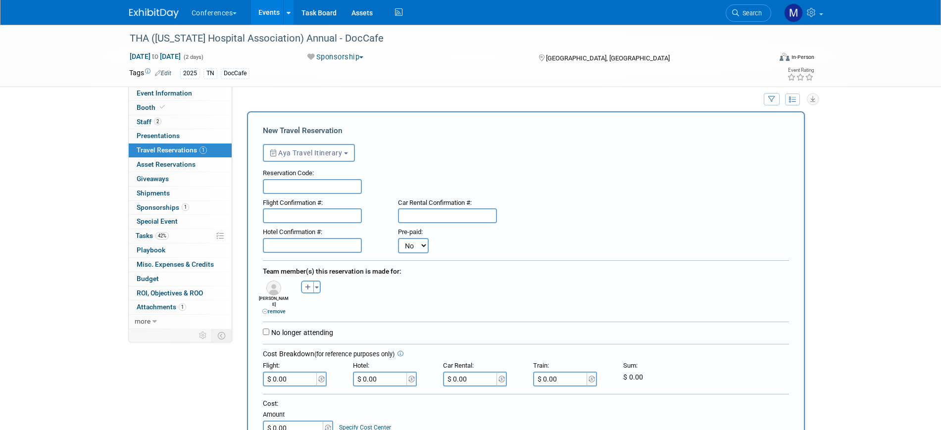
click at [301, 215] on input "text" at bounding box center [312, 215] width 99 height 15
click at [293, 246] on input "text" at bounding box center [312, 245] width 99 height 15
paste input "70577SF307283"
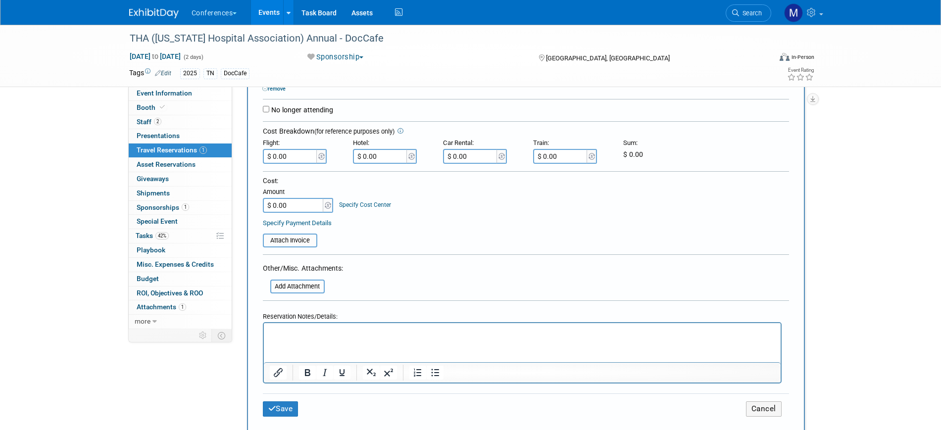
scroll to position [257, 0]
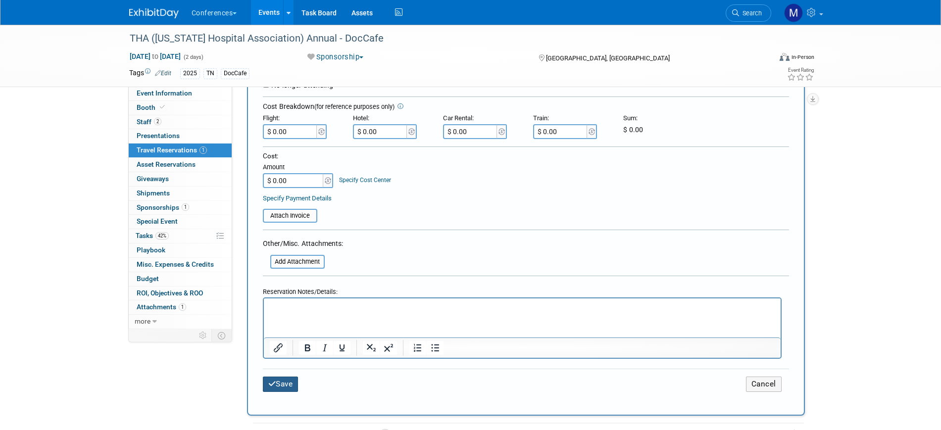
type input "70577SF307283"
click at [289, 377] on button "Save" at bounding box center [281, 384] width 36 height 15
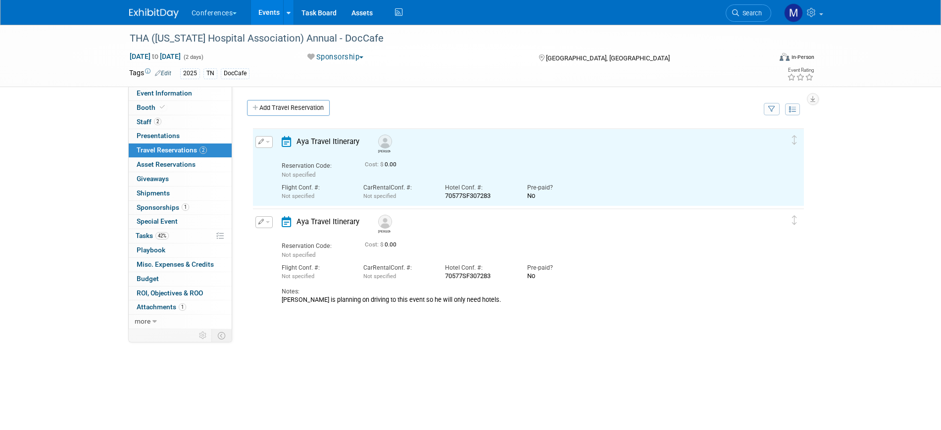
scroll to position [0, 0]
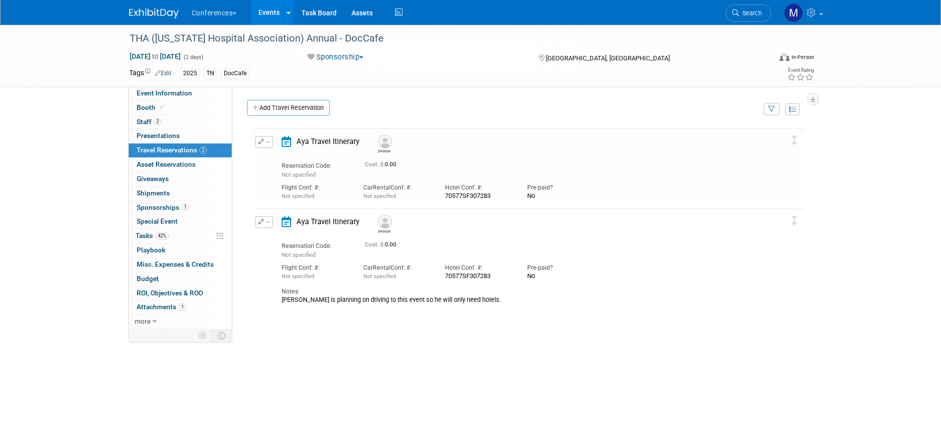
drag, startPoint x: 271, startPoint y: 226, endPoint x: 277, endPoint y: 231, distance: 7.4
click at [271, 226] on button "button" at bounding box center [263, 222] width 17 height 12
click at [293, 242] on button "Edit Reservation" at bounding box center [298, 239] width 84 height 14
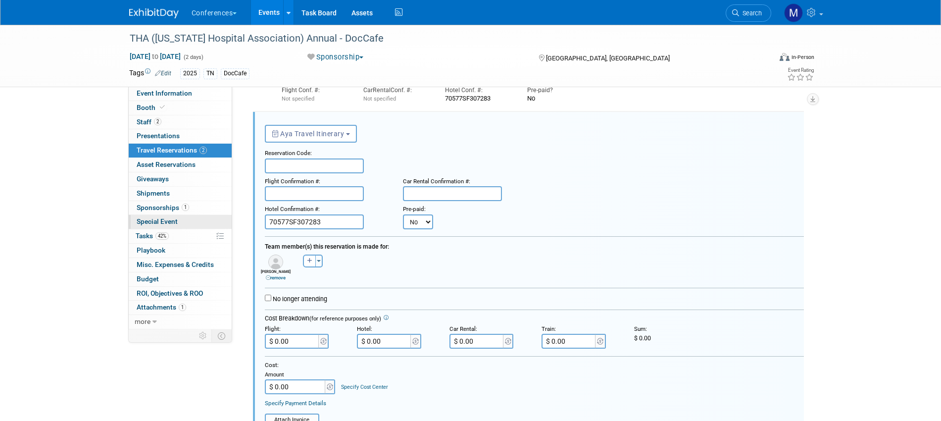
drag, startPoint x: 278, startPoint y: 218, endPoint x: 208, endPoint y: 218, distance: 69.8
click at [208, 218] on div "Event Information Event Info Booth Booth 2 Staff 2 Staff 0 Presentations 0 Pres…" at bounding box center [471, 261] width 698 height 668
paste input "4"
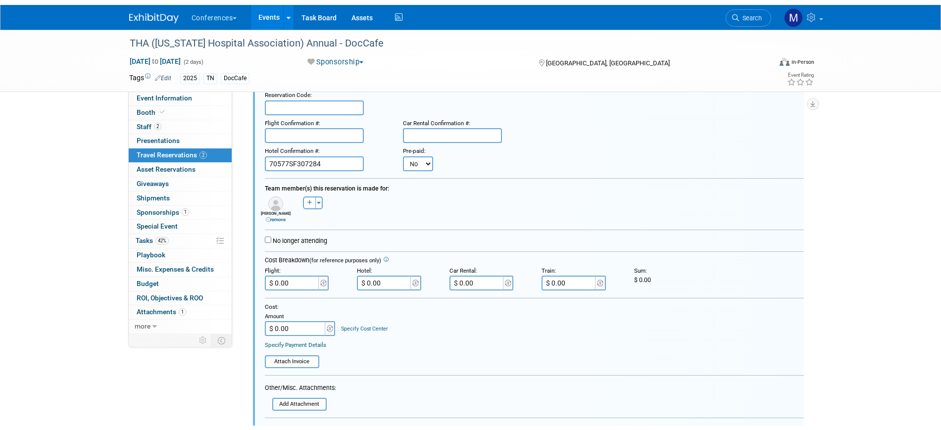
scroll to position [283, 0]
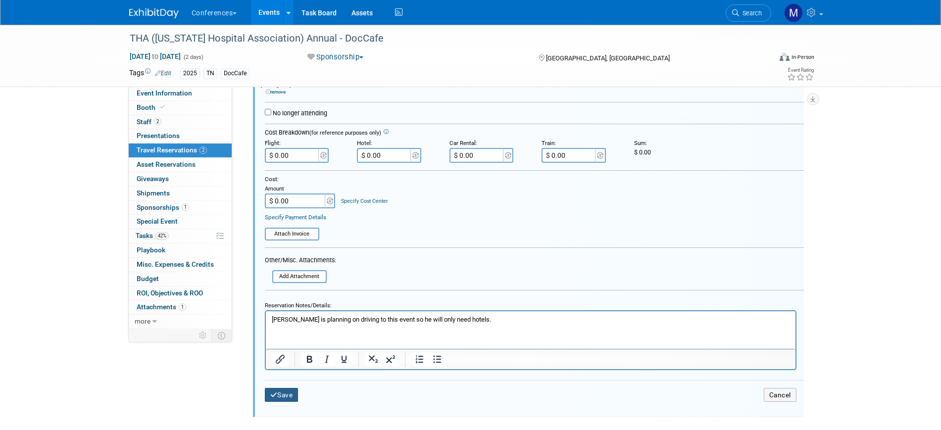
type input "70577SF307284"
click at [286, 394] on button "Save" at bounding box center [282, 395] width 34 height 14
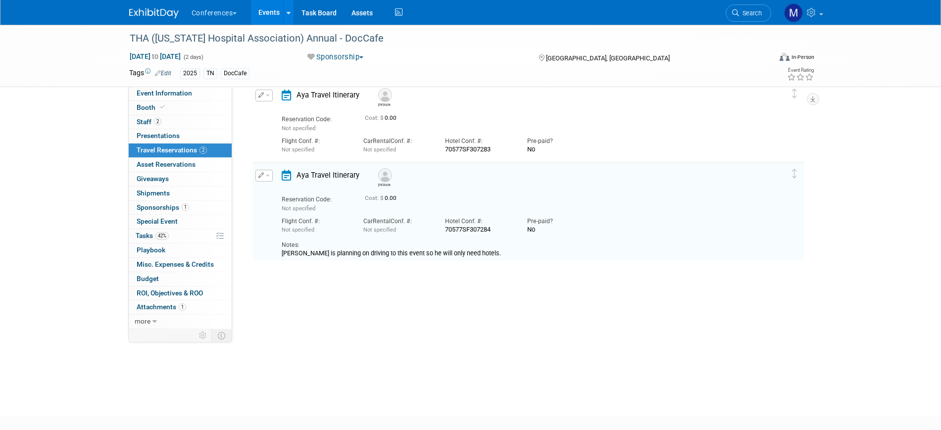
scroll to position [0, 0]
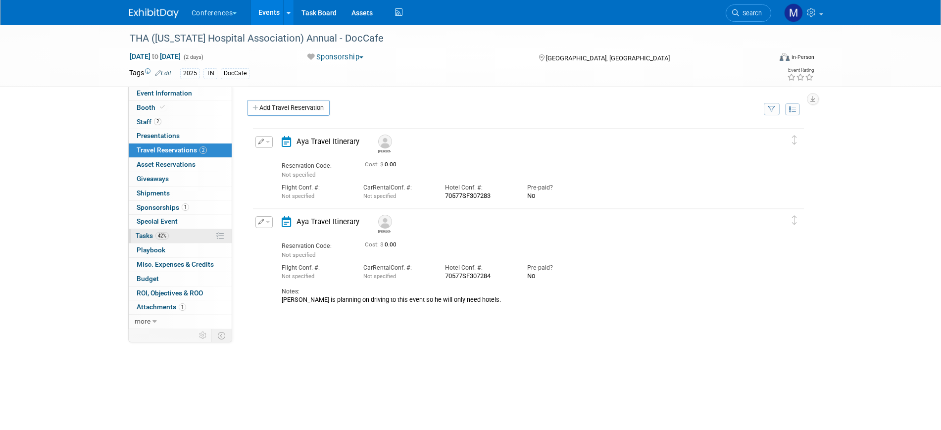
click at [163, 234] on span "42%" at bounding box center [161, 235] width 13 height 7
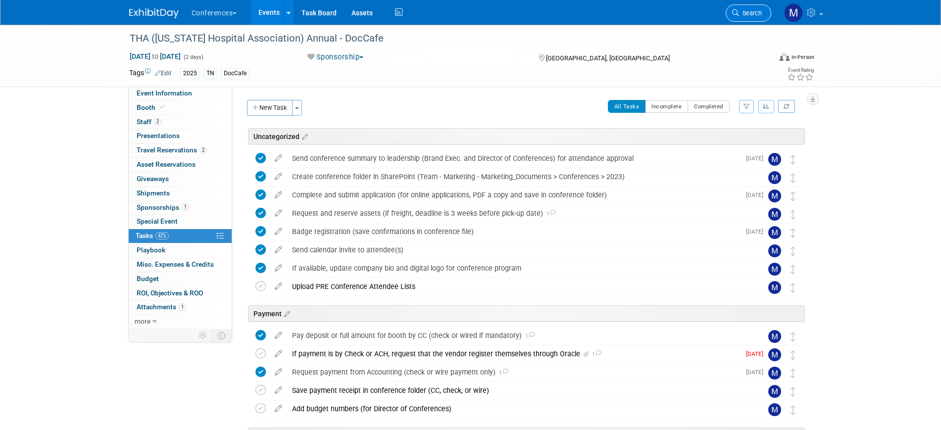
click at [746, 7] on link "Search" at bounding box center [749, 12] width 46 height 17
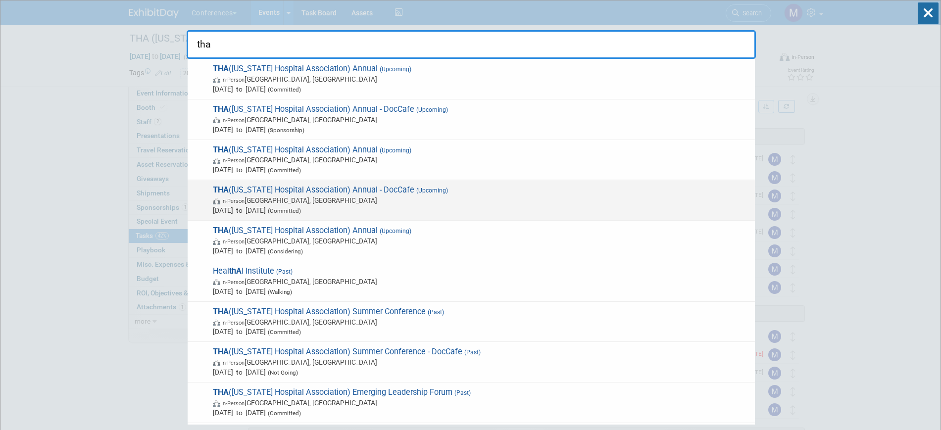
type input "tha"
click at [381, 195] on span "THA (Texas Hospital Association) Annual - DocCafe (Upcoming) In-Person San Anto…" at bounding box center [480, 200] width 540 height 30
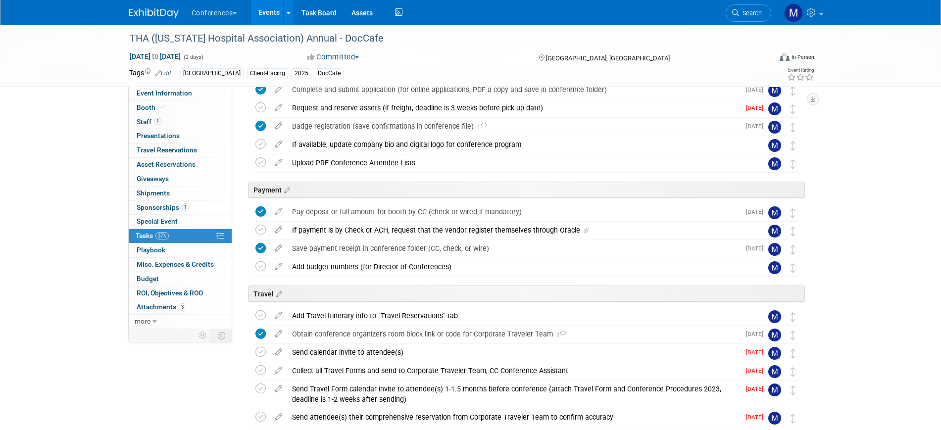
scroll to position [186, 0]
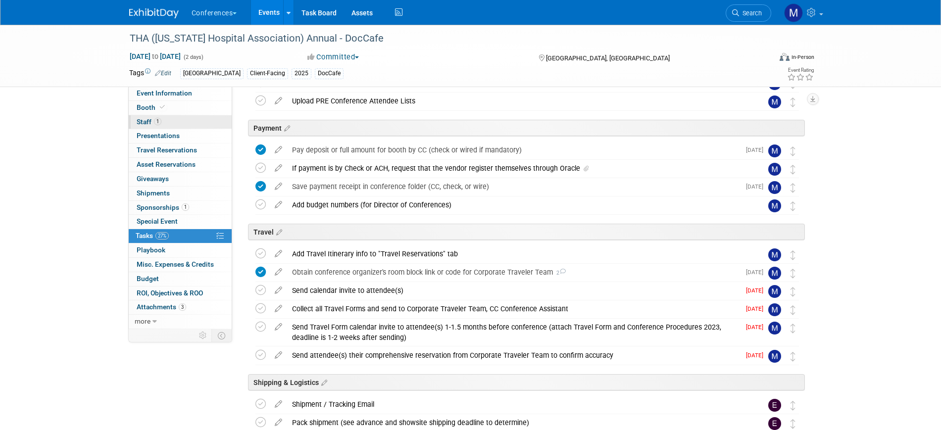
click at [140, 121] on span "Staff 1" at bounding box center [149, 122] width 25 height 8
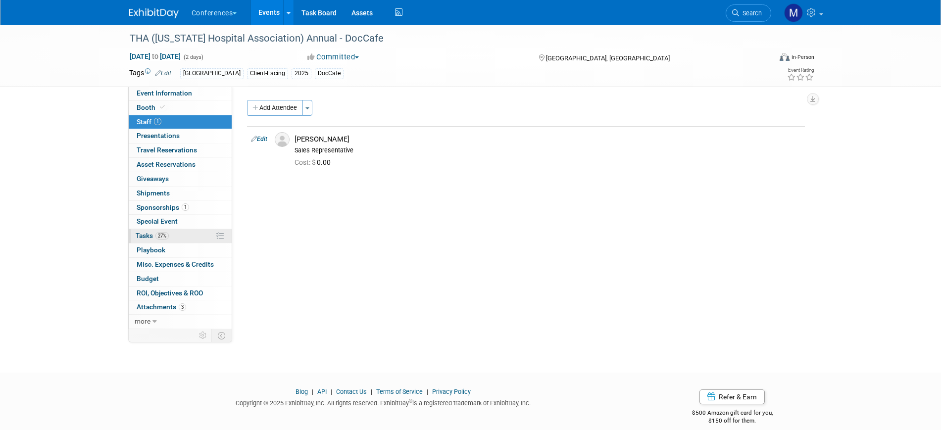
click at [186, 233] on link "27% Tasks 27%" at bounding box center [180, 236] width 103 height 14
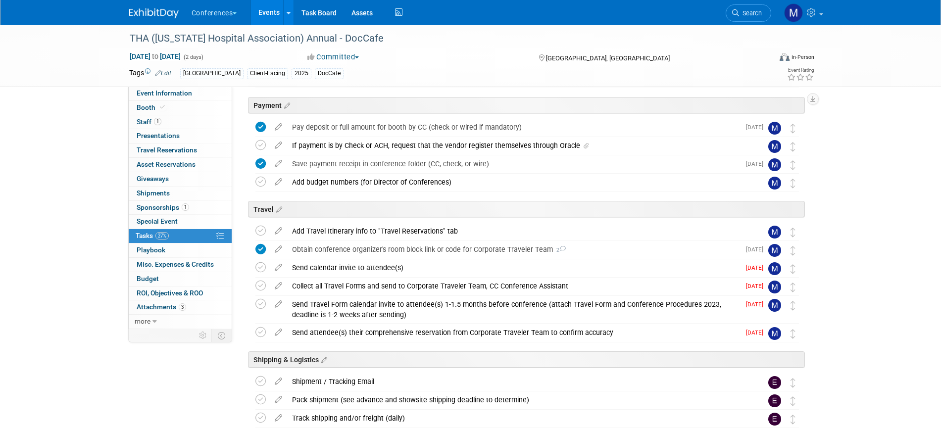
scroll to position [248, 0]
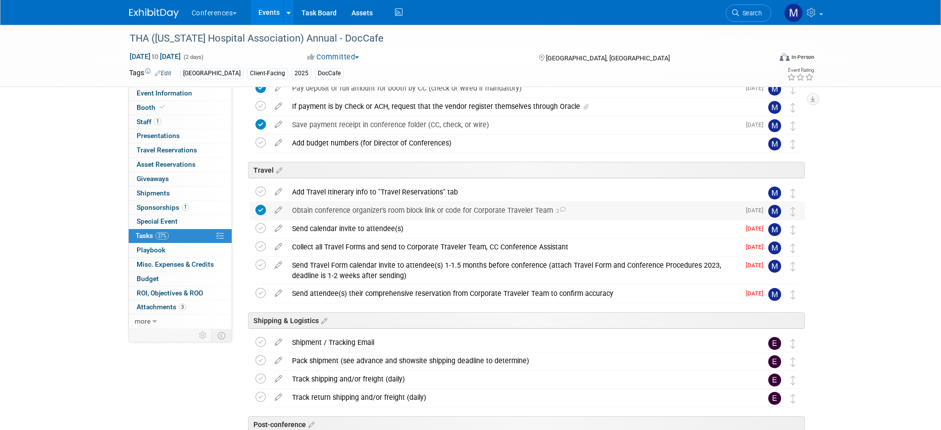
click at [402, 210] on div "Obtain conference organizer's room block link or code for Corporate Traveler Te…" at bounding box center [513, 210] width 453 height 17
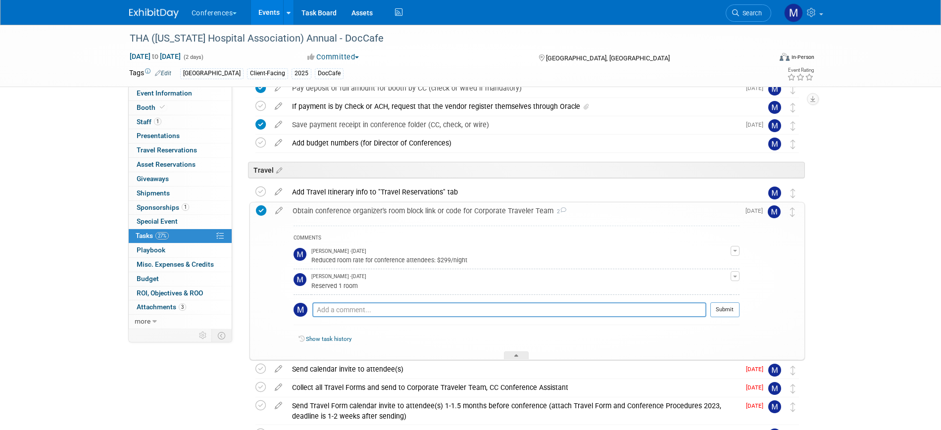
click at [402, 210] on div "Obtain conference organizer's room block link or code for Corporate Traveler Te…" at bounding box center [514, 210] width 452 height 17
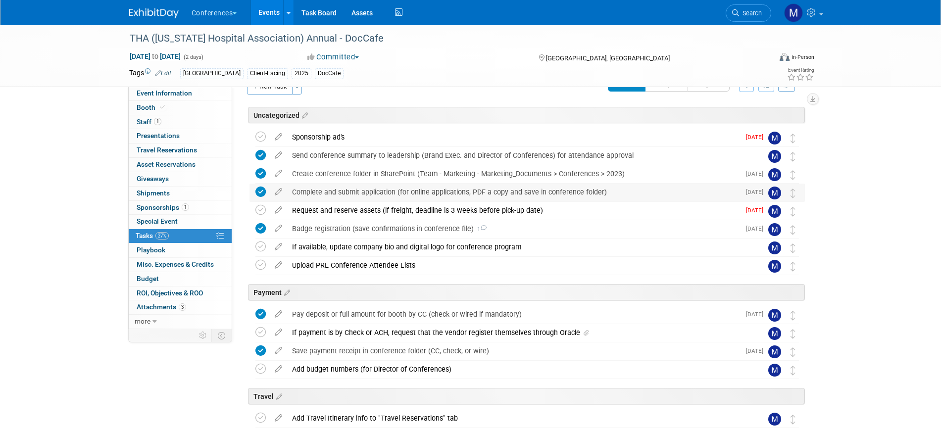
scroll to position [0, 0]
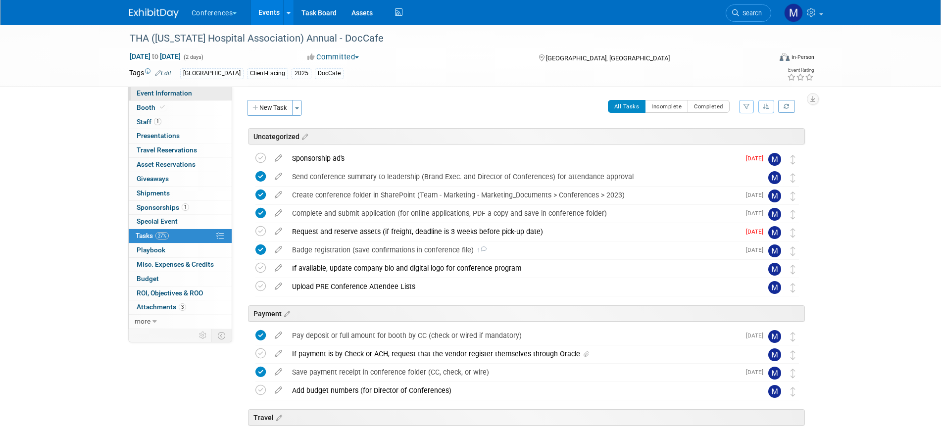
click at [177, 97] on span "Event Information" at bounding box center [164, 93] width 55 height 8
select select "DocCafe"
select select "Client-facing"
select select "[PERSON_NAME]"
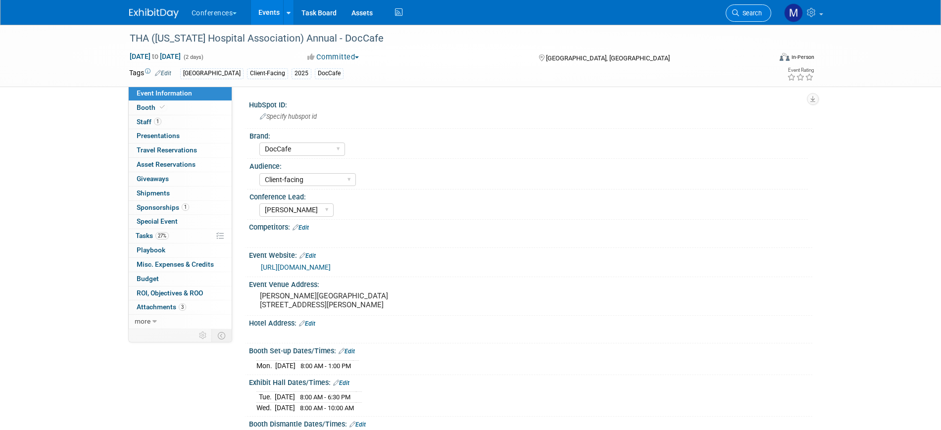
click at [744, 10] on span "Search" at bounding box center [750, 12] width 23 height 7
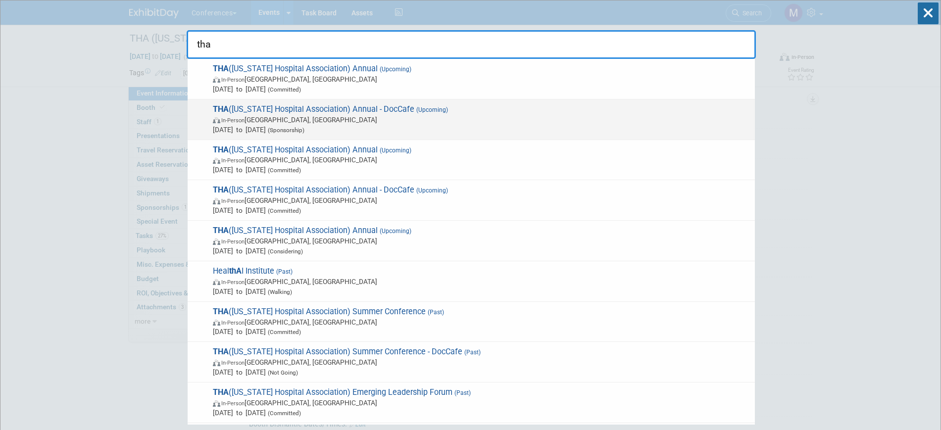
type input "tha"
click at [387, 112] on span "THA (Tennessee Hospital Association) Annual - DocCafe (Upcoming) In-Person Nash…" at bounding box center [480, 119] width 540 height 30
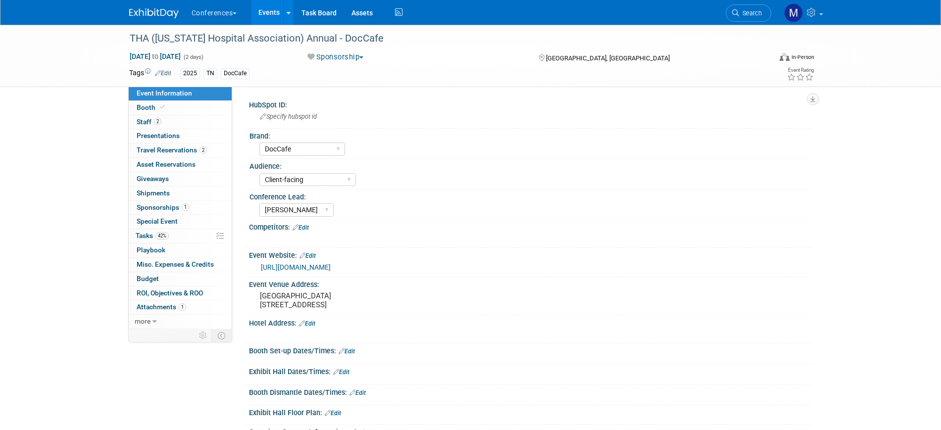
select select "DocCafe"
select select "Client-facing"
select select "[PERSON_NAME]"
click at [188, 148] on span "Travel Reservations 2" at bounding box center [172, 150] width 70 height 8
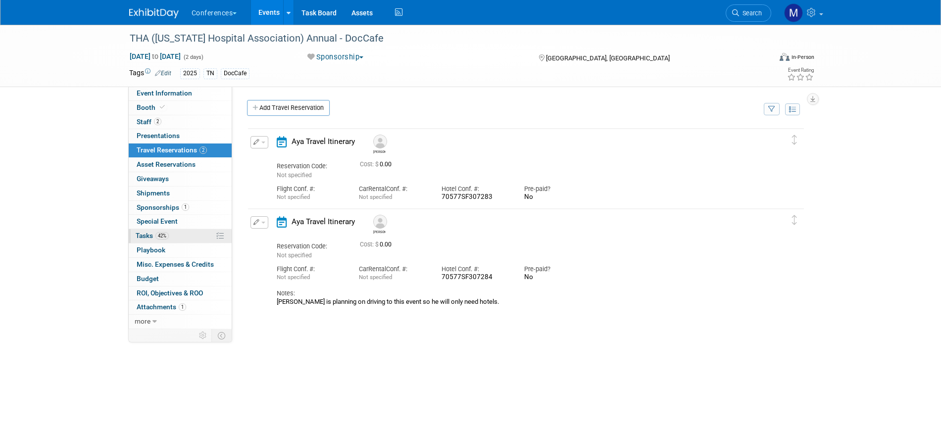
click at [164, 239] on span "42%" at bounding box center [161, 235] width 13 height 7
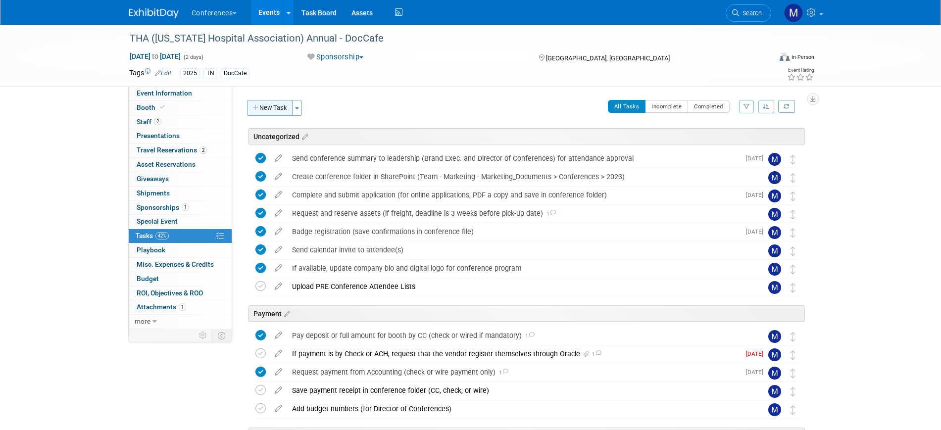
click at [285, 110] on button "New Task" at bounding box center [270, 108] width 46 height 16
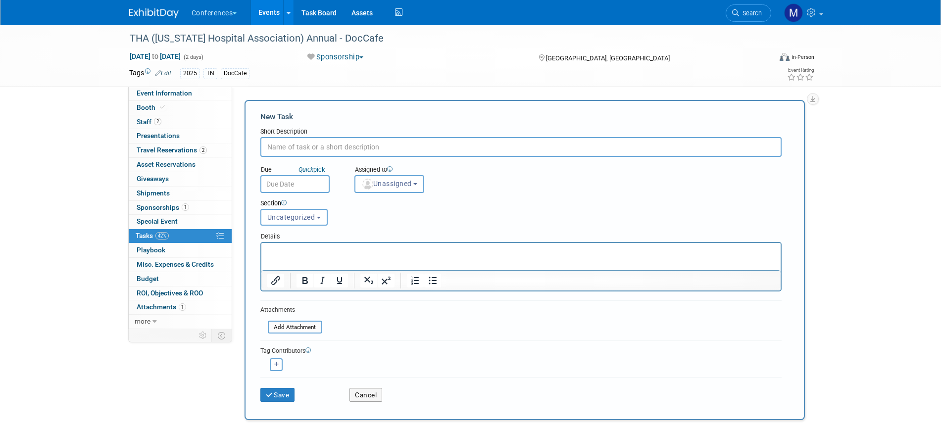
click at [329, 146] on input "text" at bounding box center [520, 147] width 521 height 20
type input "Hotel Prepayment"
click at [372, 180] on img "button" at bounding box center [367, 184] width 11 height 11
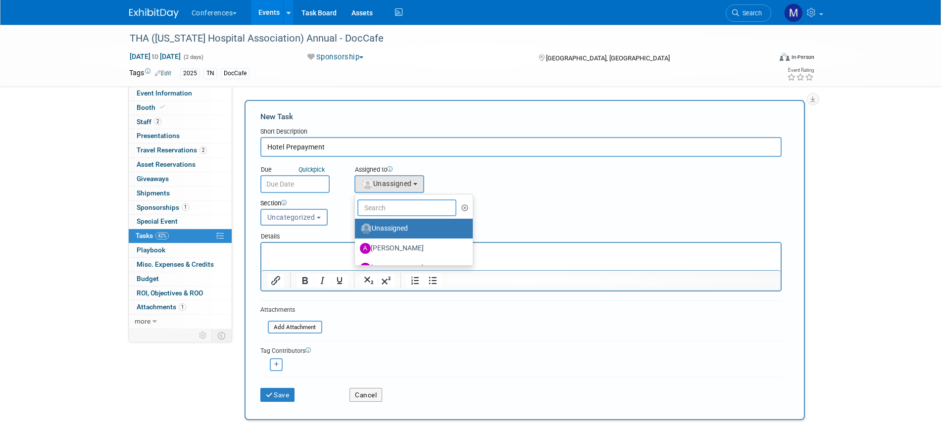
click at [392, 215] on input "text" at bounding box center [406, 208] width 99 height 17
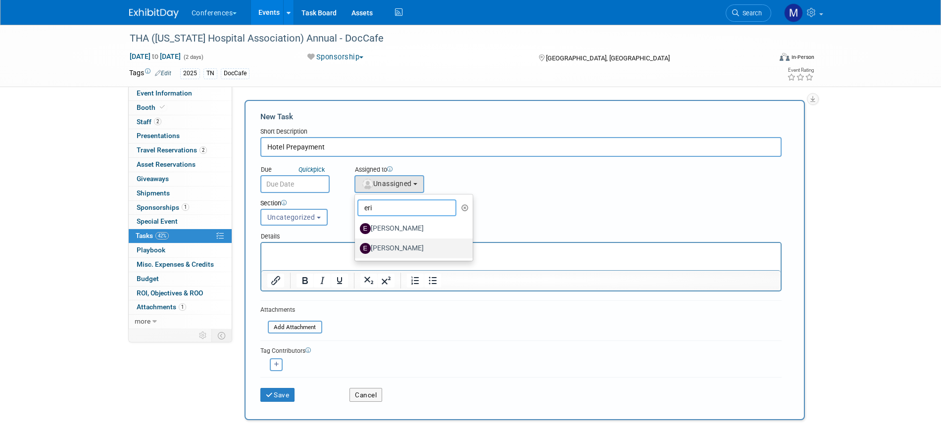
type input "eri"
click at [401, 244] on label "[PERSON_NAME]" at bounding box center [411, 249] width 103 height 16
click at [356, 244] on input "[PERSON_NAME]" at bounding box center [353, 247] width 6 height 6
select select "05738ff0-bddb-4e68-890b-b446aa749597"
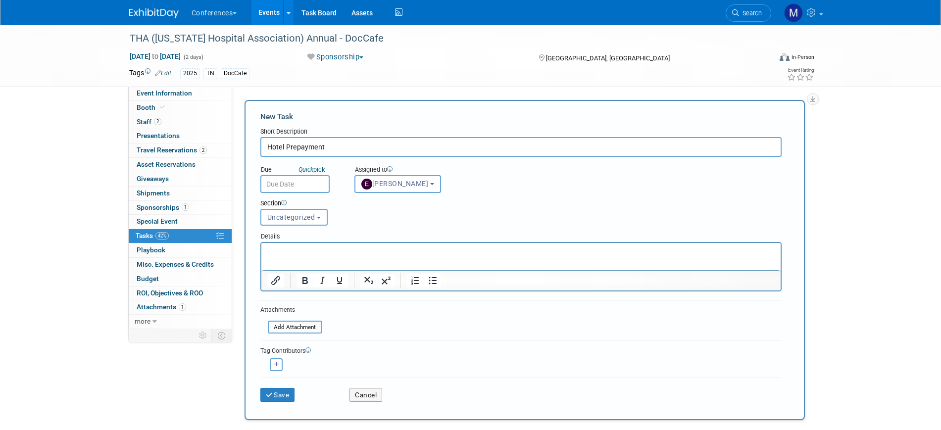
click at [311, 188] on input "text" at bounding box center [294, 184] width 69 height 18
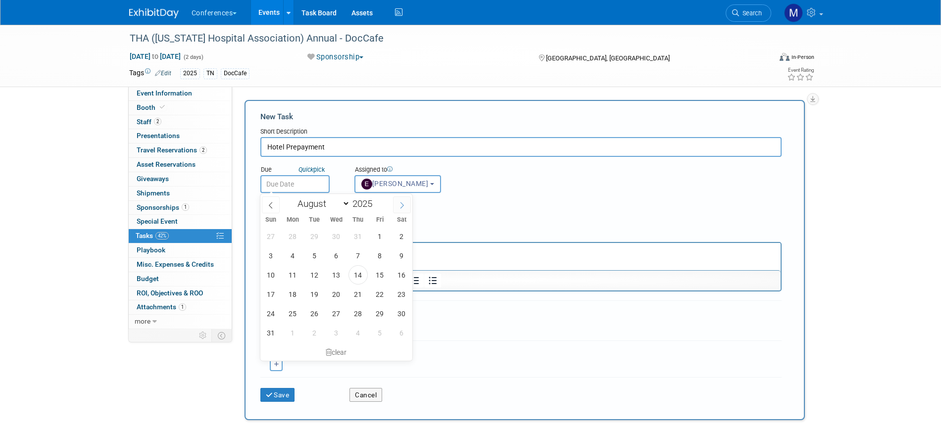
click at [405, 211] on span at bounding box center [402, 205] width 18 height 17
select select "8"
drag, startPoint x: 357, startPoint y: 260, endPoint x: 83, endPoint y: 7, distance: 372.8
click at [357, 260] on span "11" at bounding box center [358, 255] width 19 height 19
type input "[DATE]"
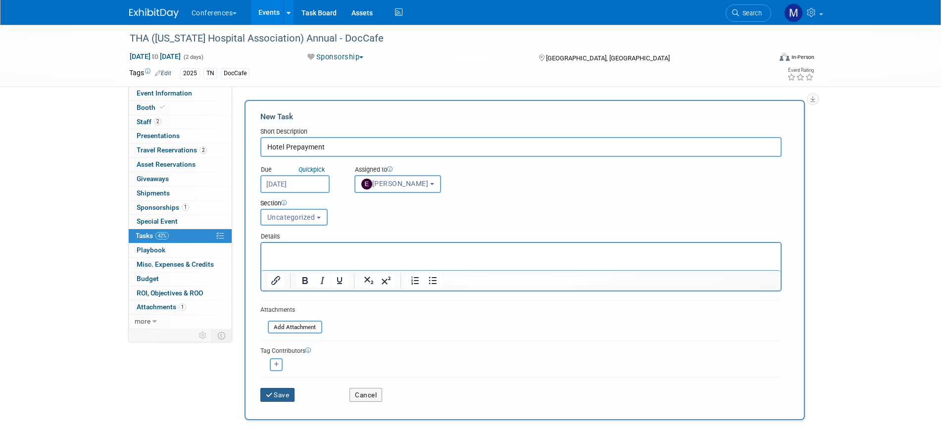
click at [275, 399] on button "Save" at bounding box center [277, 395] width 35 height 14
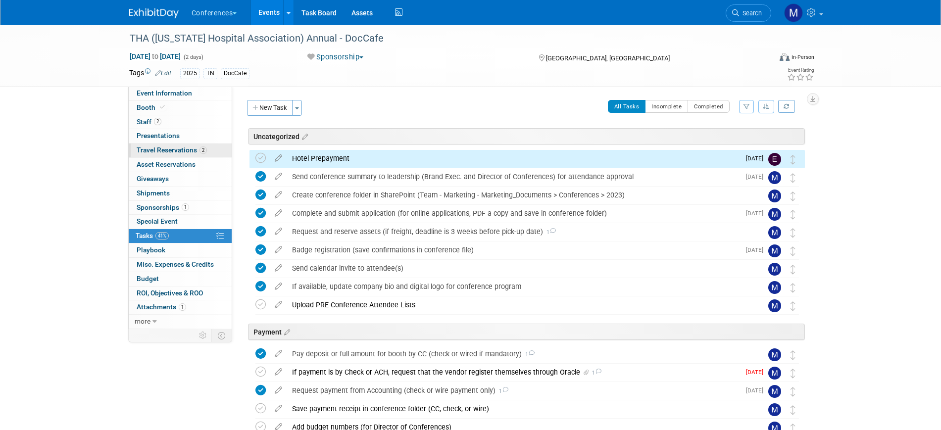
click at [168, 151] on span "Travel Reservations 2" at bounding box center [172, 150] width 70 height 8
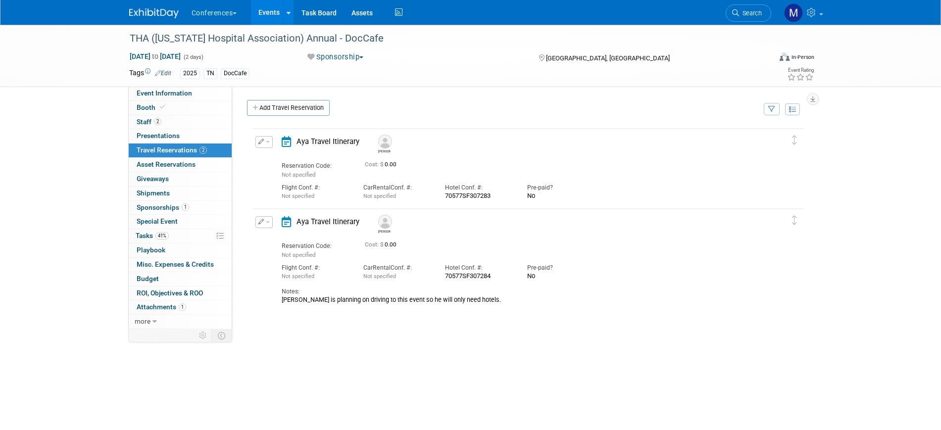
click at [271, 225] on button "button" at bounding box center [263, 222] width 17 height 12
click at [288, 242] on button "Edit Reservation" at bounding box center [298, 239] width 84 height 14
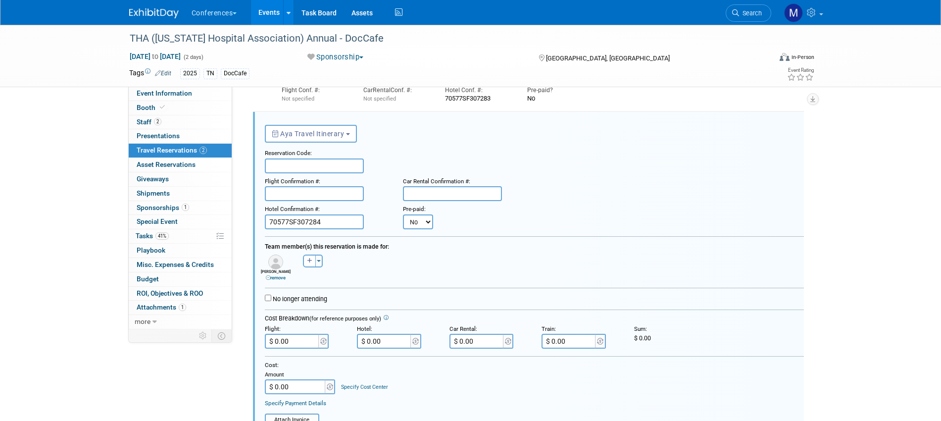
scroll to position [221, 0]
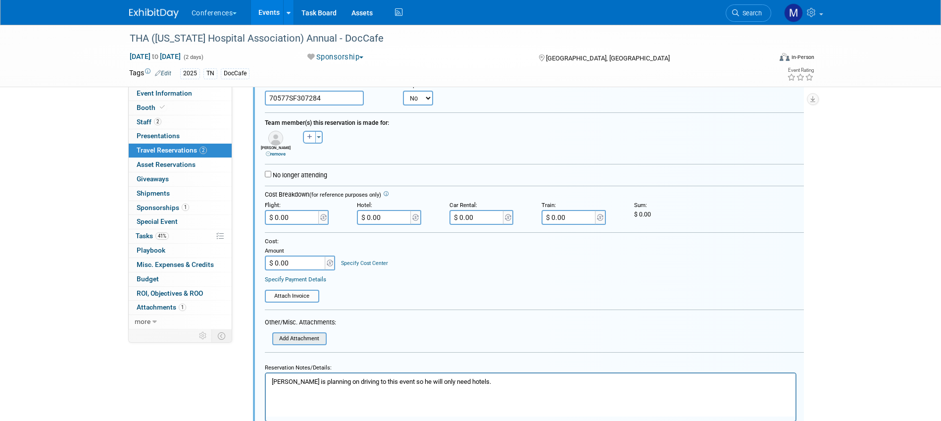
click at [291, 337] on input "file" at bounding box center [275, 338] width 101 height 10
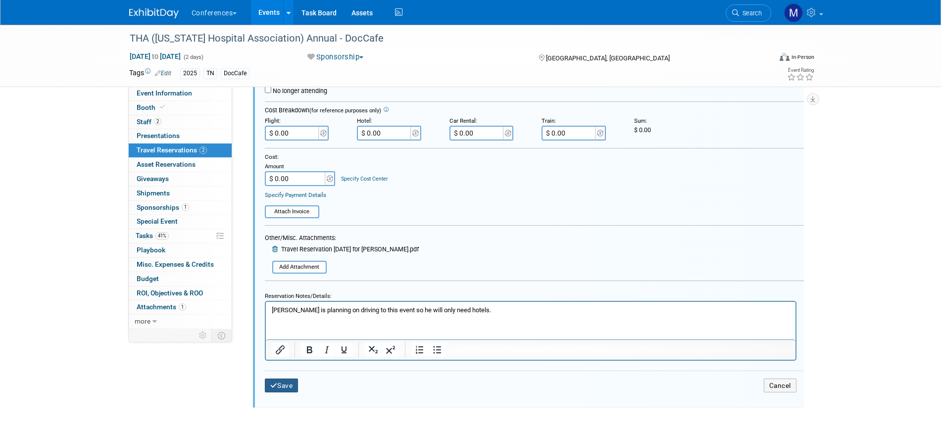
click at [295, 386] on button "Save" at bounding box center [282, 386] width 34 height 14
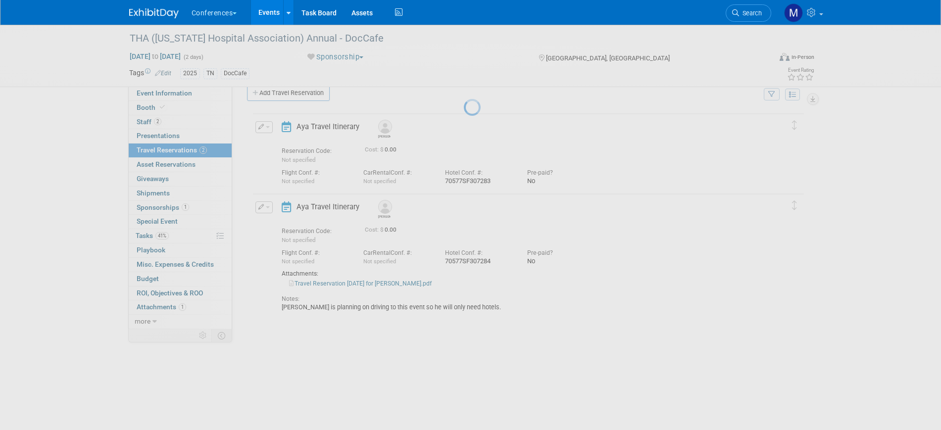
scroll to position [16, 0]
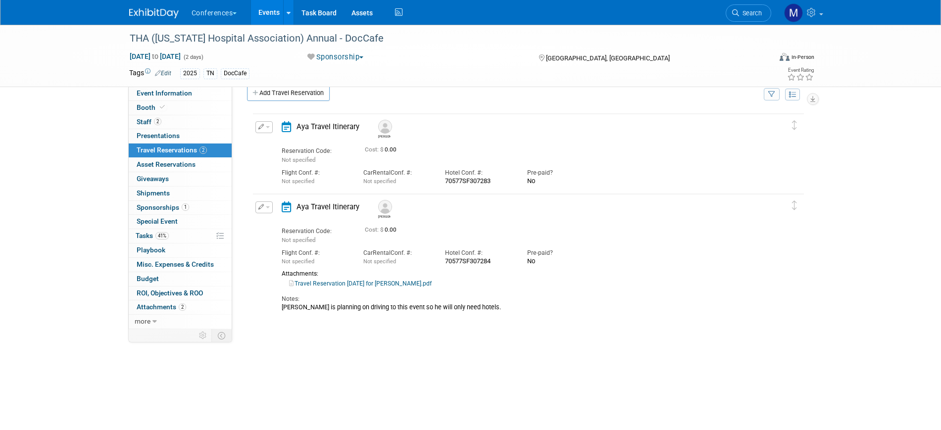
click at [269, 207] on span "button" at bounding box center [268, 207] width 4 height 2
click at [313, 222] on button "Edit Reservation" at bounding box center [298, 224] width 84 height 14
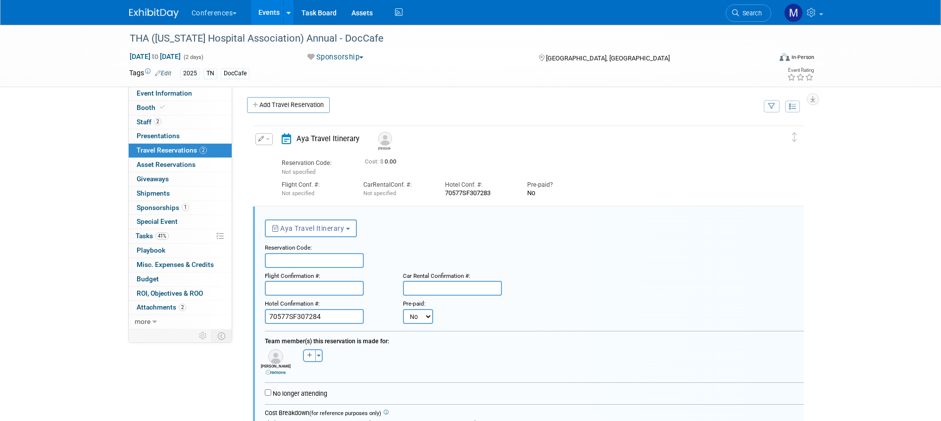
scroll to position [0, 0]
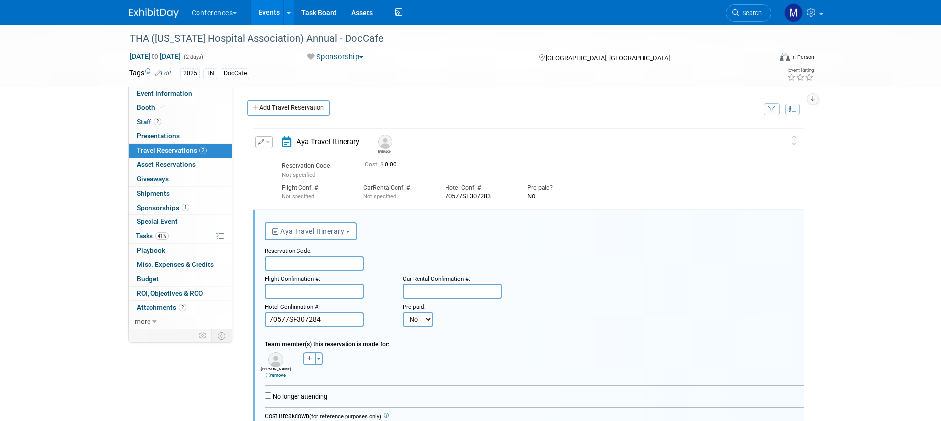
click at [295, 258] on input "text" at bounding box center [314, 263] width 99 height 15
paste input "QXLZRC"
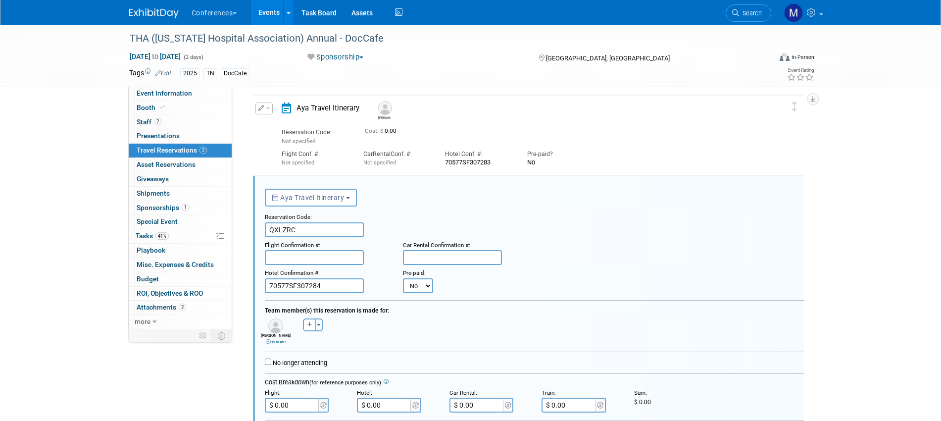
scroll to position [62, 0]
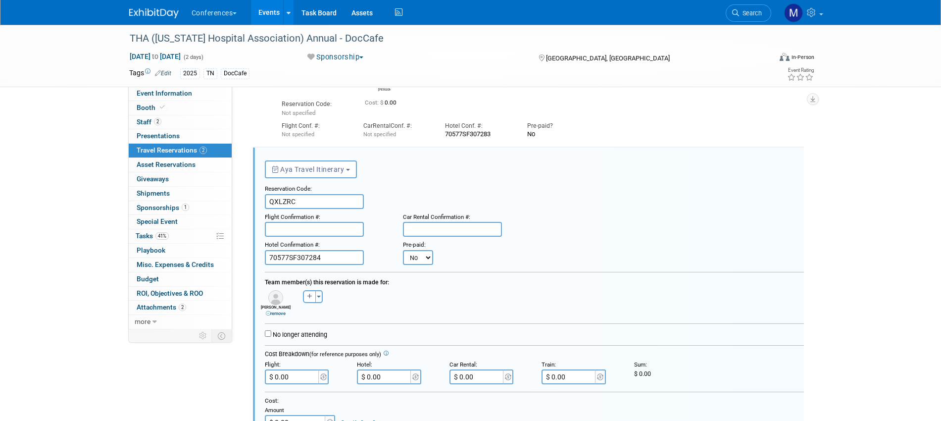
type input "QXLZRC"
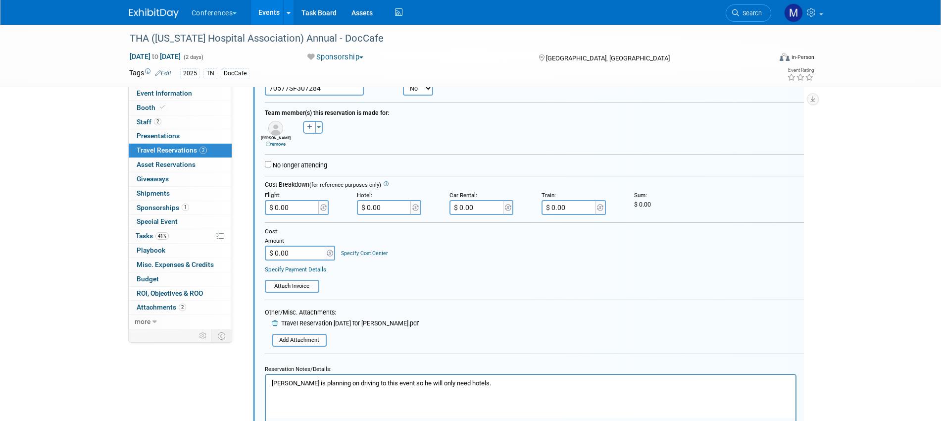
scroll to position [248, 0]
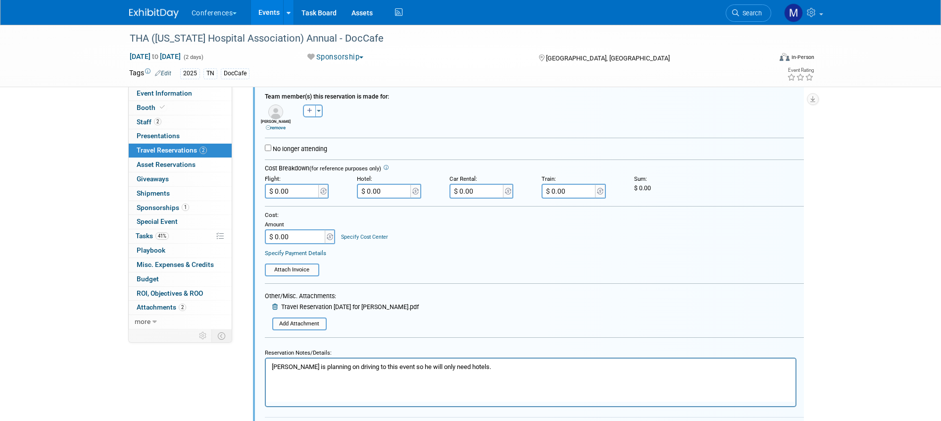
click at [272, 368] on p "[PERSON_NAME] is planning on driving to this event so he will only need hotels." at bounding box center [530, 366] width 518 height 9
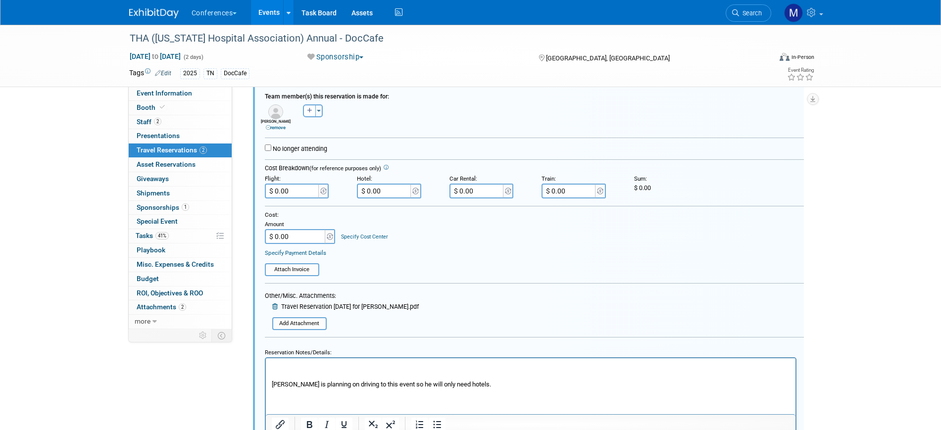
click at [281, 363] on p "[PERSON_NAME] is planning on driving to this event so he will only need hotels." at bounding box center [530, 375] width 518 height 27
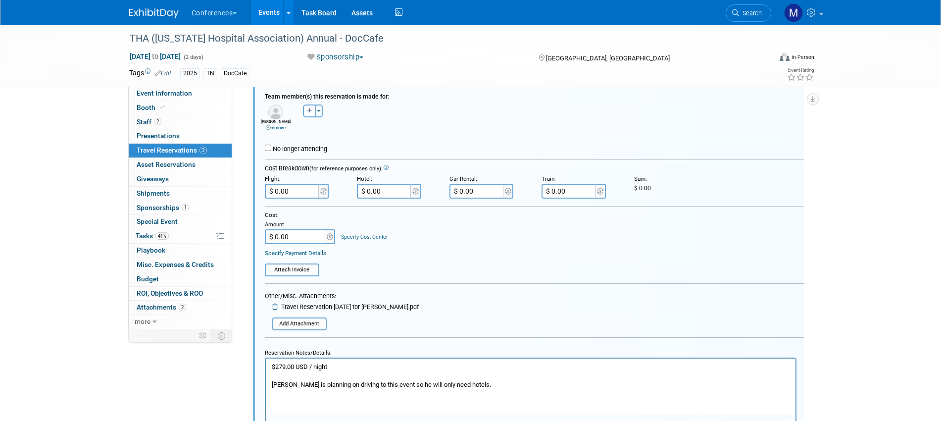
click at [364, 366] on p "$279.00 USD / night [PERSON_NAME] is planning on driving to this event so he wi…" at bounding box center [530, 375] width 518 height 27
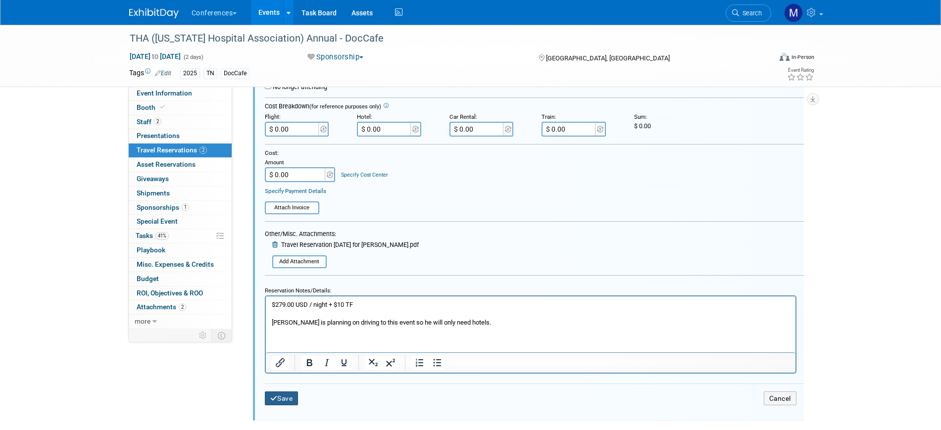
click at [289, 398] on button "Save" at bounding box center [282, 399] width 34 height 14
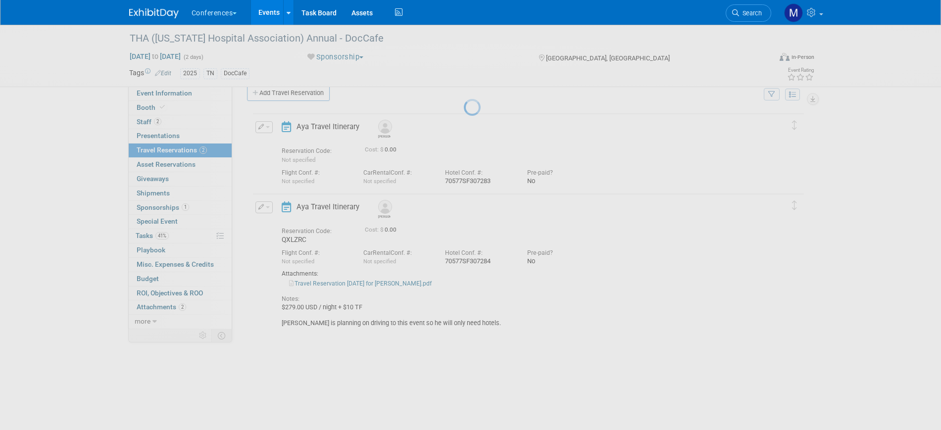
scroll to position [16, 0]
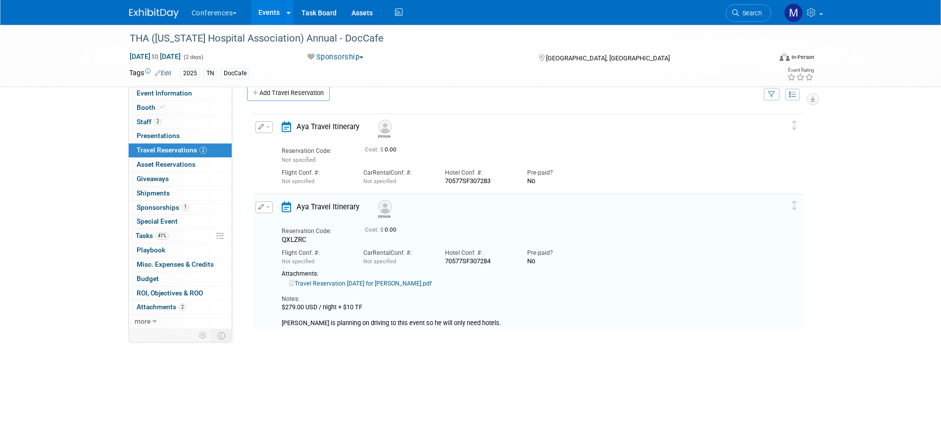
click at [0, 78] on div "THA ([US_STATE] Hospital Association) Annual - DocCafe [DATE] to [DATE] (2 days…" at bounding box center [470, 56] width 941 height 62
